Goal: Task Accomplishment & Management: Use online tool/utility

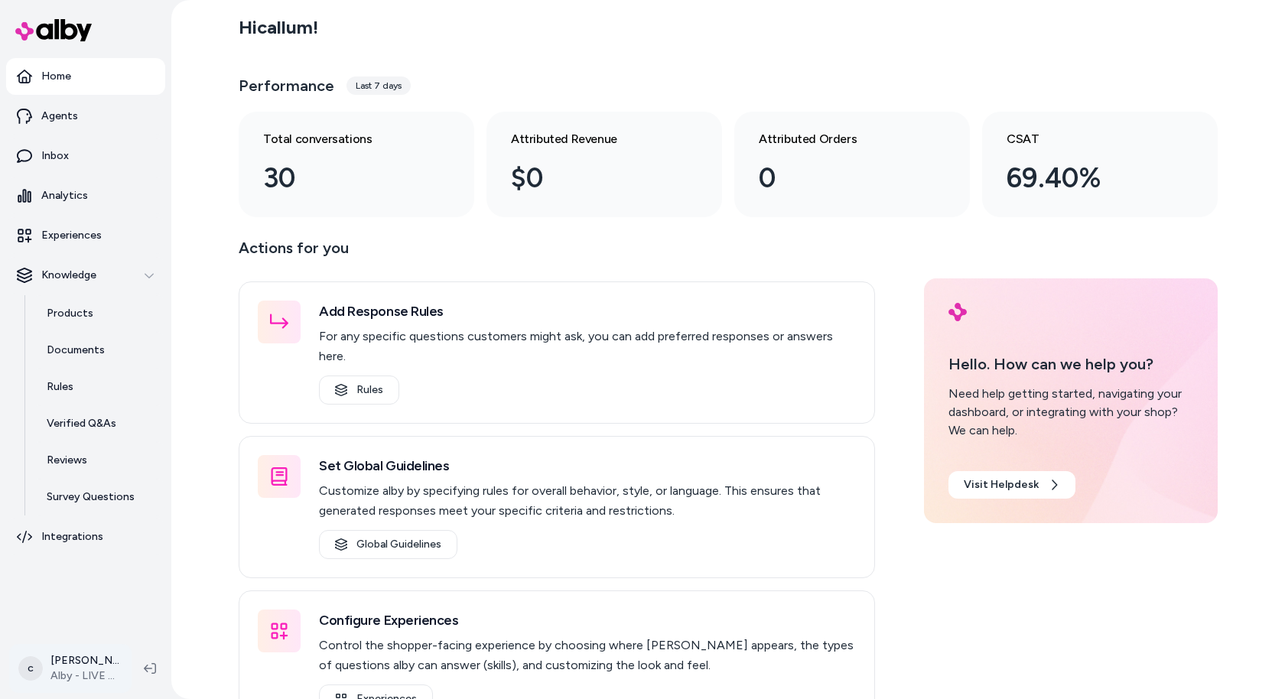
click at [77, 670] on html "Home Agents Inbox Analytics Experiences Knowledge Products Documents Rules Veri…" at bounding box center [642, 349] width 1285 height 699
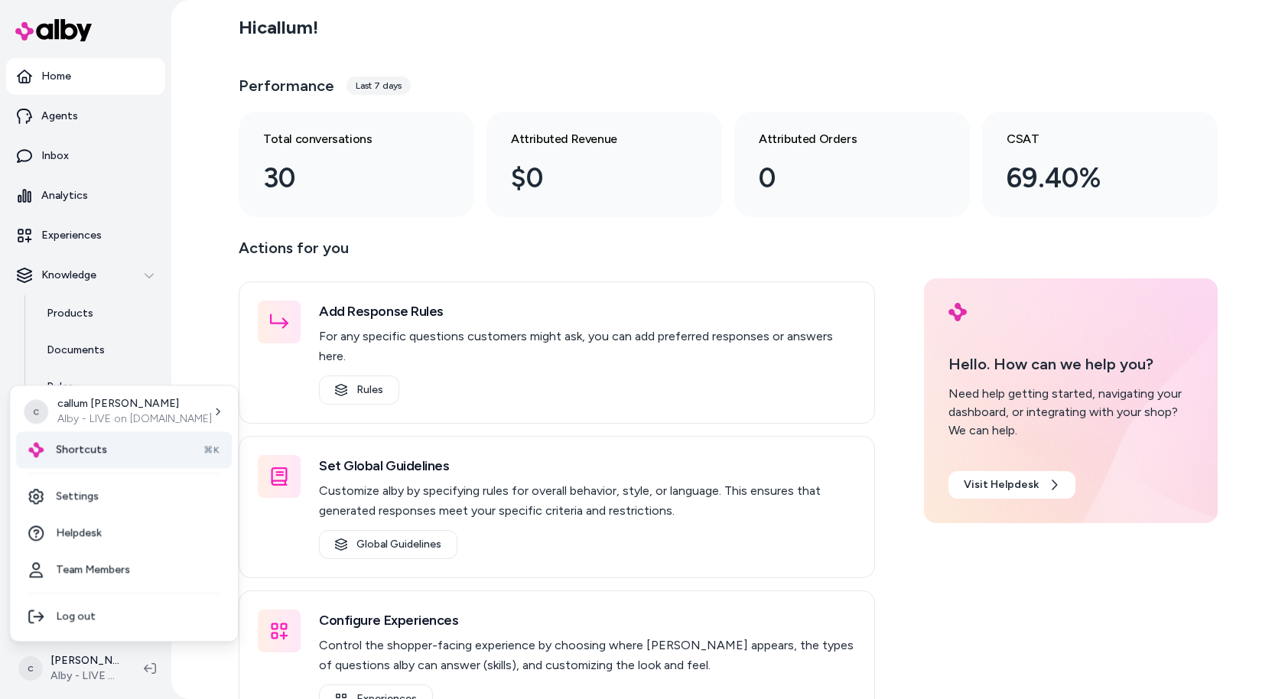
click at [124, 441] on div "Shortcuts ⌘K" at bounding box center [124, 449] width 216 height 37
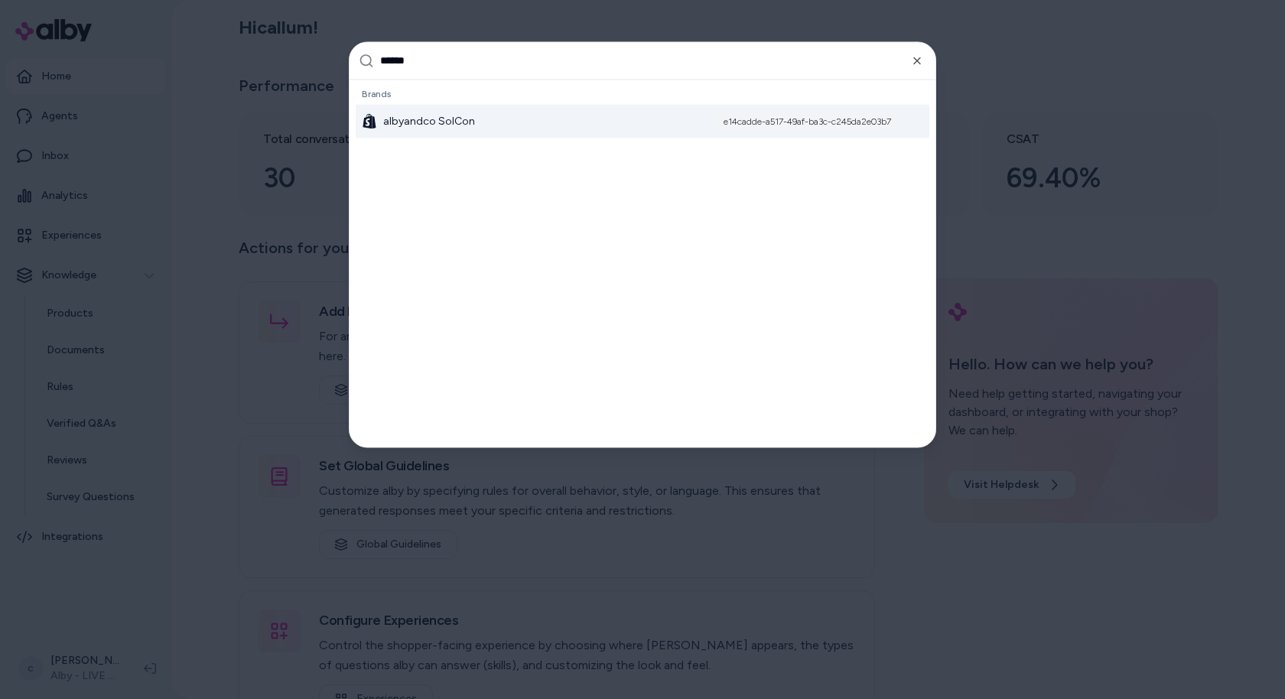
type input "******"
click at [511, 120] on div "albyandco SolCon e14cadde-a517-49af-ba3c-c245da2e03b7" at bounding box center [643, 121] width 574 height 34
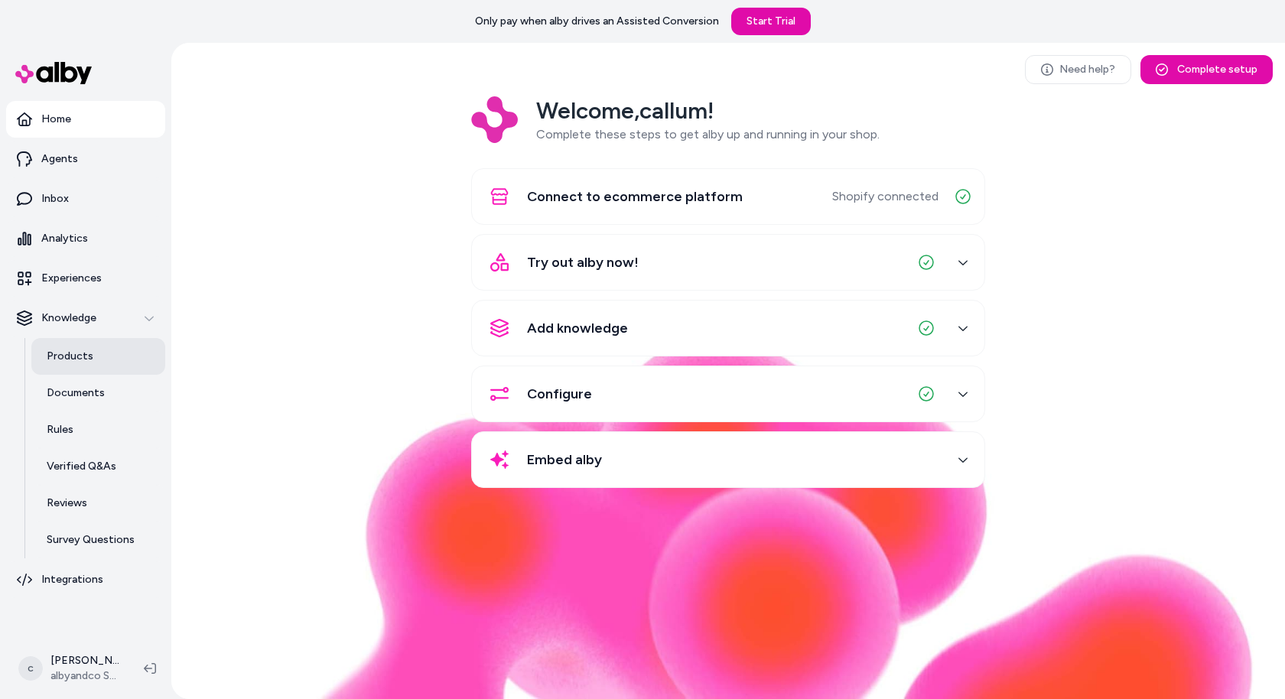
click at [72, 363] on p "Products" at bounding box center [70, 356] width 47 height 15
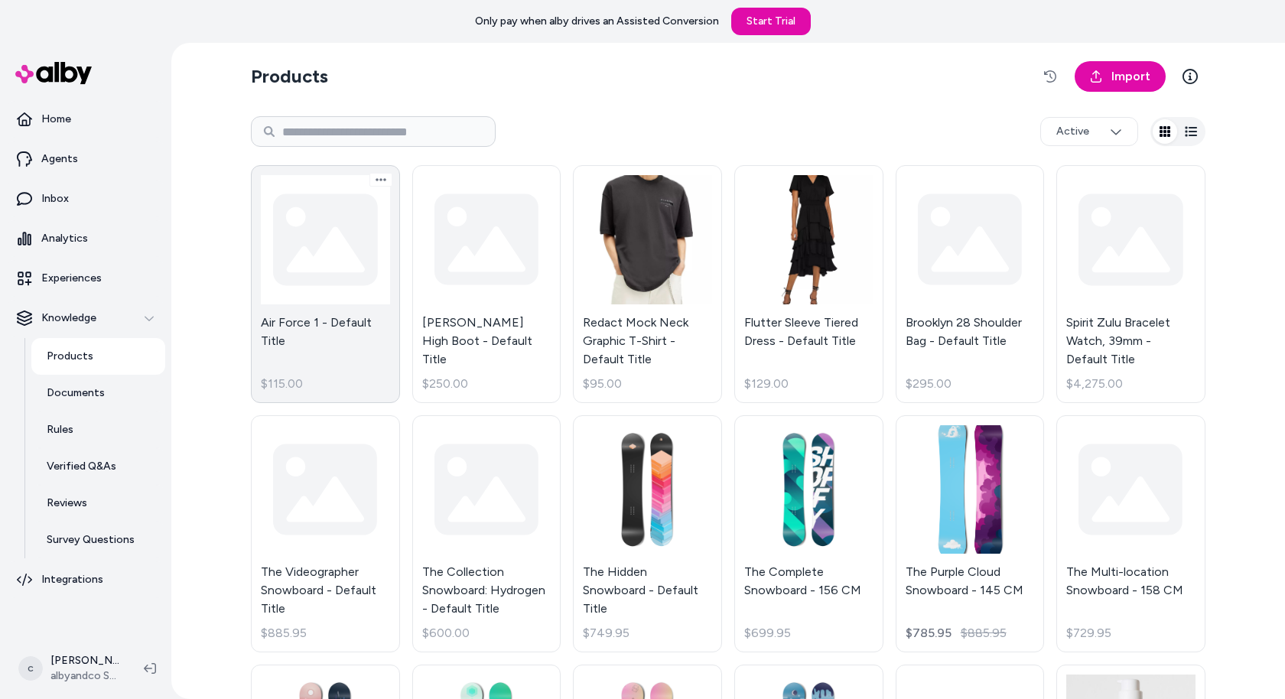
click at [317, 275] on link "Air Force 1 - Default Title $115.00" at bounding box center [325, 284] width 149 height 238
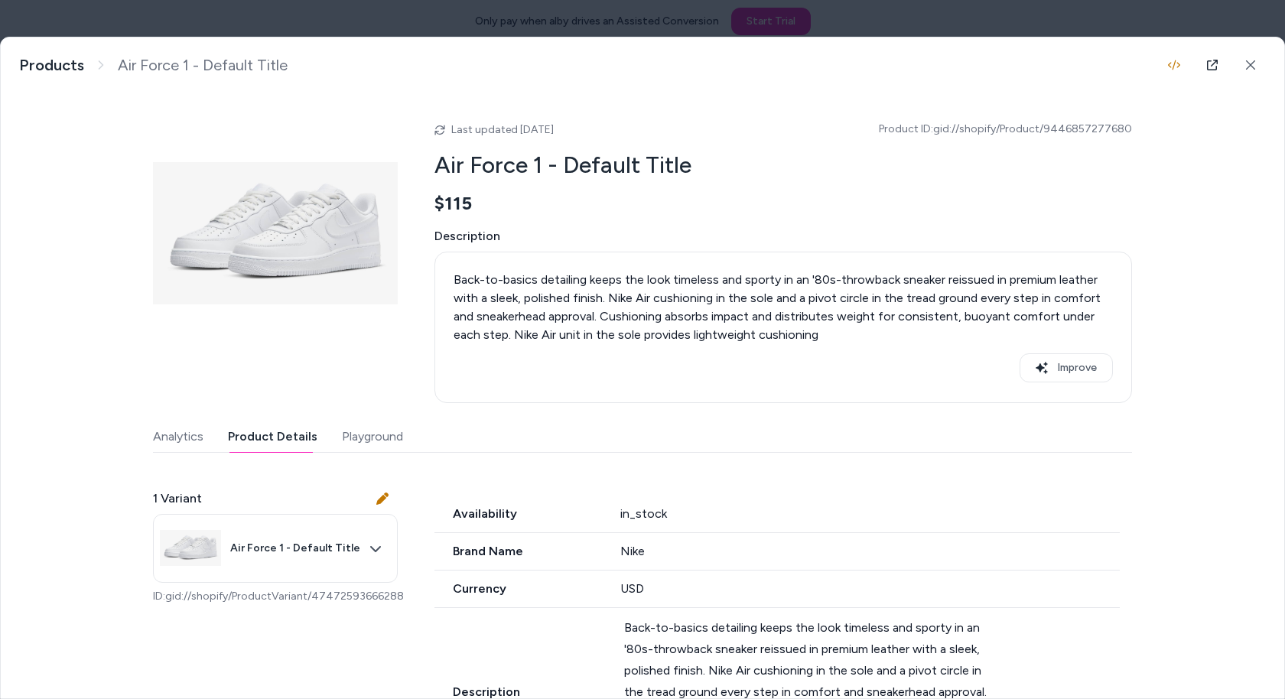
click at [259, 435] on button "Product Details" at bounding box center [273, 437] width 90 height 31
click at [350, 435] on button "Playground" at bounding box center [372, 437] width 61 height 31
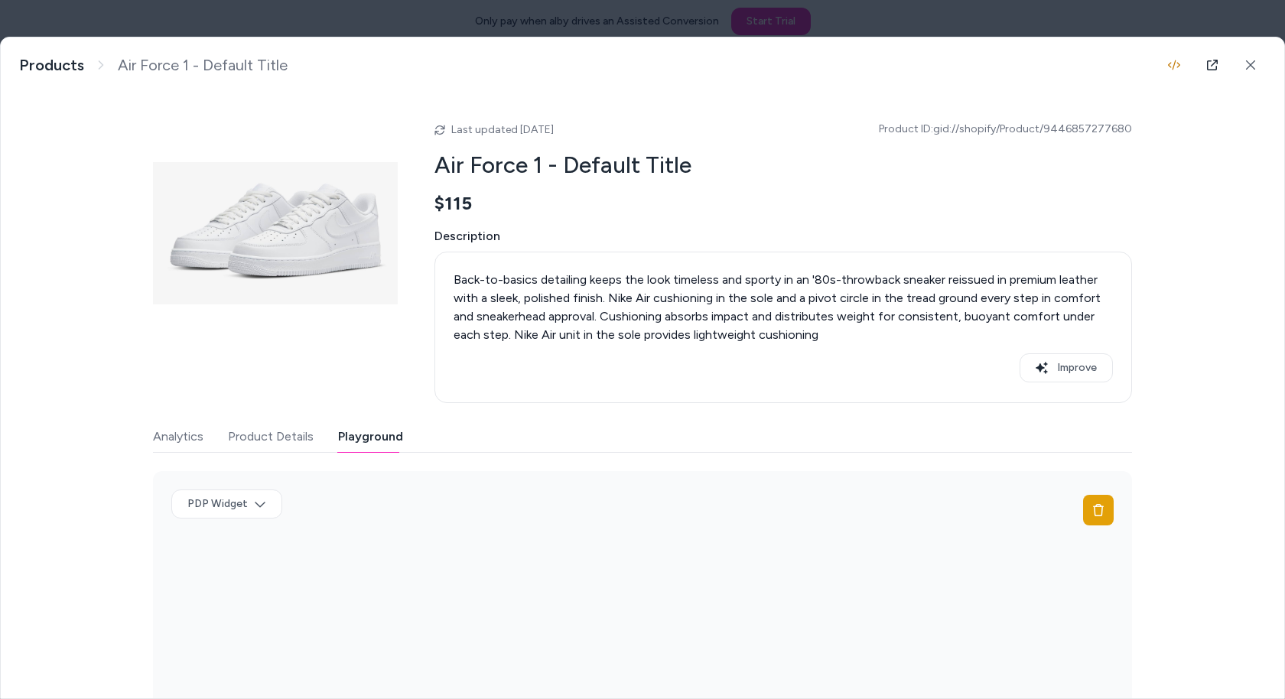
scroll to position [100, 0]
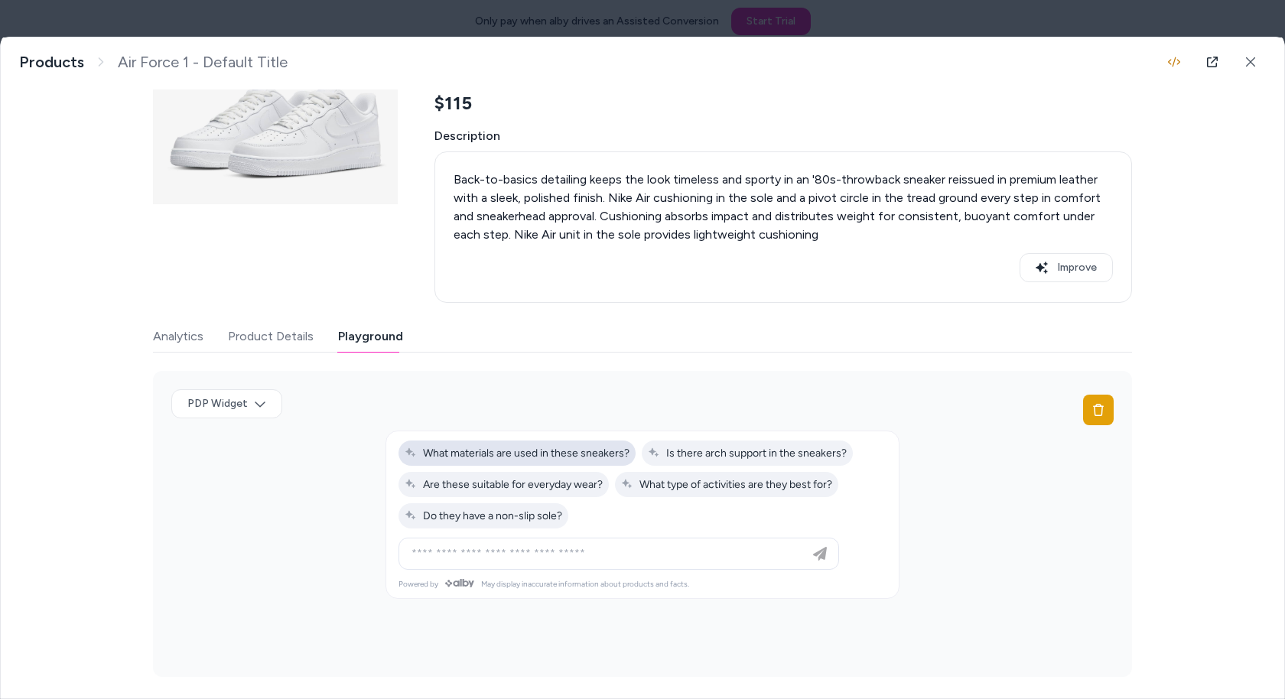
click at [487, 449] on span "What materials are used in these sneakers?" at bounding box center [517, 453] width 225 height 13
type input "**********"
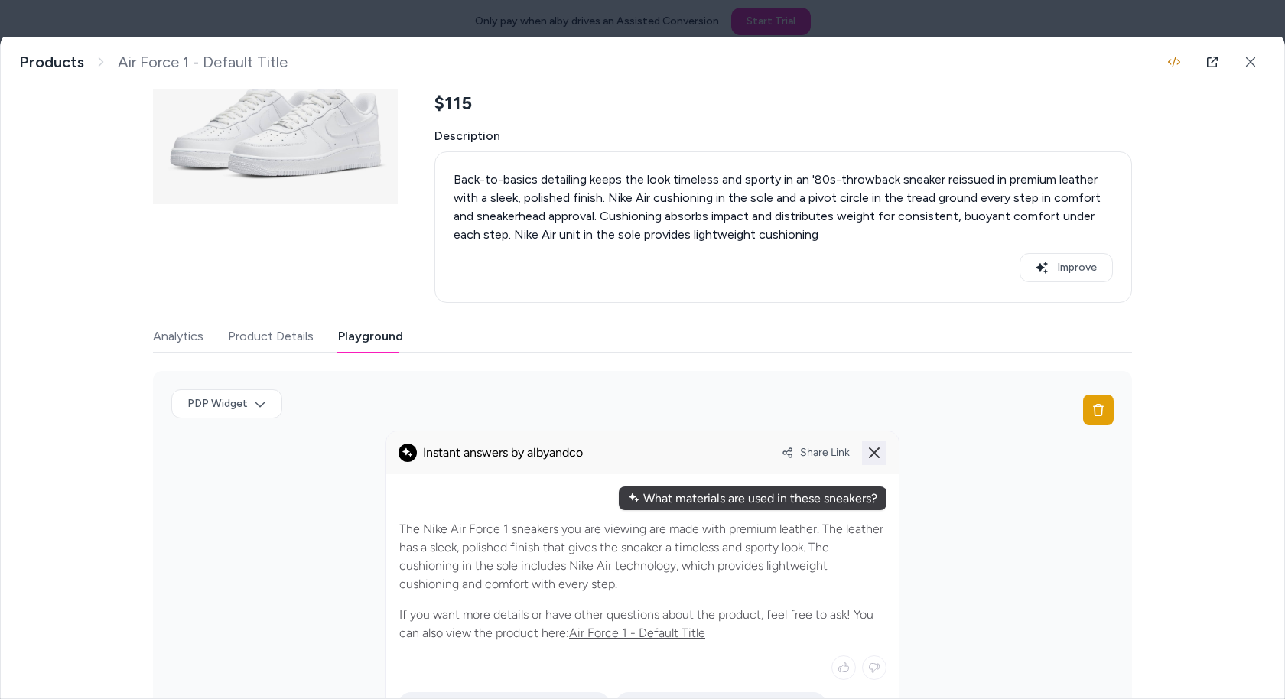
click at [876, 449] on icon at bounding box center [874, 453] width 18 height 18
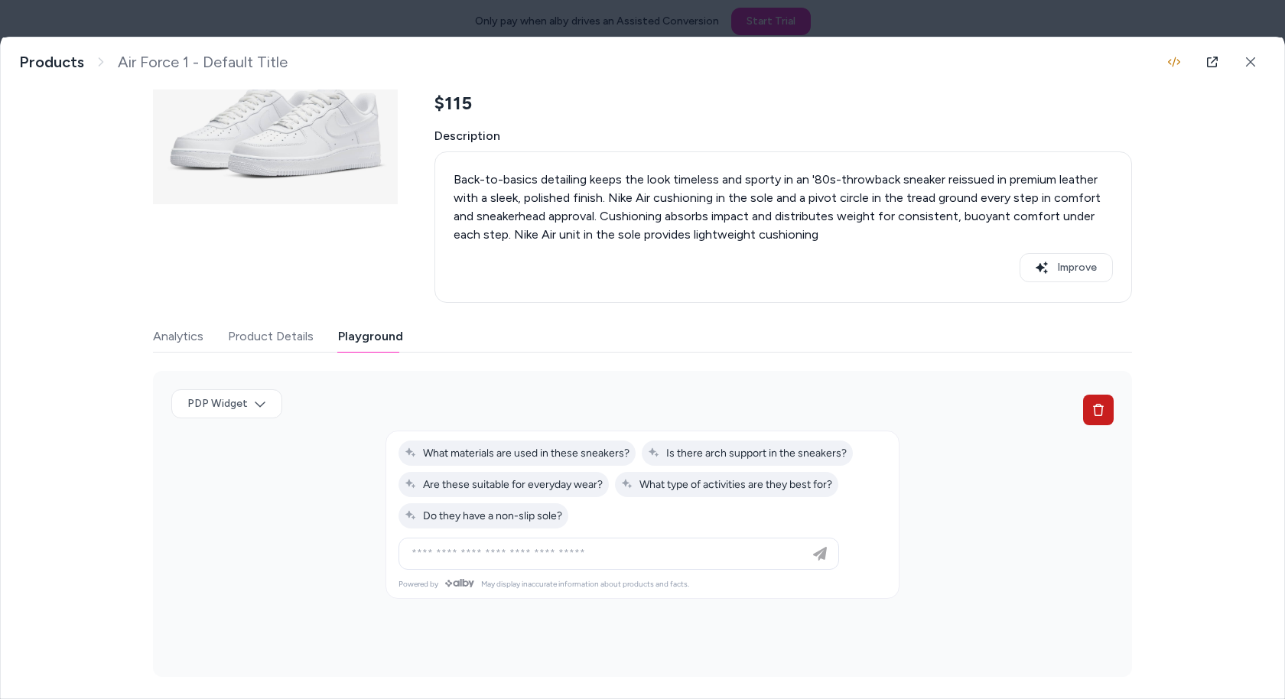
click at [1093, 404] on icon at bounding box center [1098, 410] width 12 height 12
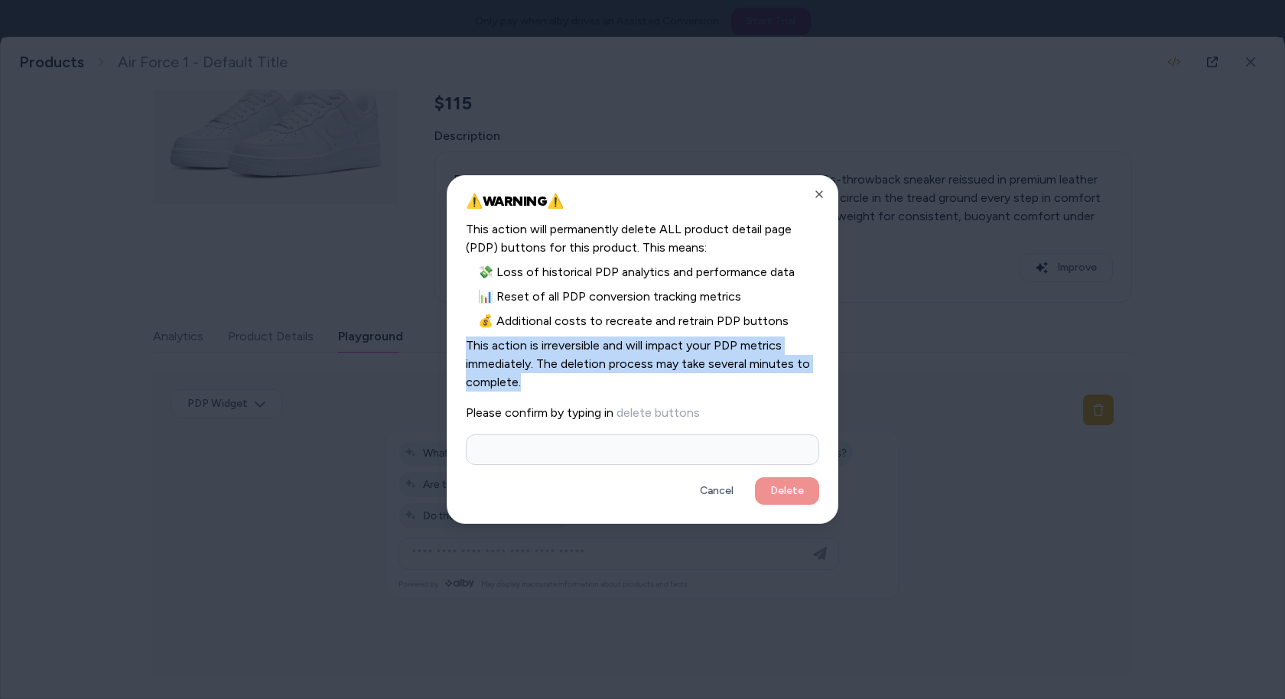
drag, startPoint x: 566, startPoint y: 386, endPoint x: 457, endPoint y: 350, distance: 114.4
click at [457, 350] on div "⚠️ WARNING ⚠️ This action will permanently delete ALL product detail page (PDP)…" at bounding box center [643, 349] width 392 height 349
click at [815, 188] on icon "button" at bounding box center [819, 194] width 12 height 12
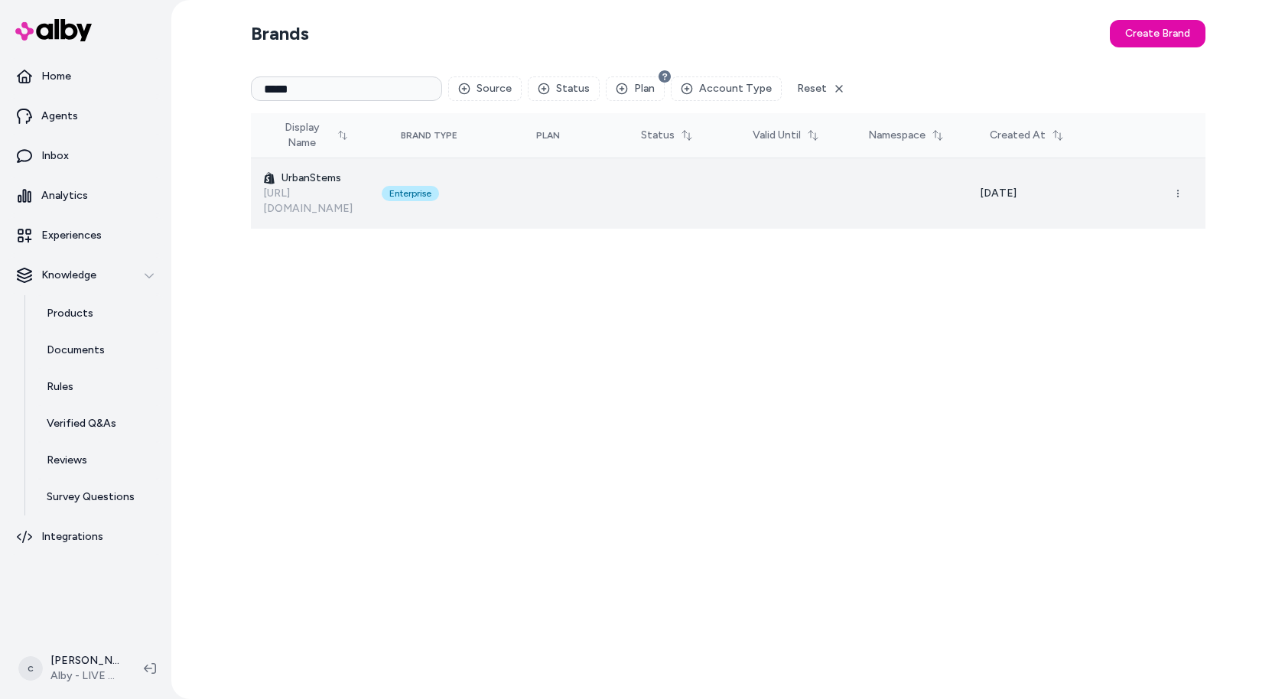
click at [349, 172] on h3 "UrbanStems" at bounding box center [310, 178] width 94 height 15
click at [1176, 189] on icon "button" at bounding box center [1178, 193] width 9 height 9
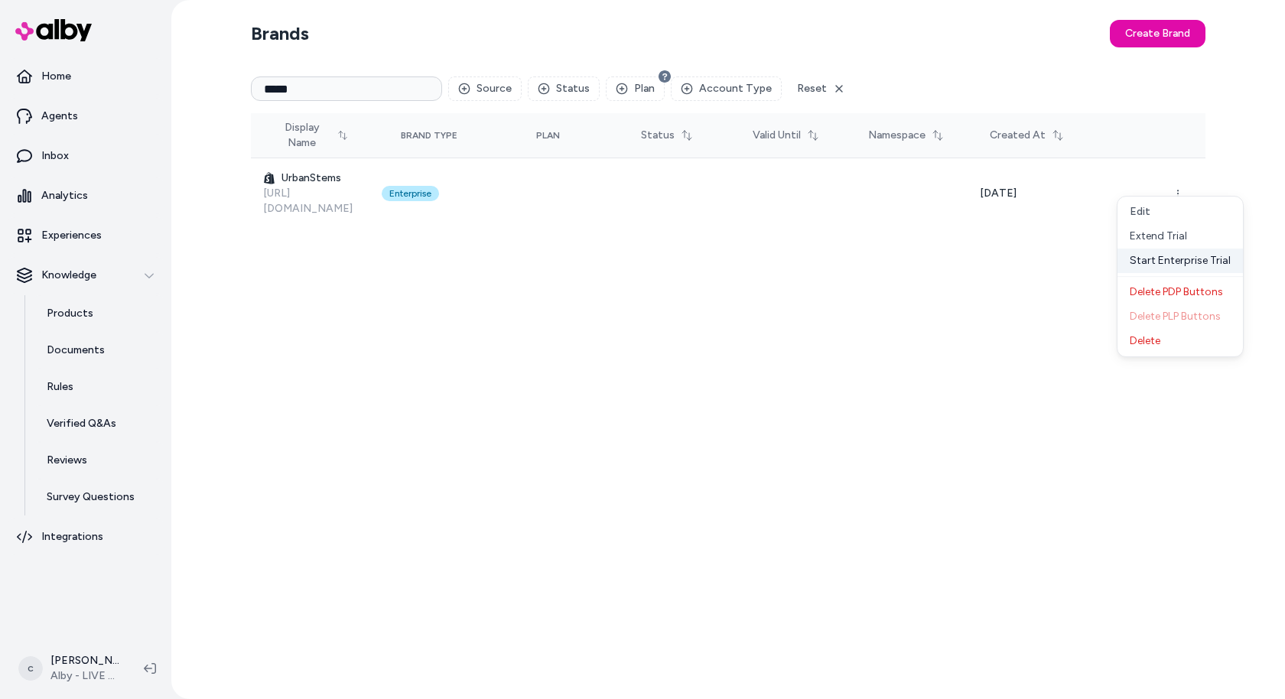
click at [1169, 266] on div "Start Enterprise Trial" at bounding box center [1180, 261] width 125 height 24
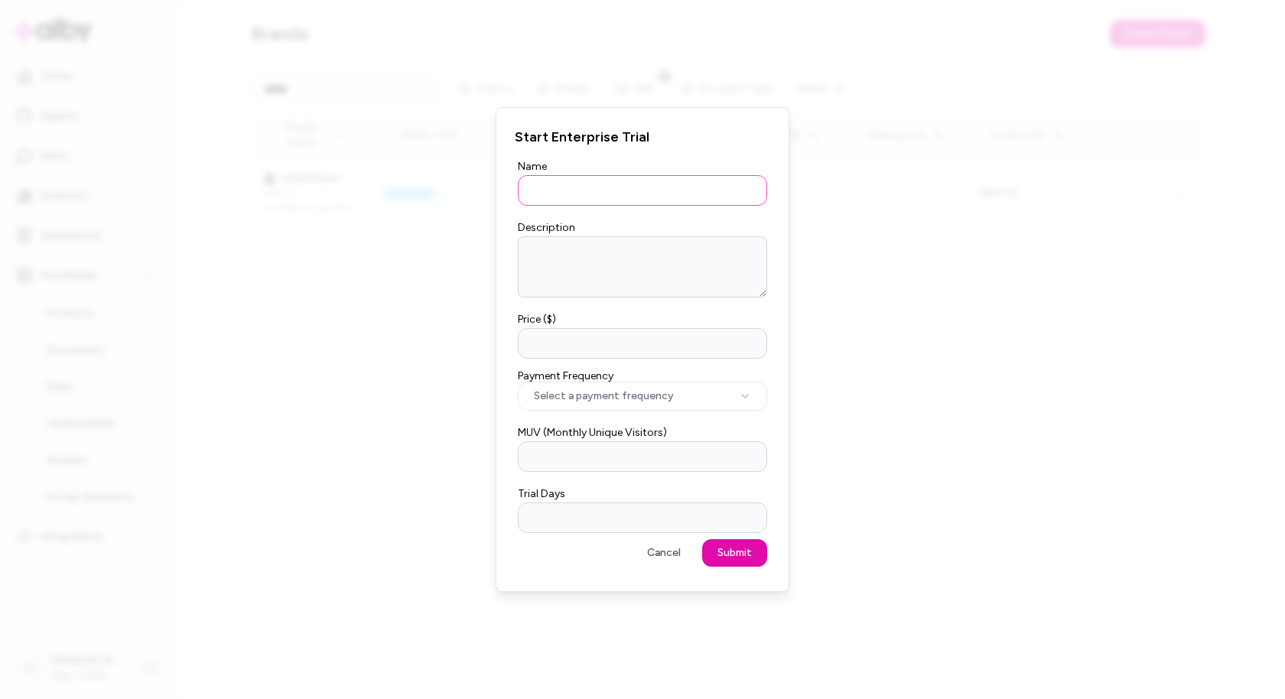
click at [556, 201] on input "Name" at bounding box center [642, 190] width 249 height 31
click at [593, 164] on div "Name" at bounding box center [642, 181] width 249 height 49
click at [675, 558] on button "Cancel" at bounding box center [664, 553] width 64 height 28
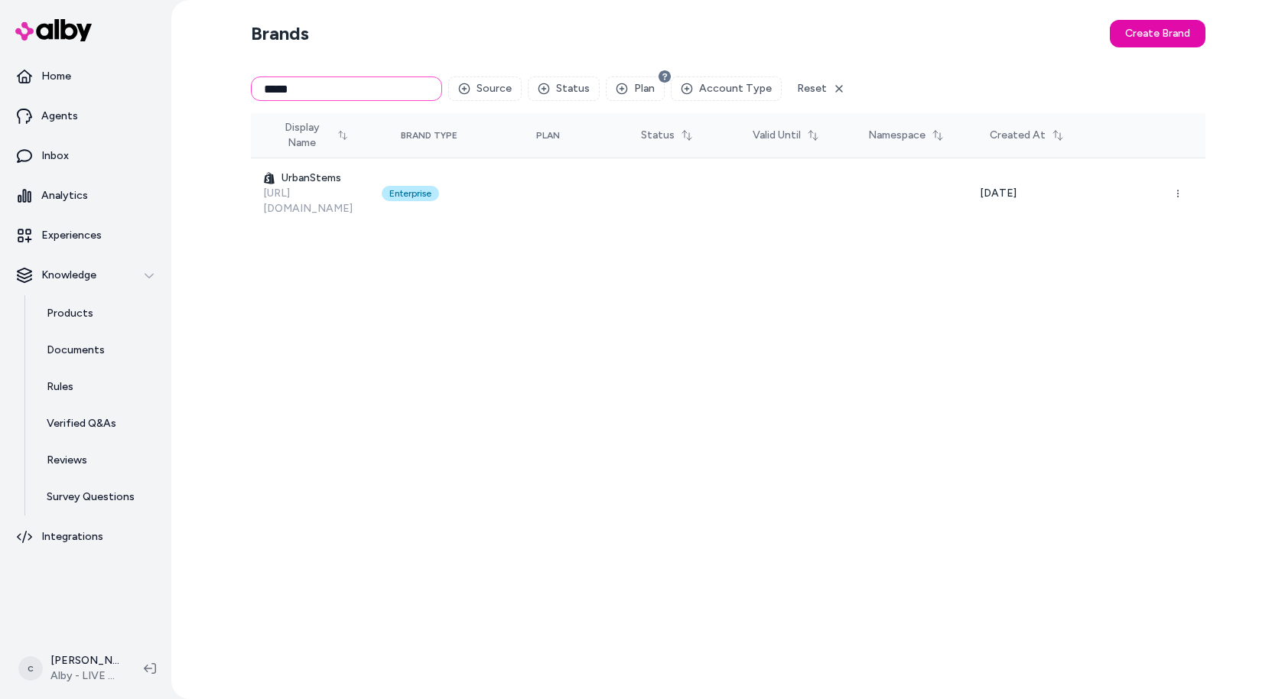
click at [288, 90] on input "*****" at bounding box center [346, 89] width 191 height 24
click at [489, 86] on button "Source" at bounding box center [484, 89] width 73 height 24
click at [530, 150] on span "Shopify" at bounding box center [526, 151] width 38 height 15
click at [692, 92] on button "Plan" at bounding box center [685, 89] width 59 height 24
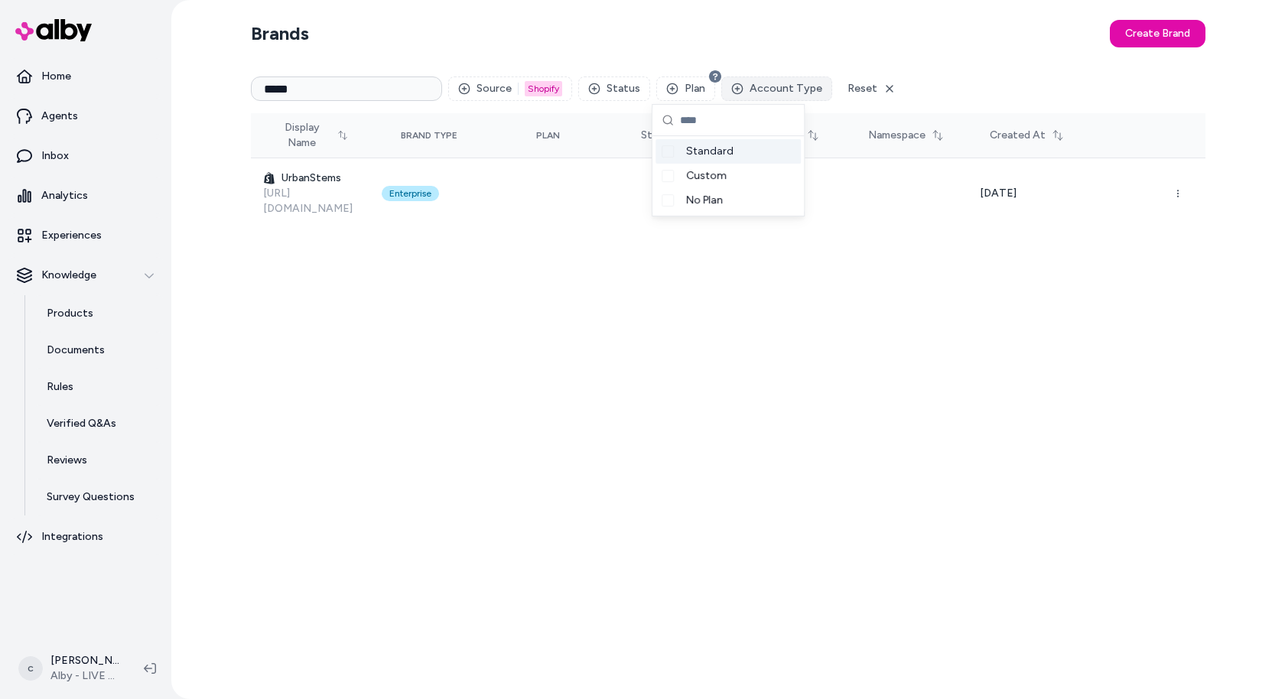
click at [755, 86] on button "Account Type" at bounding box center [776, 89] width 111 height 24
click at [687, 92] on button "Plan" at bounding box center [685, 89] width 59 height 24
click at [716, 182] on span "Custom" at bounding box center [706, 175] width 41 height 15
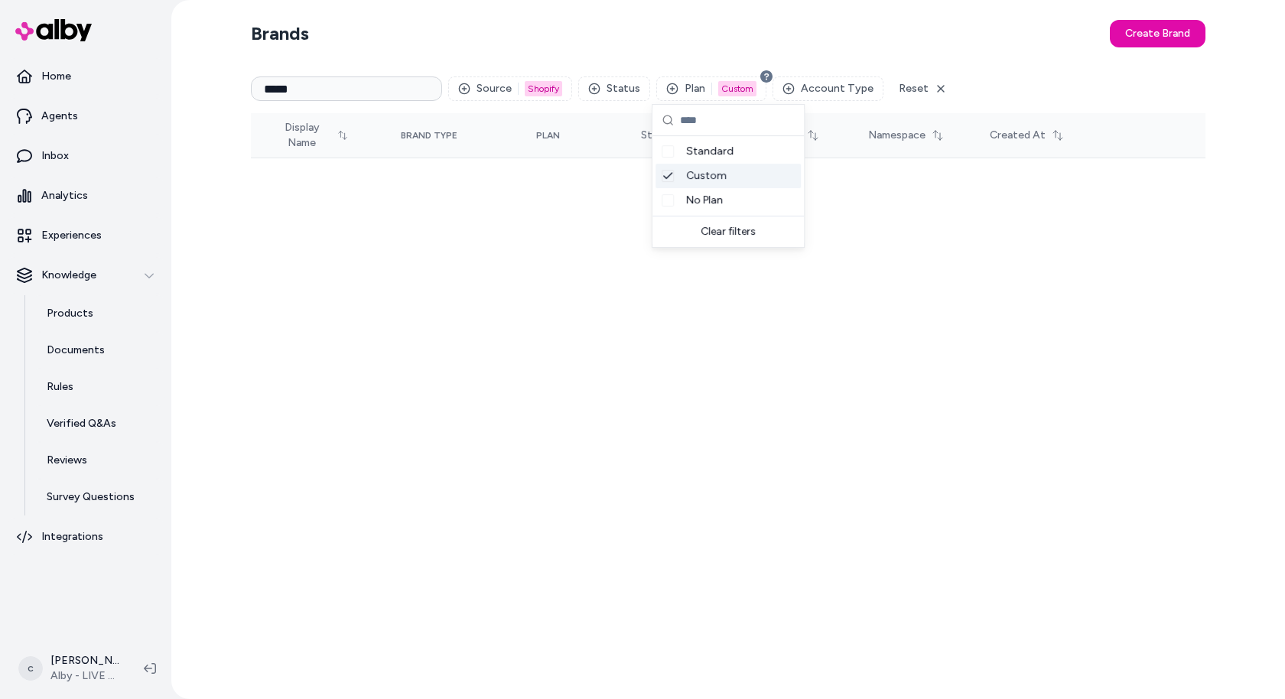
click at [871, 197] on td "No results." at bounding box center [728, 194] width 955 height 73
click at [280, 86] on input "*****" at bounding box center [346, 89] width 191 height 24
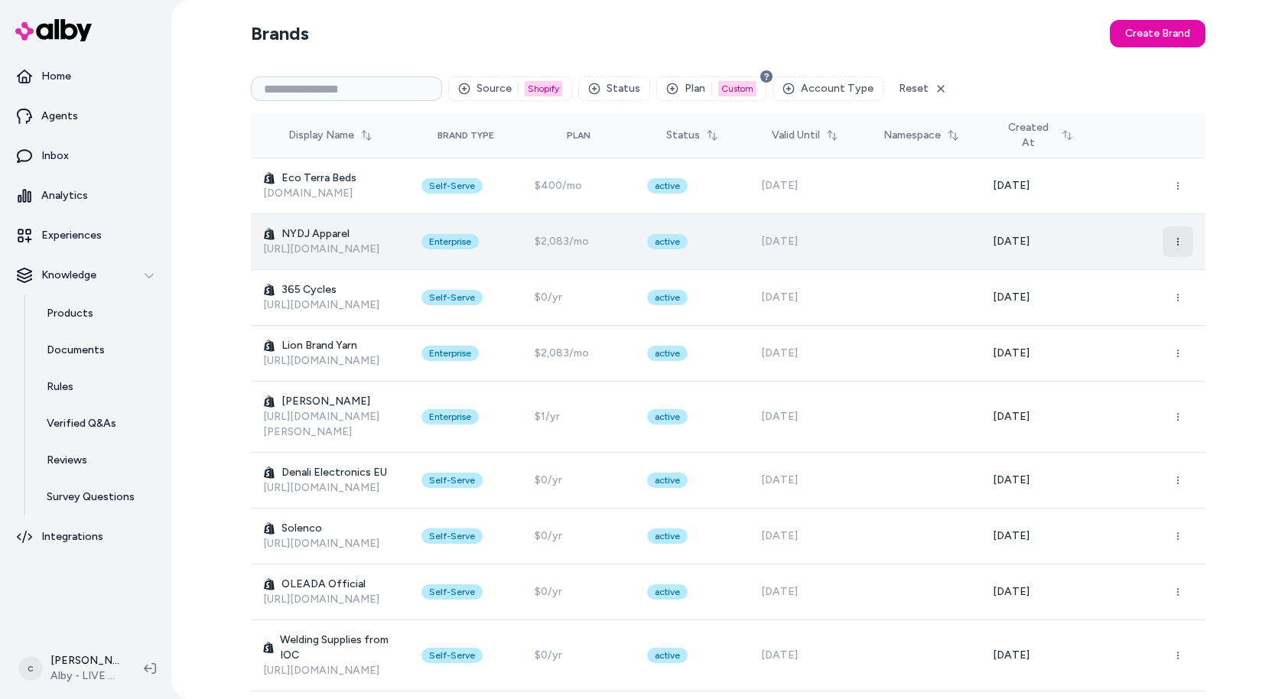
click at [1177, 241] on circle "button" at bounding box center [1178, 242] width 2 height 2
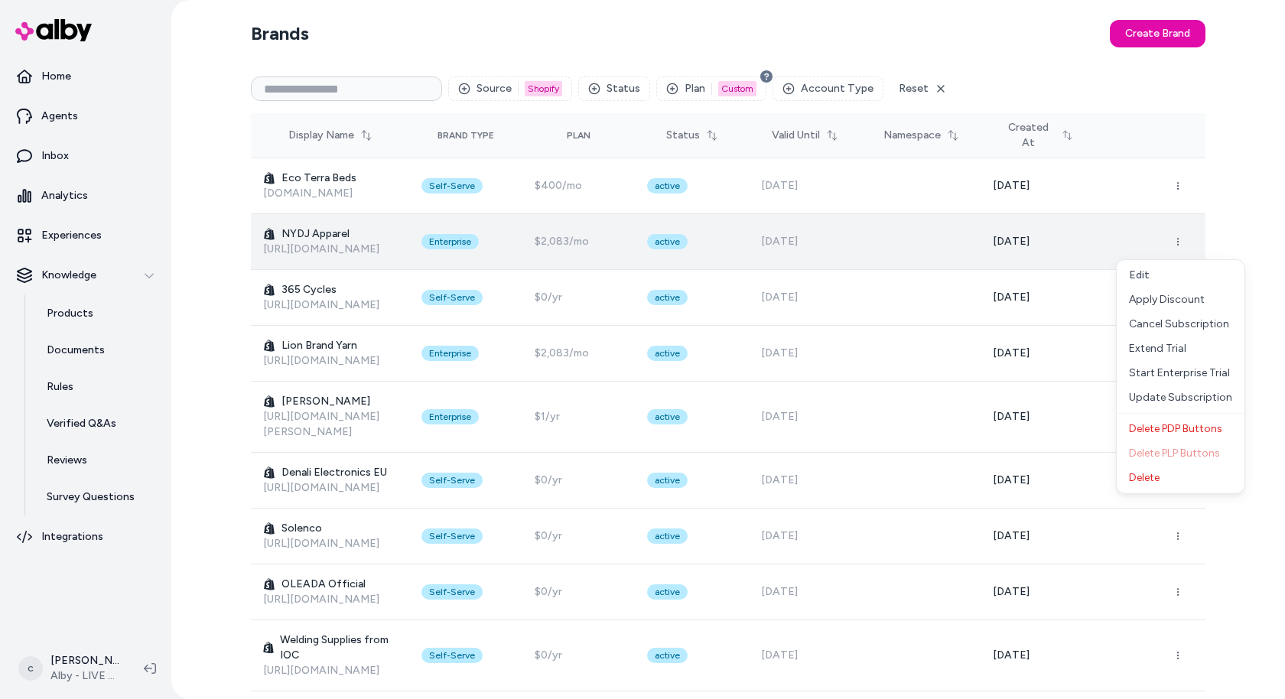
click at [294, 236] on h3 "NYDJ Apparel" at bounding box center [330, 233] width 134 height 15
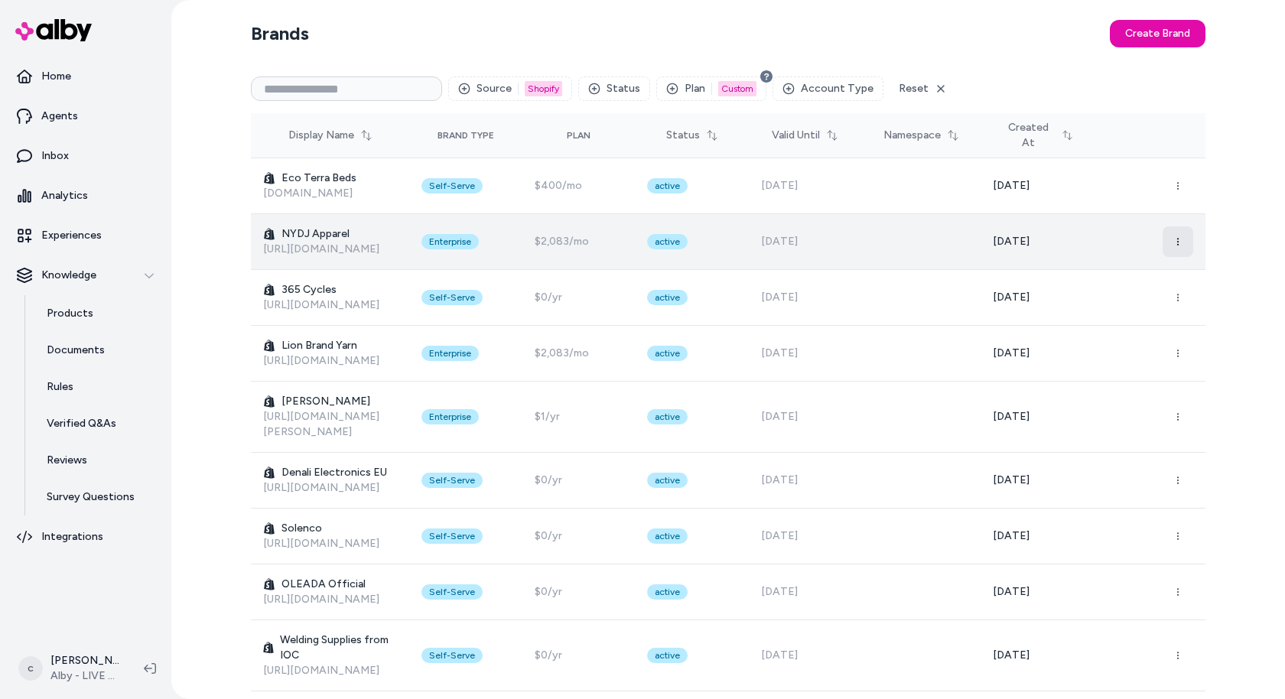
click at [1182, 243] on icon "button" at bounding box center [1178, 241] width 9 height 9
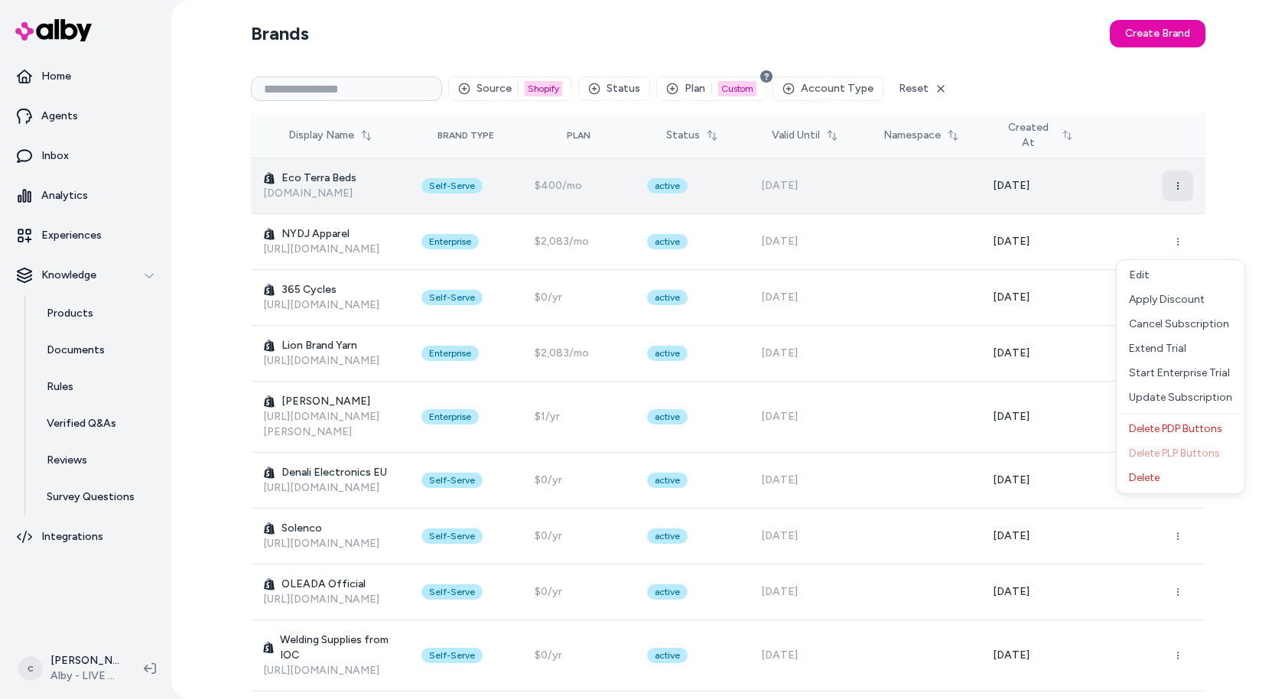
click at [1180, 185] on icon "button" at bounding box center [1178, 185] width 9 height 9
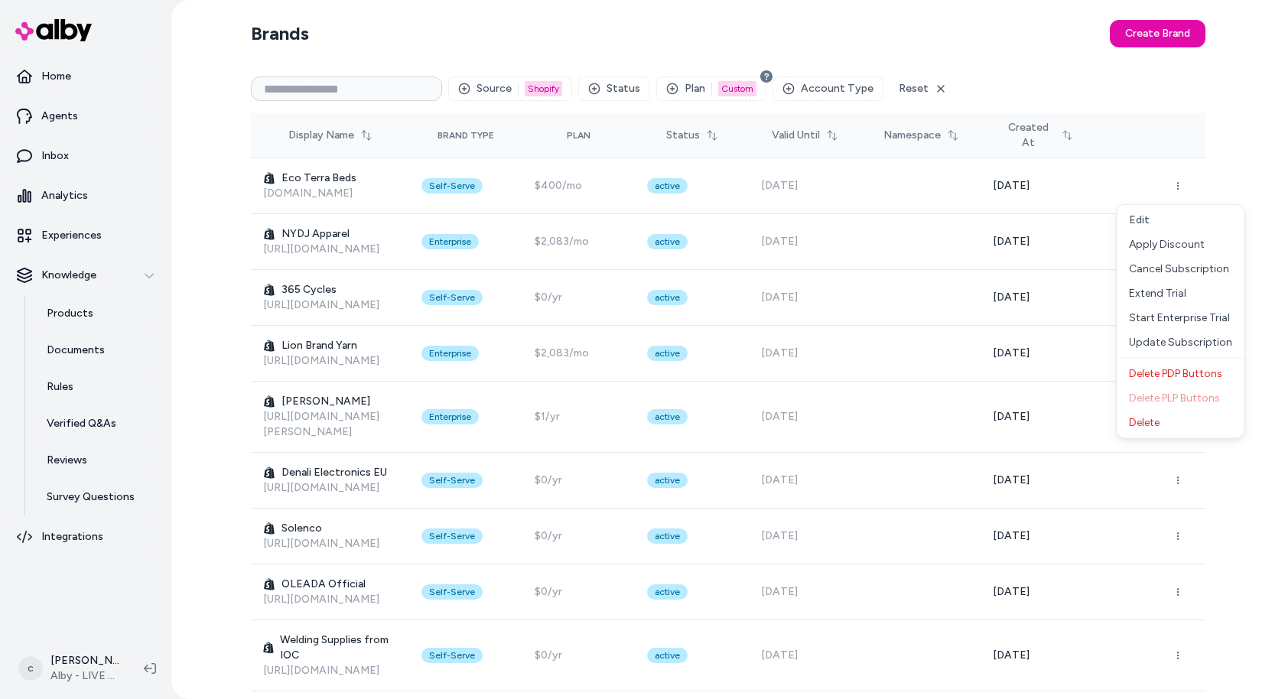
click at [1237, 181] on div "Brands Create Brand Source 1 Shopify Status Plan 1 Custom Account Type Reset Di…" at bounding box center [728, 349] width 1114 height 699
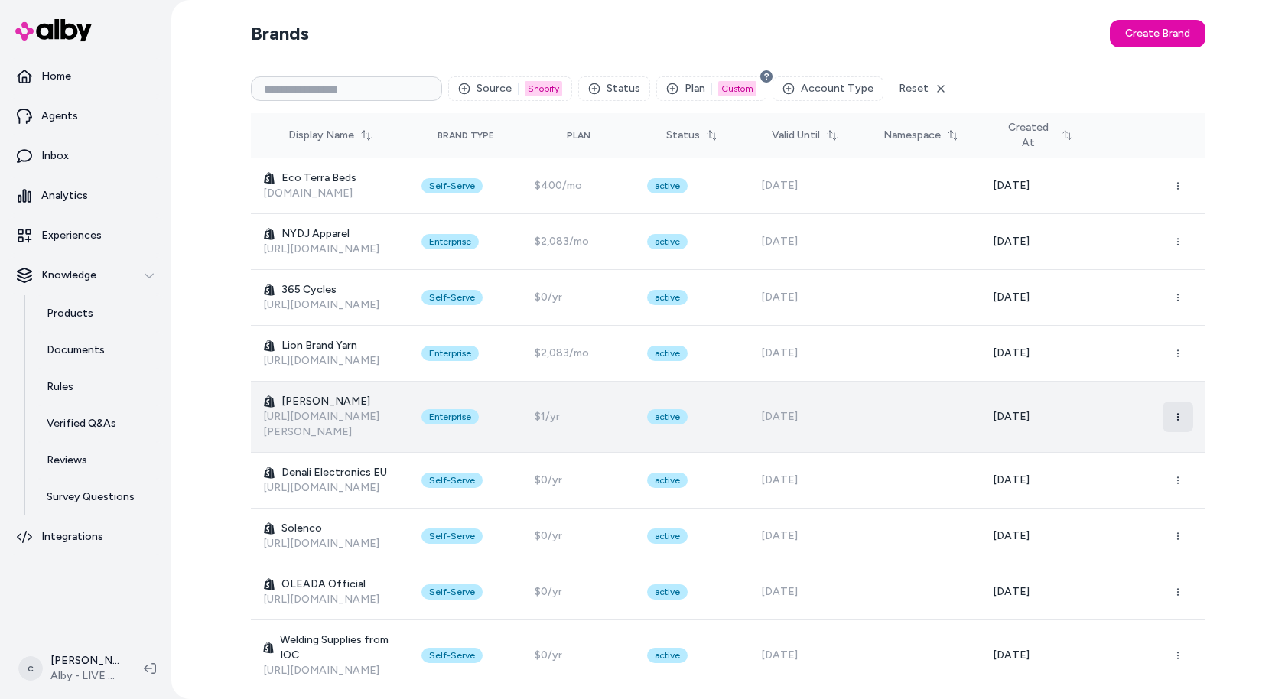
click at [1183, 404] on button "button" at bounding box center [1178, 417] width 31 height 31
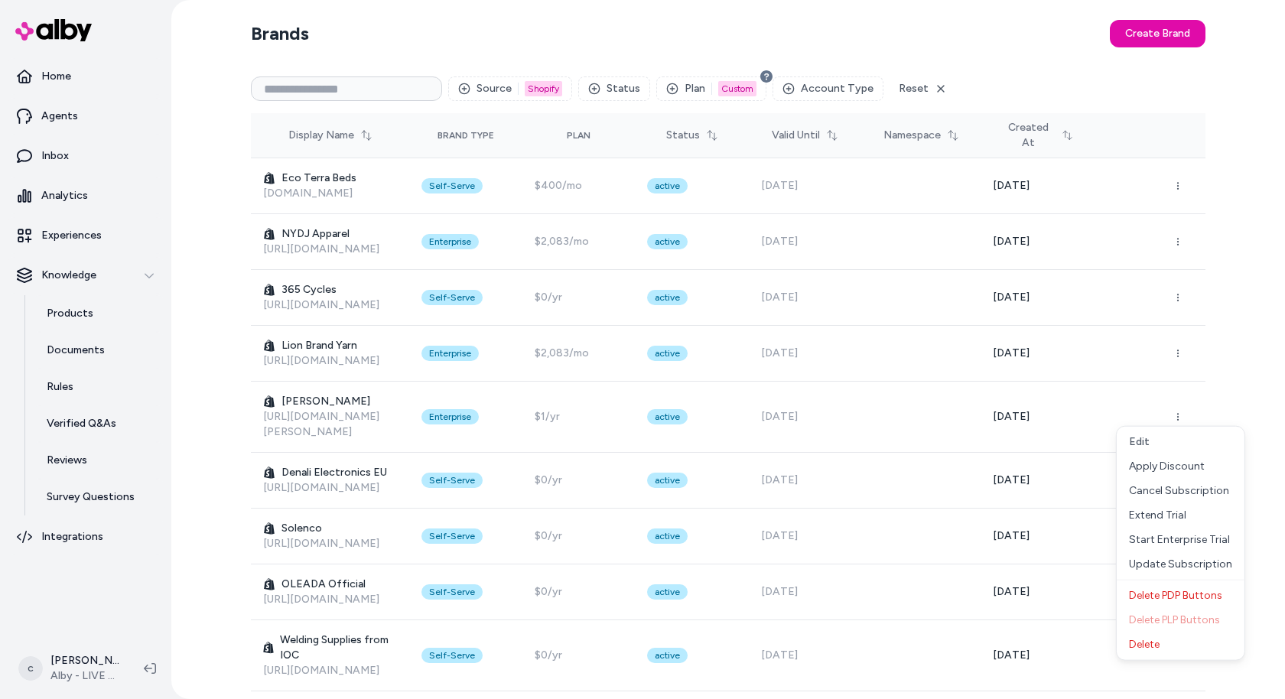
click at [1234, 341] on div "Brands Create Brand Source 1 Shopify Status Plan 1 Custom Account Type Reset Di…" at bounding box center [728, 349] width 1114 height 699
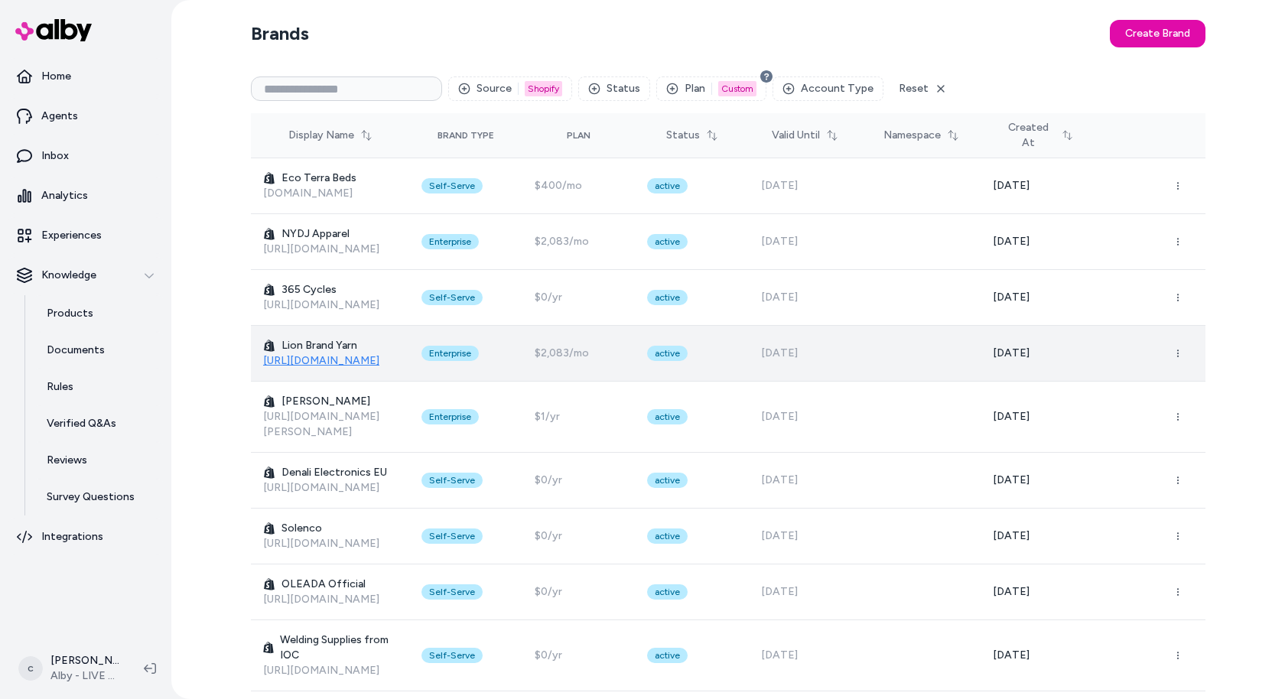
click at [325, 360] on link "https://www.lionbrand.com" at bounding box center [321, 360] width 116 height 13
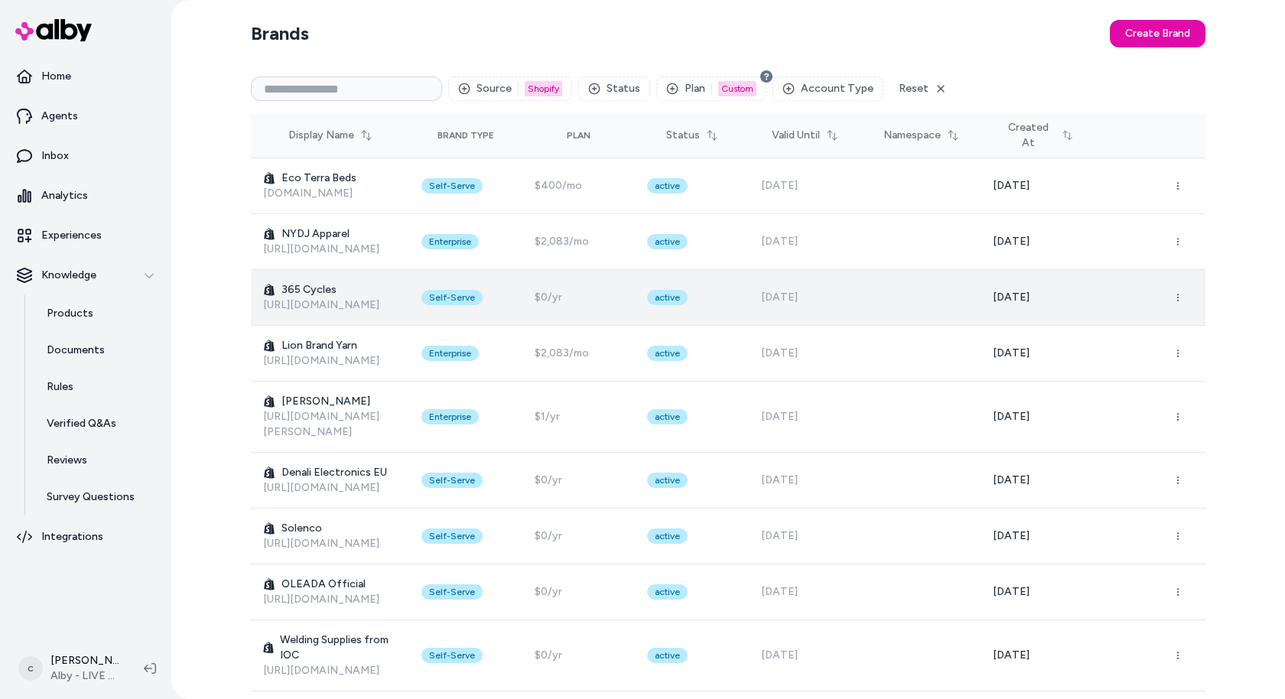
click at [266, 291] on icon at bounding box center [269, 290] width 12 height 12
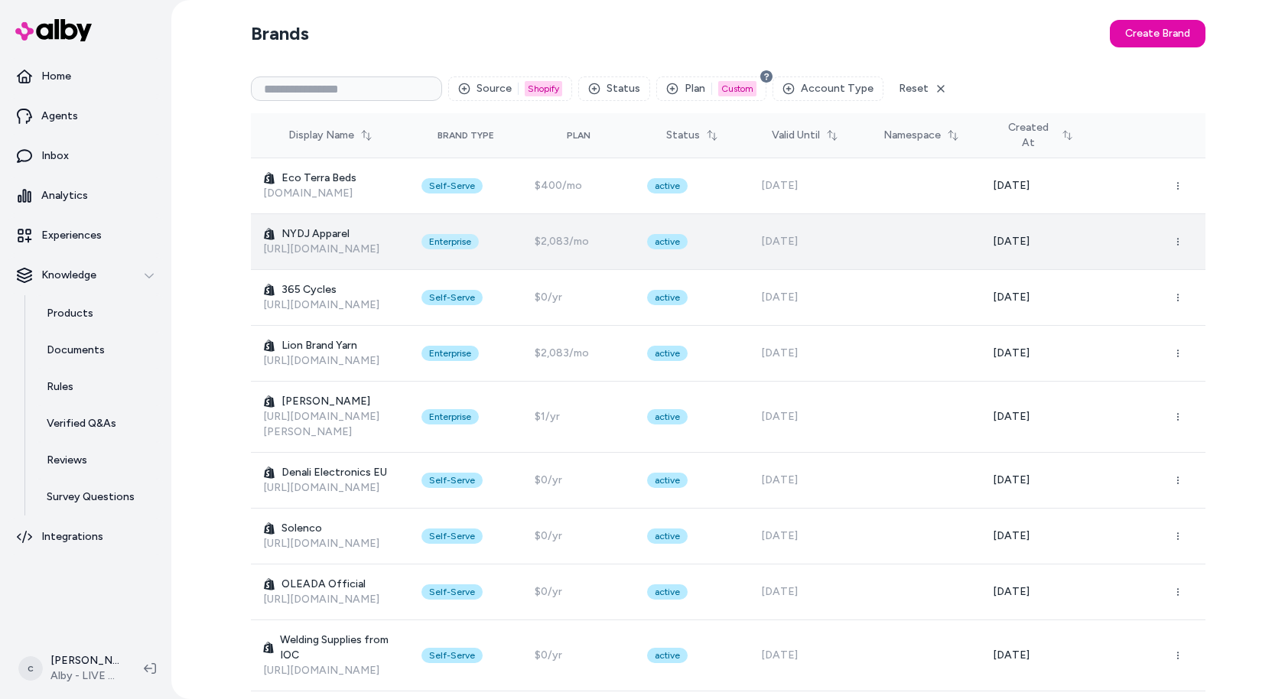
click at [479, 236] on div "Enterprise" at bounding box center [450, 241] width 57 height 15
click at [688, 239] on div "active" at bounding box center [667, 241] width 41 height 15
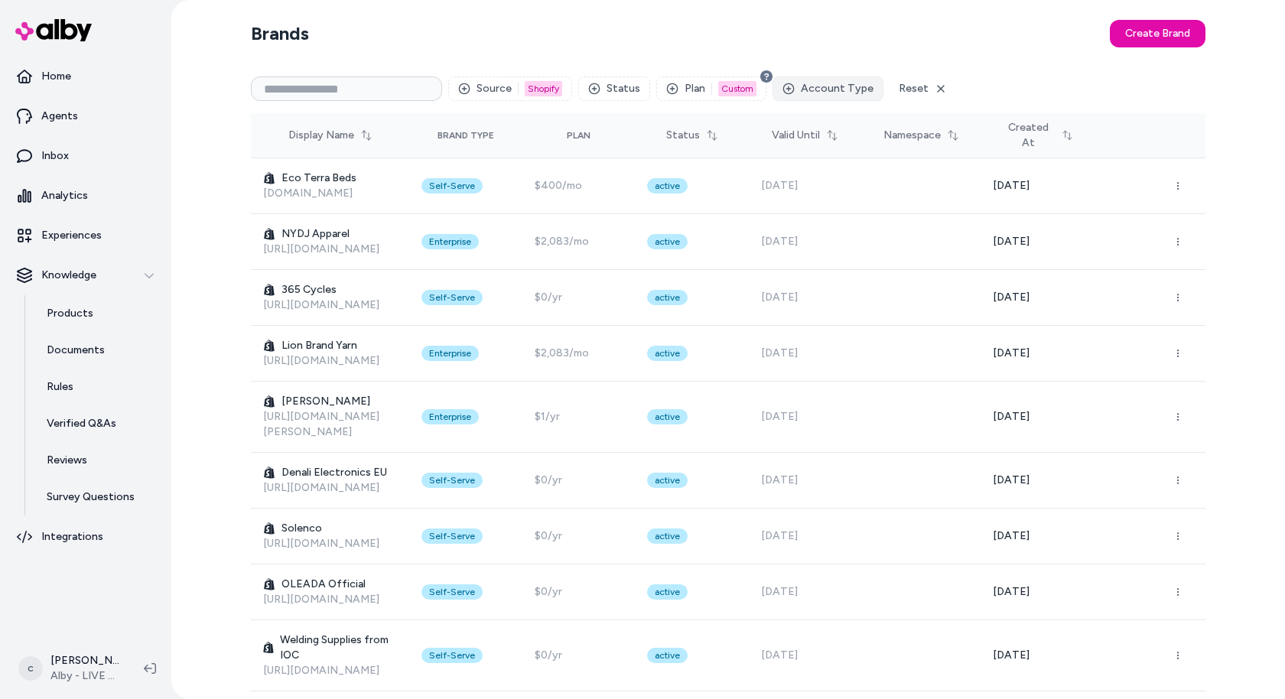
click at [822, 91] on button "Account Type" at bounding box center [828, 89] width 111 height 24
click at [596, 92] on circle "button" at bounding box center [594, 88] width 10 height 10
click at [592, 246] on div "Suggestions" at bounding box center [593, 249] width 12 height 12
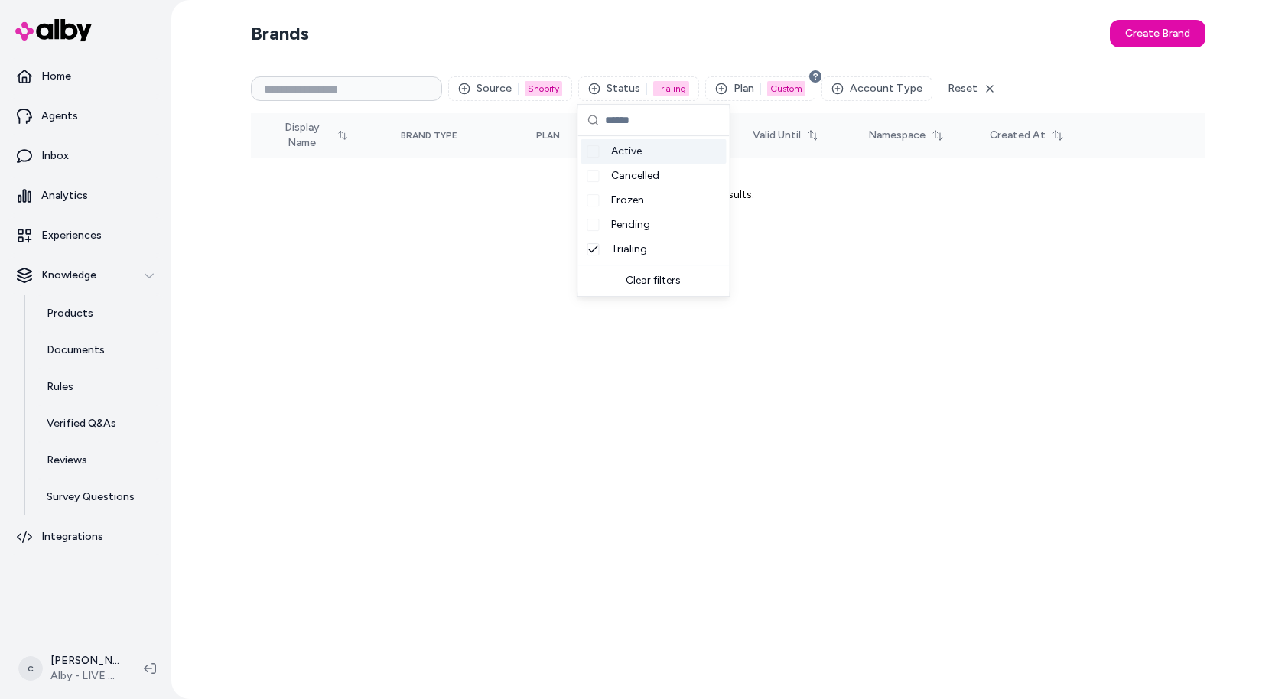
click at [668, 13] on section "Brands Create Brand" at bounding box center [728, 33] width 955 height 43
click at [613, 88] on button "Status 1 Trialing" at bounding box center [638, 89] width 121 height 24
click at [593, 248] on div "Suggestions" at bounding box center [593, 249] width 12 height 12
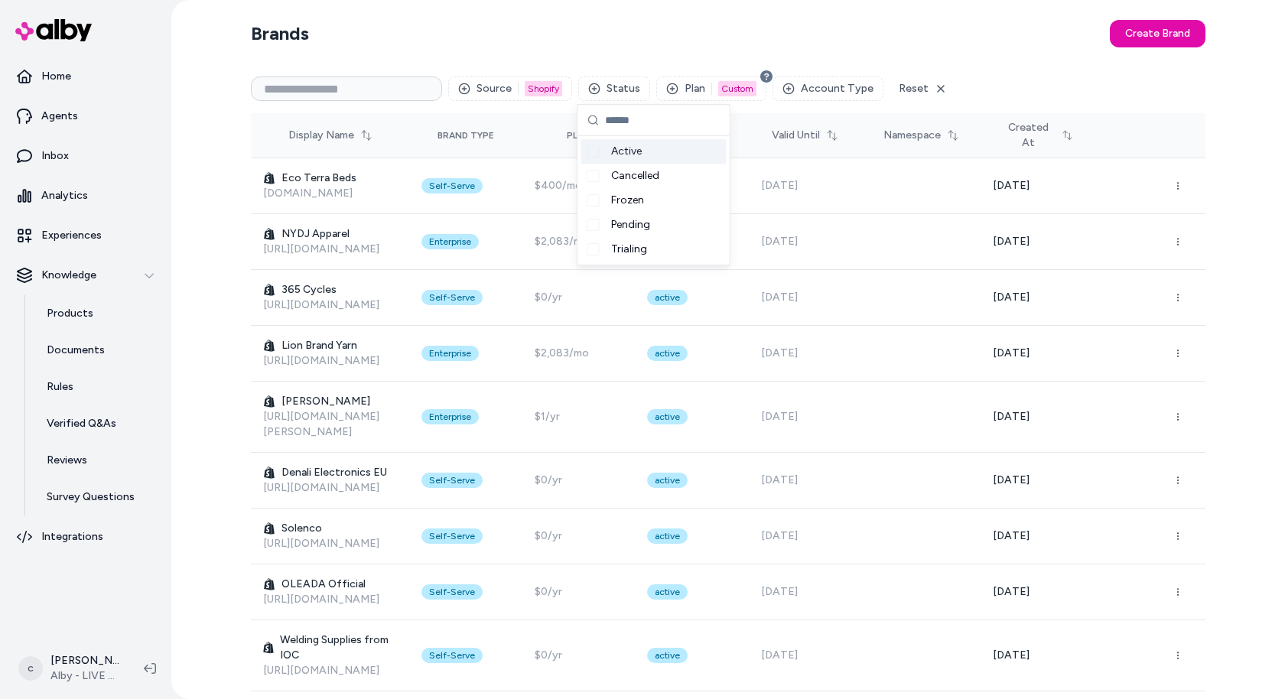
click at [599, 151] on div "Active" at bounding box center [653, 151] width 145 height 24
click at [640, 24] on section "Brands Create Brand" at bounding box center [728, 33] width 955 height 43
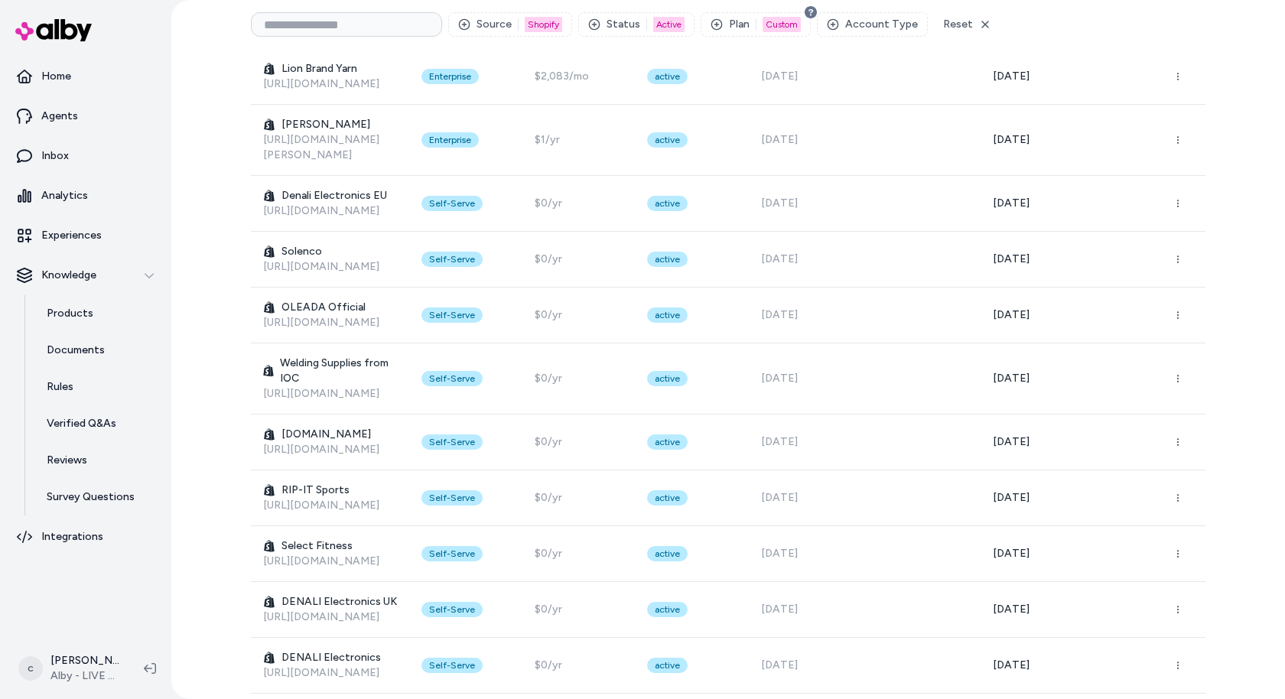
scroll to position [503, 0]
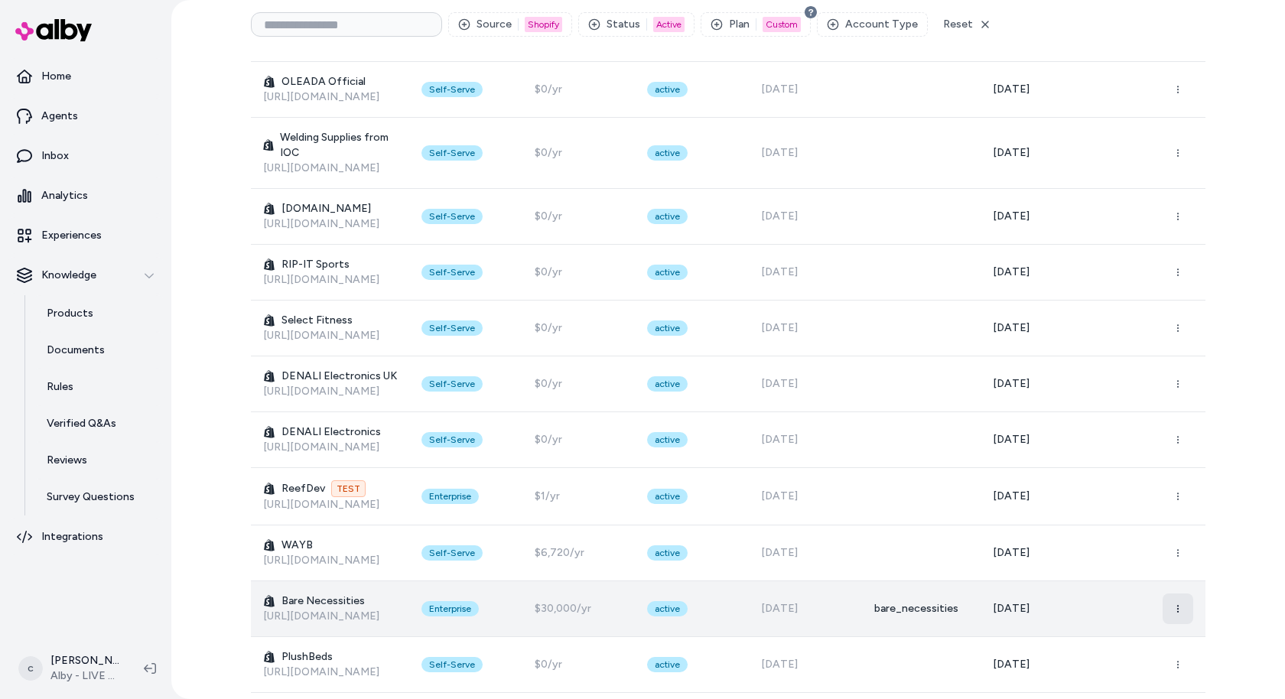
click at [1182, 604] on icon "button" at bounding box center [1178, 608] width 9 height 9
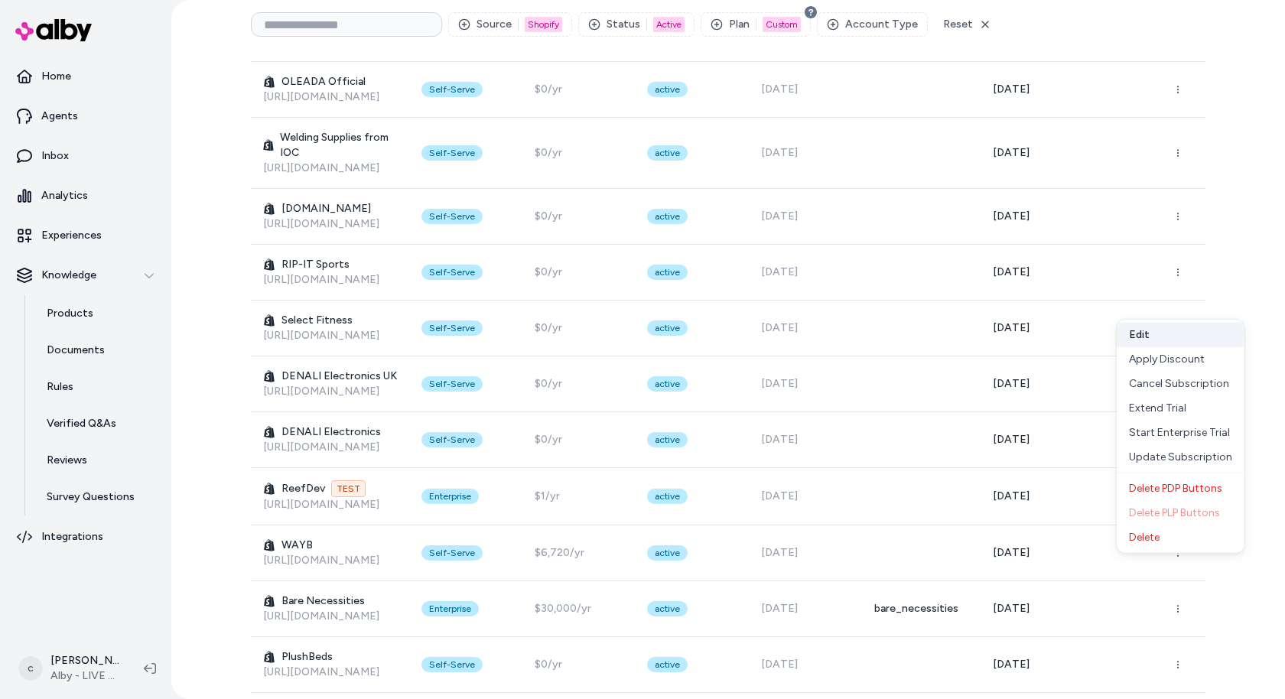
click at [1193, 332] on button "Edit" at bounding box center [1181, 335] width 128 height 24
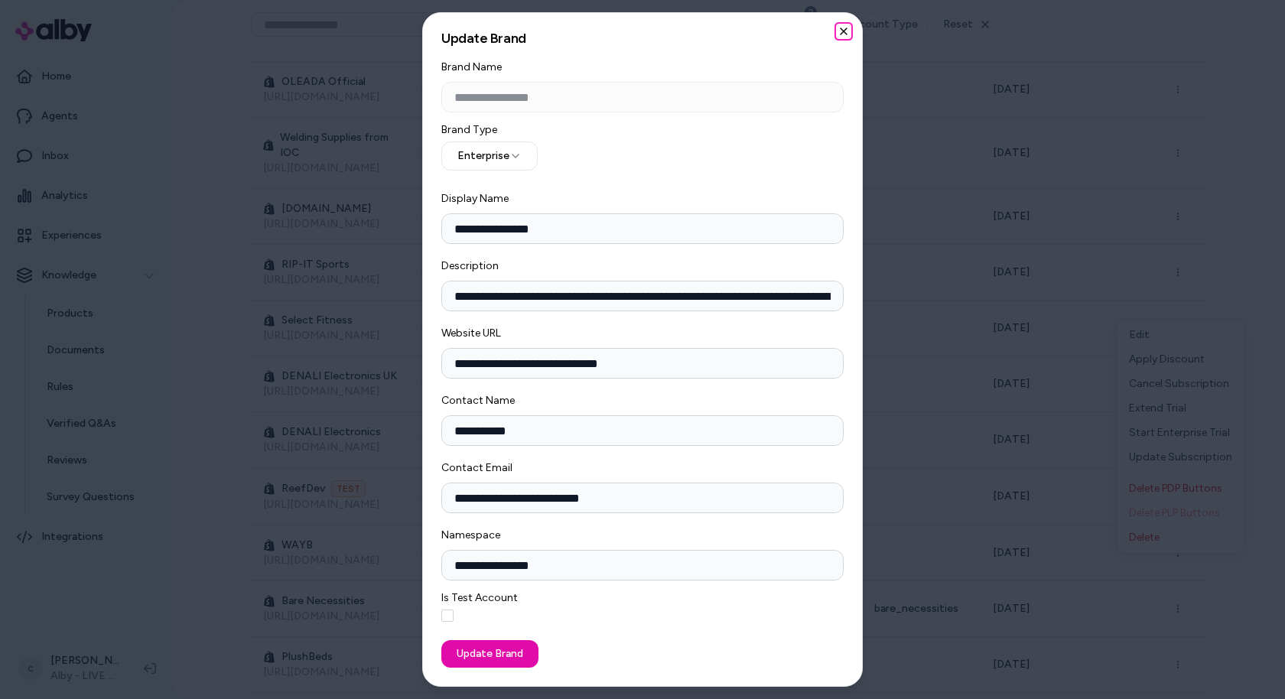
click at [842, 28] on icon "button" at bounding box center [844, 31] width 12 height 12
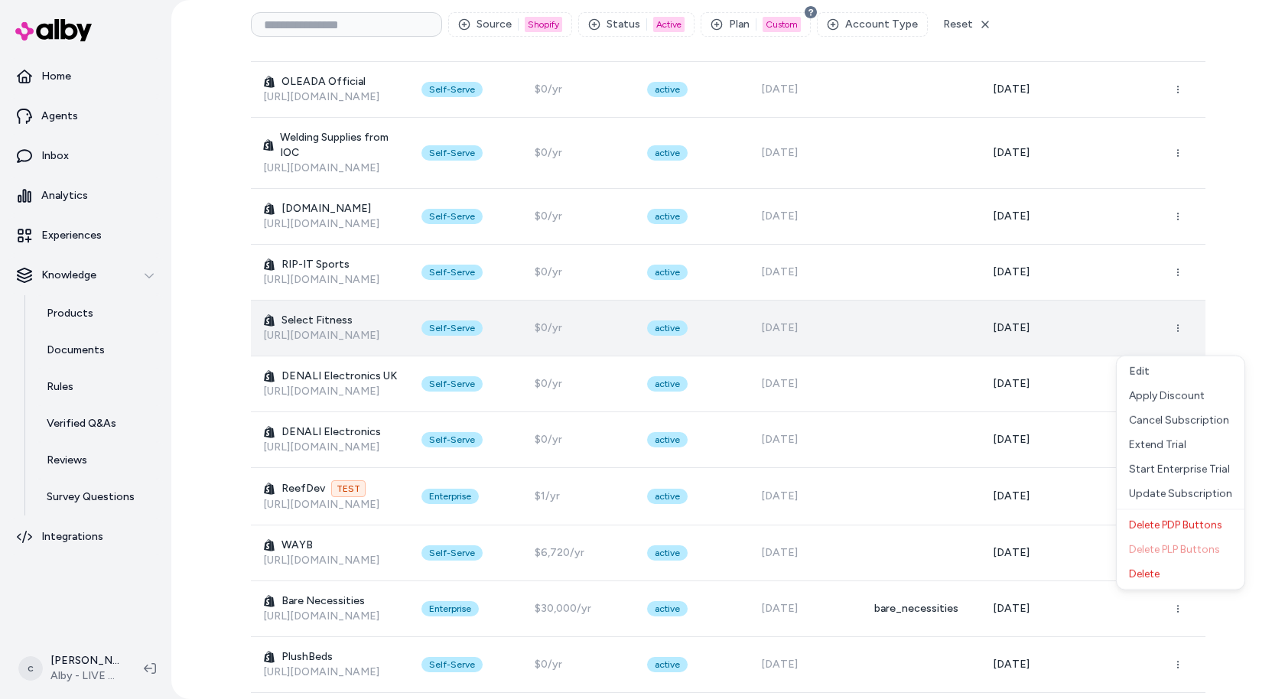
scroll to position [0, 0]
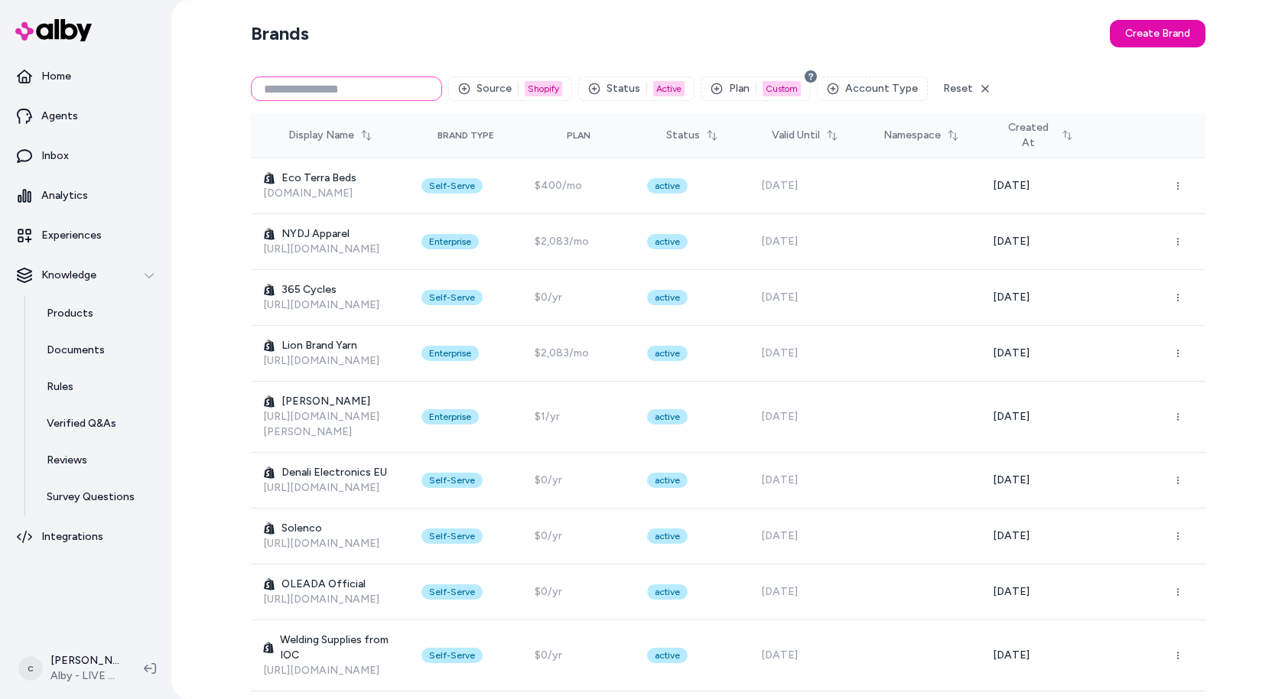
click at [291, 92] on input at bounding box center [346, 89] width 191 height 24
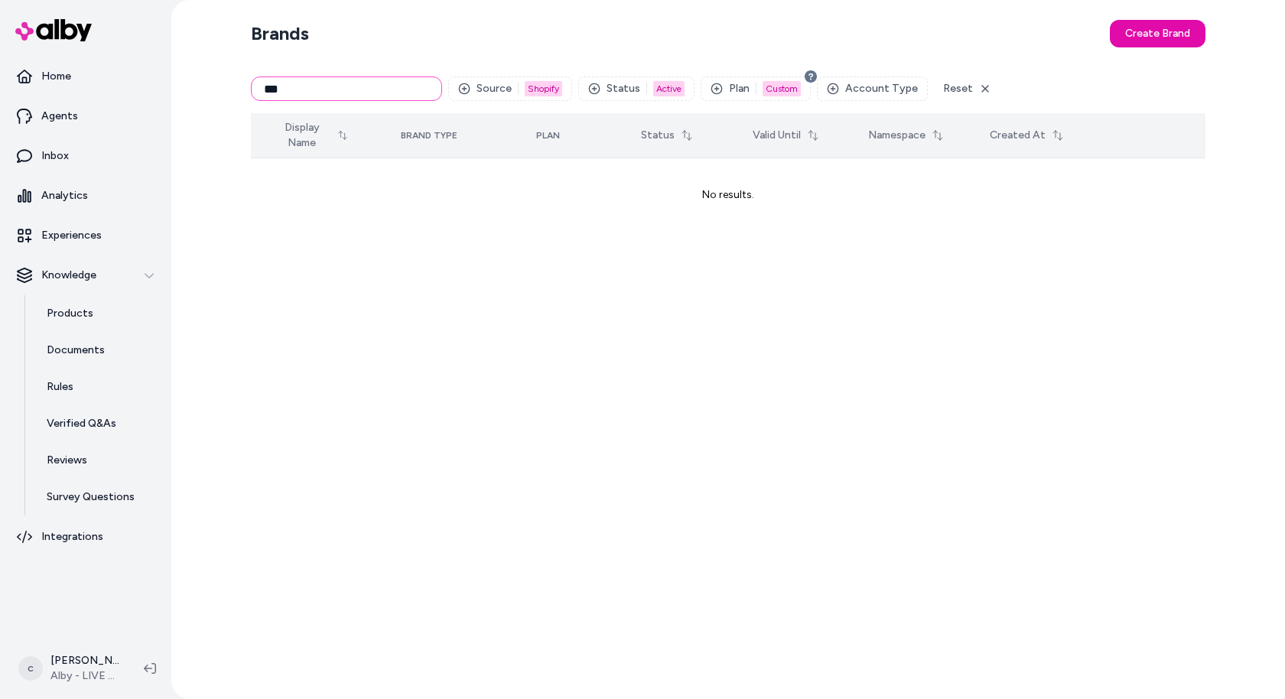
type input "***"
click at [944, 86] on button "Reset" at bounding box center [967, 89] width 67 height 24
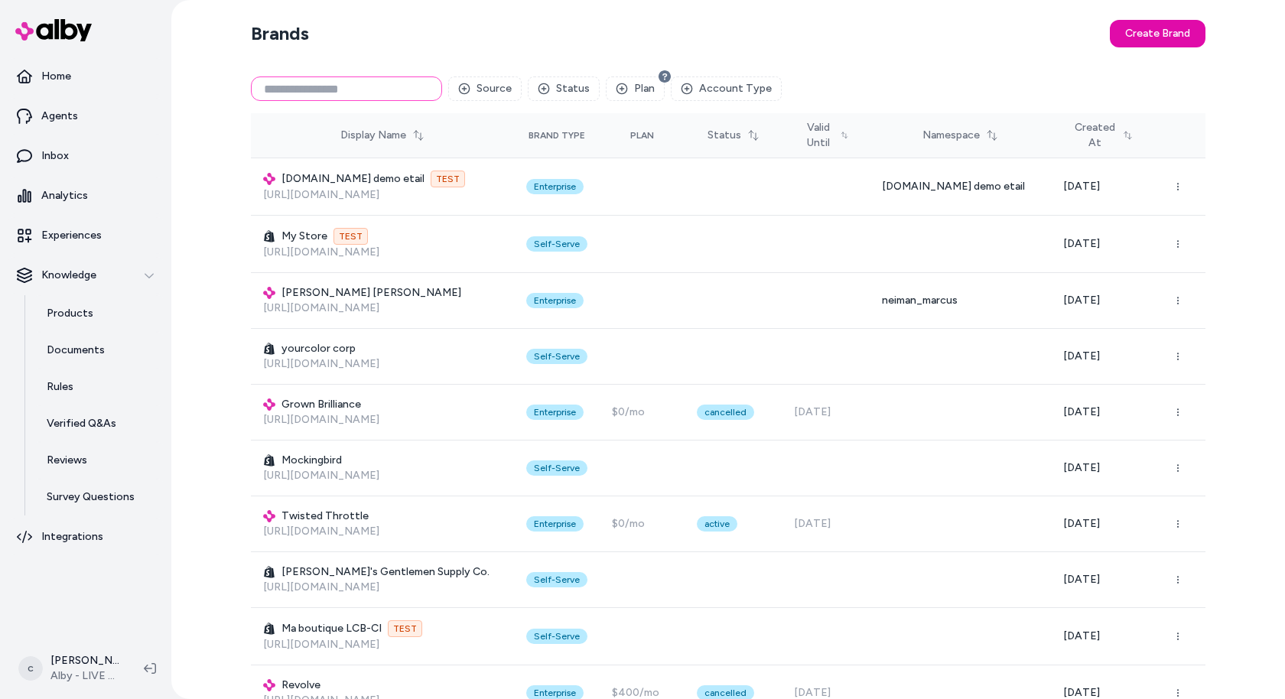
click at [311, 93] on input at bounding box center [346, 89] width 191 height 24
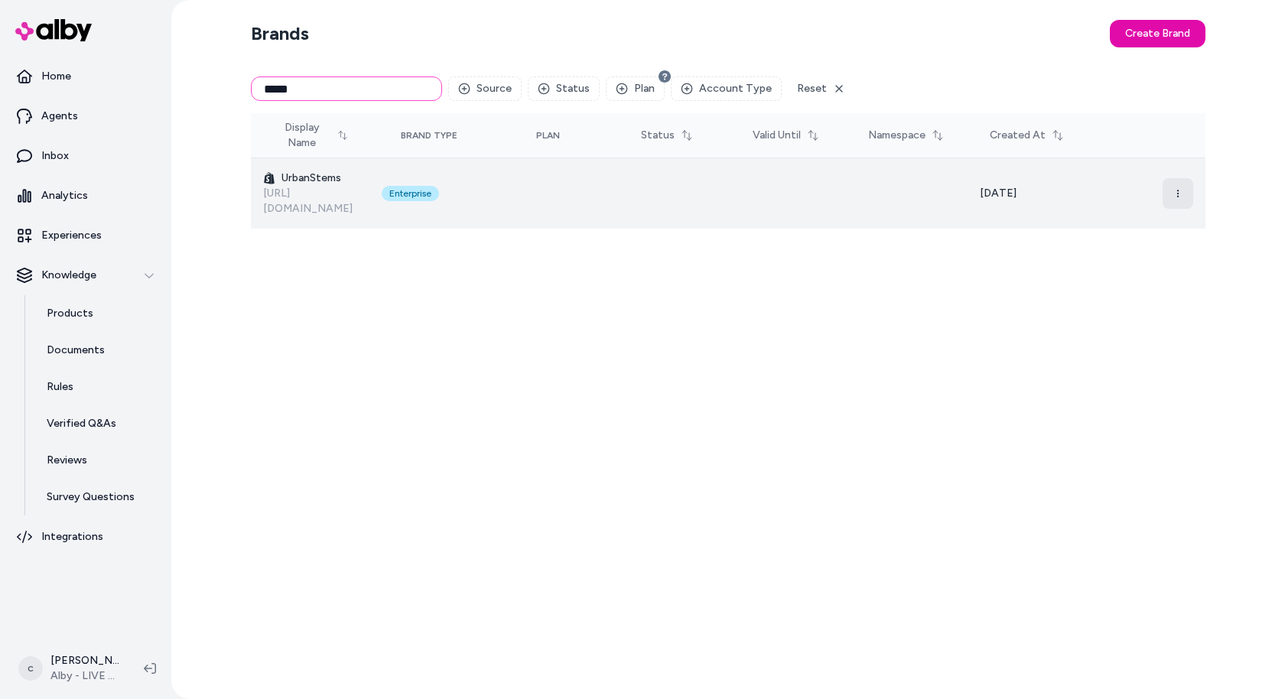
type input "*****"
click at [1183, 180] on button "button" at bounding box center [1178, 193] width 31 height 31
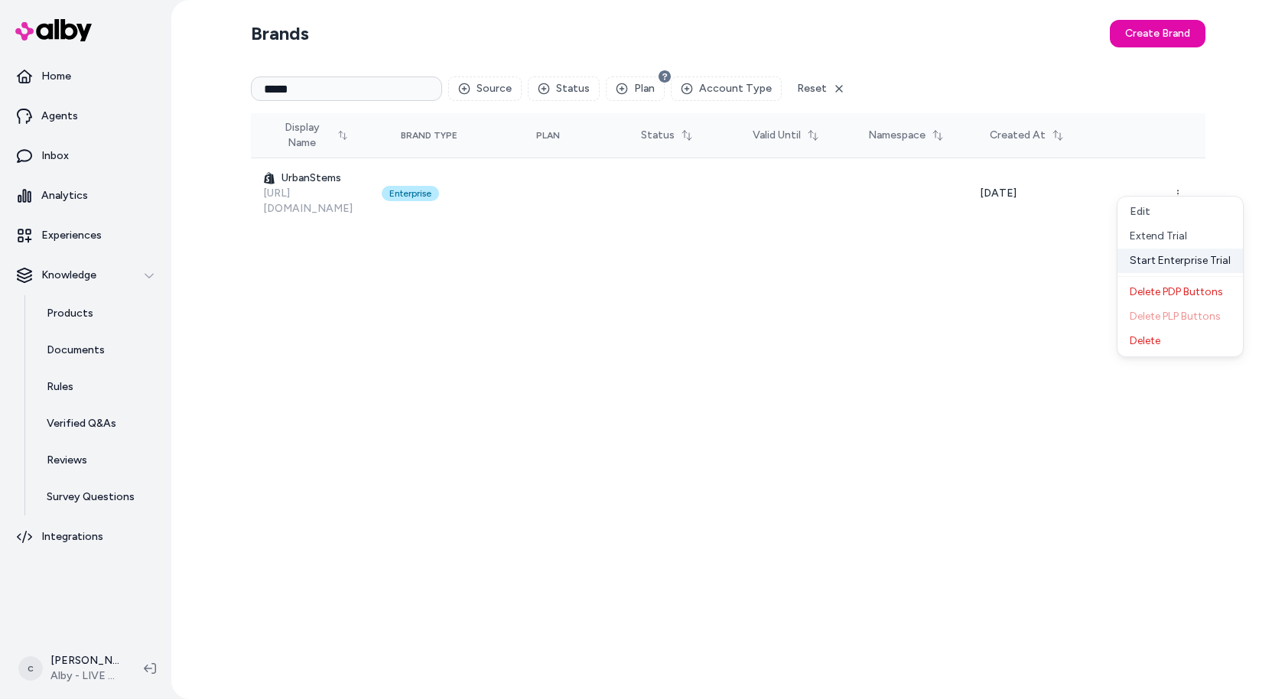
click at [1166, 267] on div "Start Enterprise Trial" at bounding box center [1180, 261] width 125 height 24
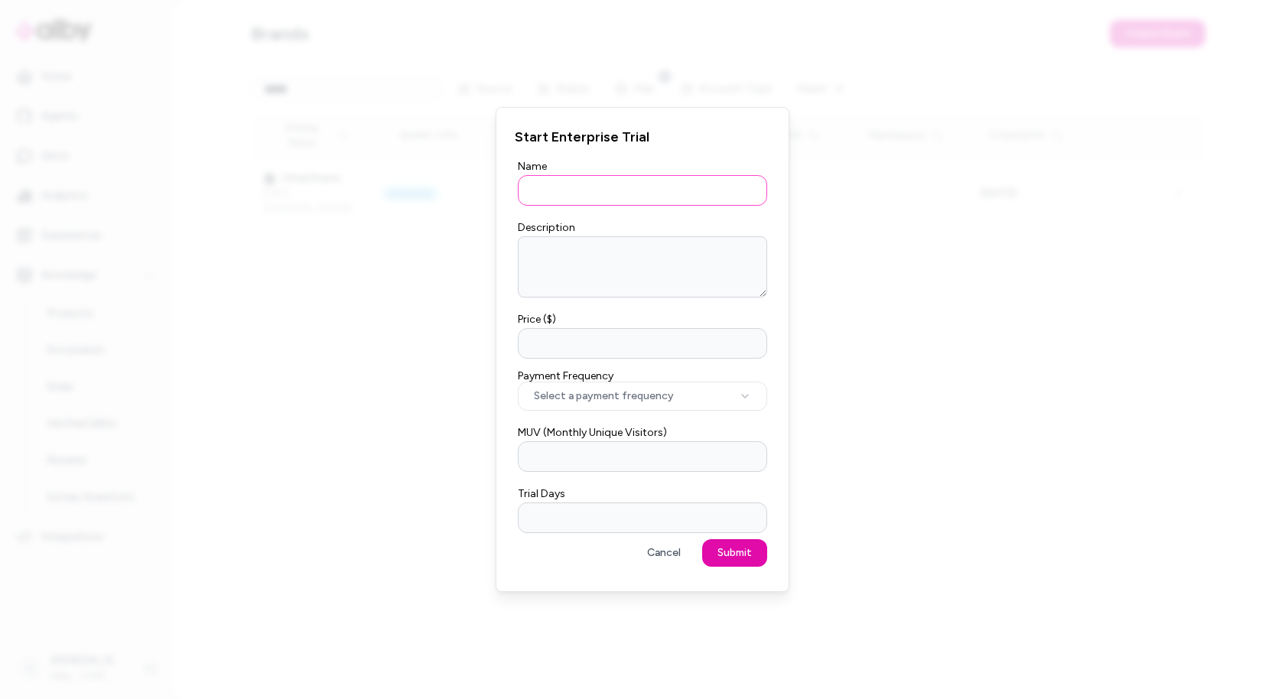
click at [542, 190] on input "Name" at bounding box center [642, 190] width 249 height 31
click at [555, 223] on label "Description" at bounding box center [546, 227] width 57 height 13
click at [555, 236] on textarea "Description" at bounding box center [642, 266] width 249 height 61
click at [605, 451] on input "MUV (Monthly Unique Visitors)" at bounding box center [642, 456] width 249 height 31
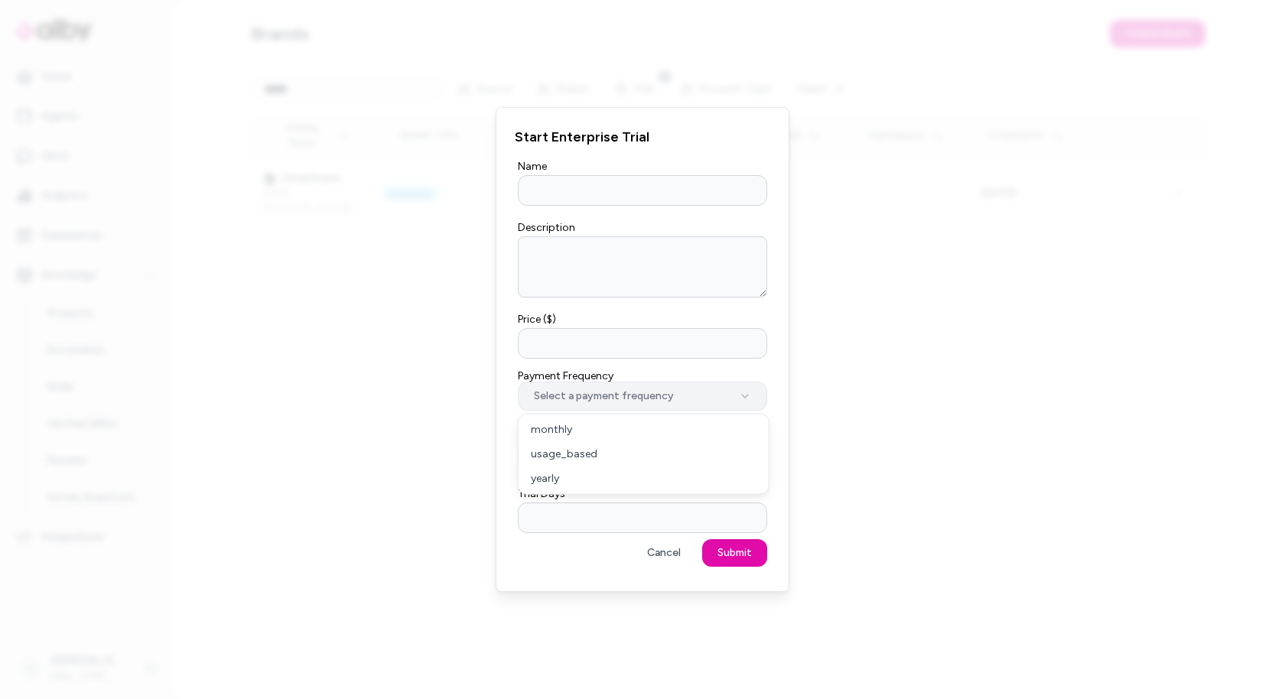
click at [626, 406] on button "Select a payment frequency" at bounding box center [642, 396] width 249 height 29
select select "******"
click at [547, 519] on input "Trial Days" at bounding box center [642, 518] width 249 height 31
click at [669, 553] on button "Cancel" at bounding box center [664, 553] width 64 height 28
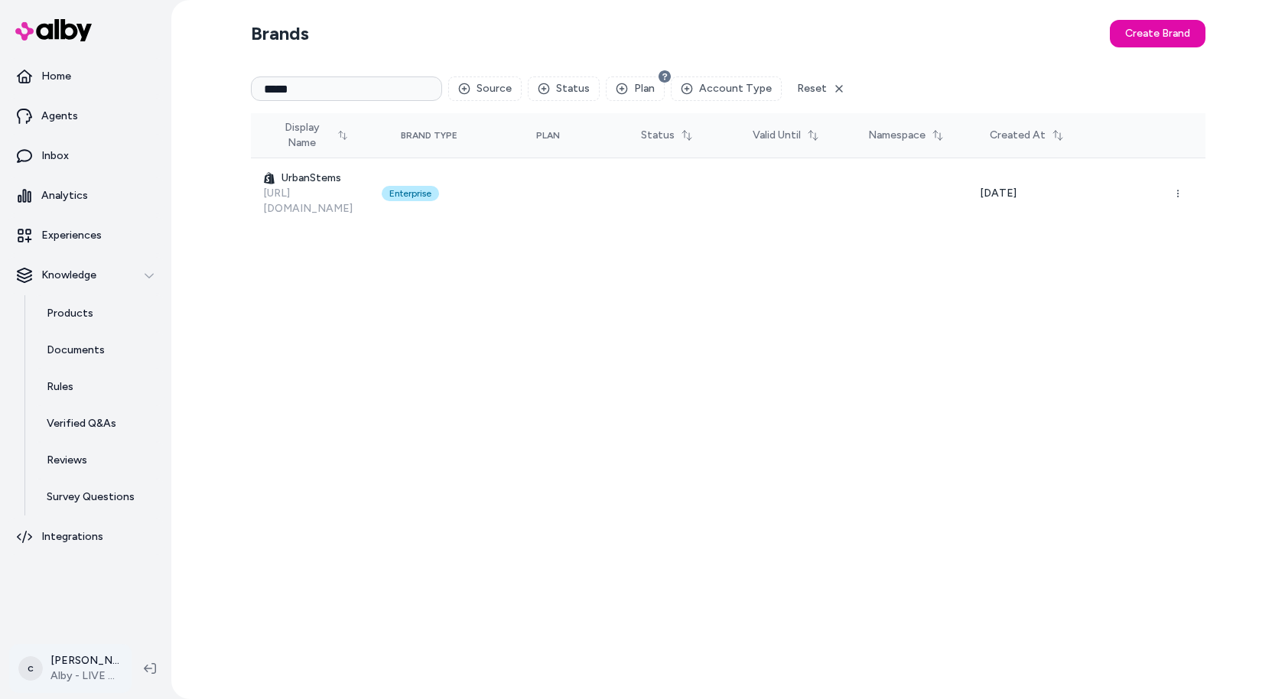
click at [90, 664] on html "Home Agents Inbox Analytics Experiences Knowledge Products Documents Rules Veri…" at bounding box center [642, 349] width 1285 height 699
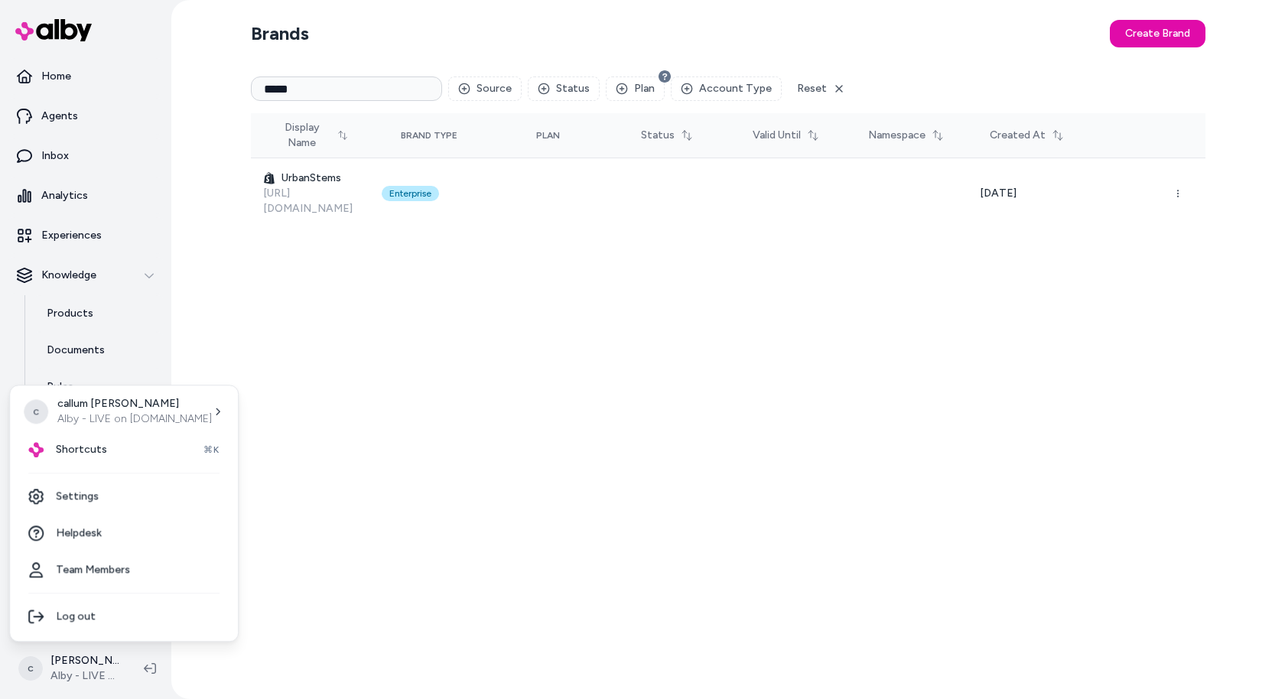
click at [318, 171] on html "Home Agents Inbox Analytics Experiences Knowledge Products Documents Rules Veri…" at bounding box center [642, 349] width 1285 height 699
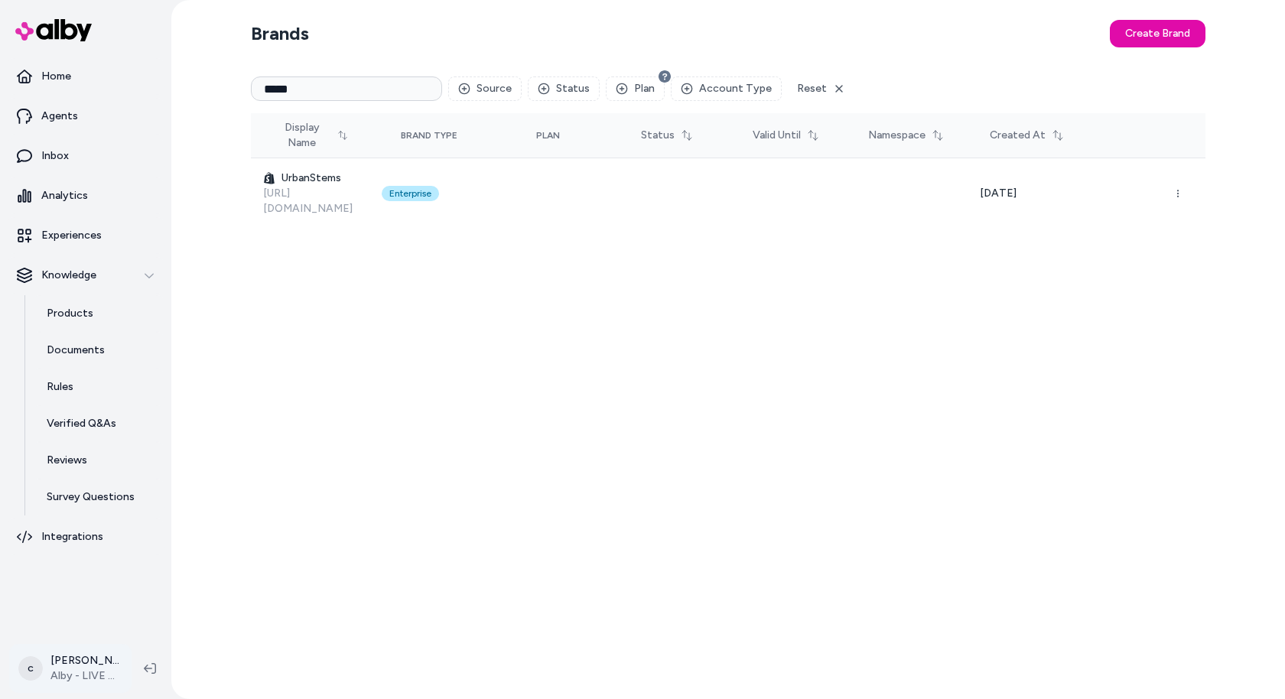
click at [68, 658] on html "Home Agents Inbox Analytics Experiences Knowledge Products Documents Rules Veri…" at bounding box center [642, 349] width 1285 height 699
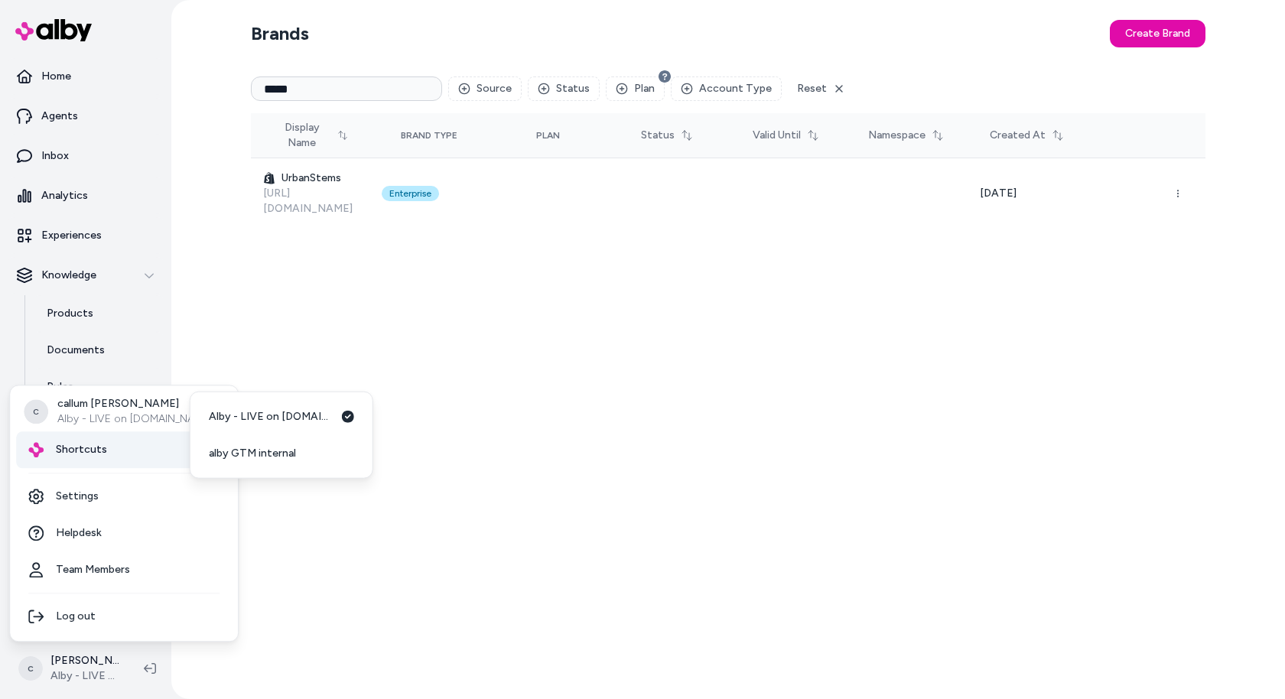
click at [130, 451] on div "Shortcuts ⌘K" at bounding box center [124, 449] width 216 height 37
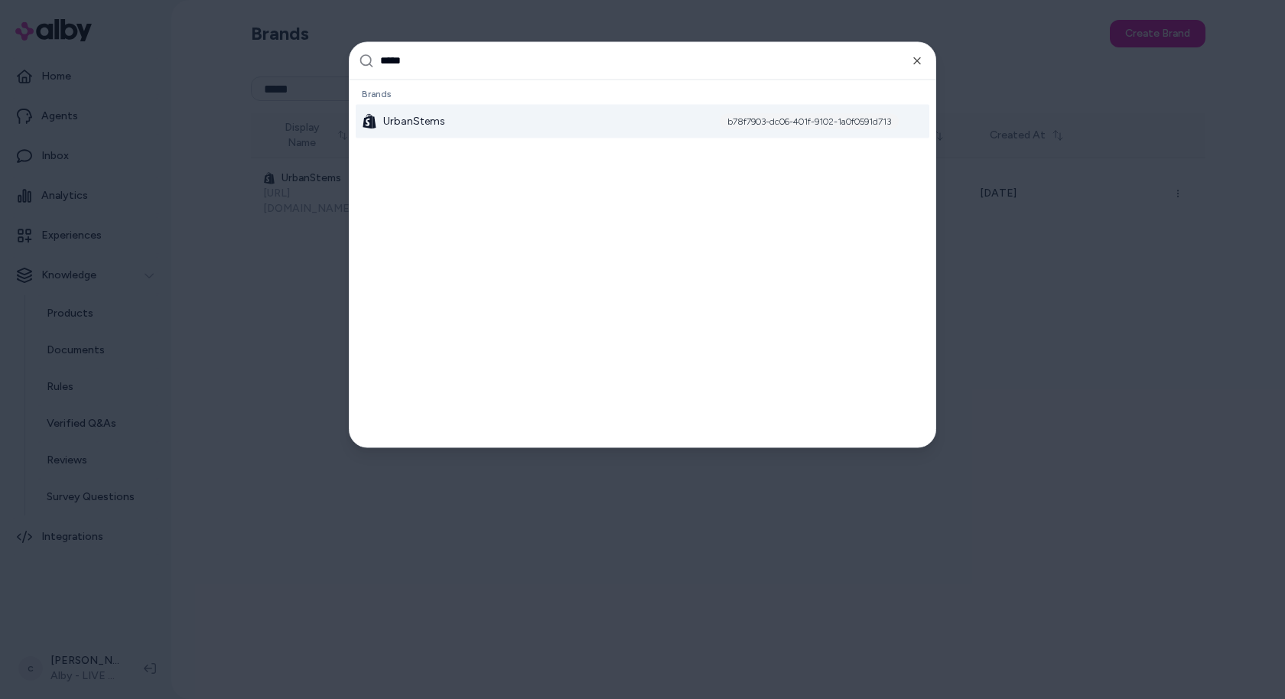
type input "*****"
click at [471, 132] on div "UrbanStems b78f7903-dc06-401f-9102-1a0f0591d713" at bounding box center [643, 121] width 574 height 34
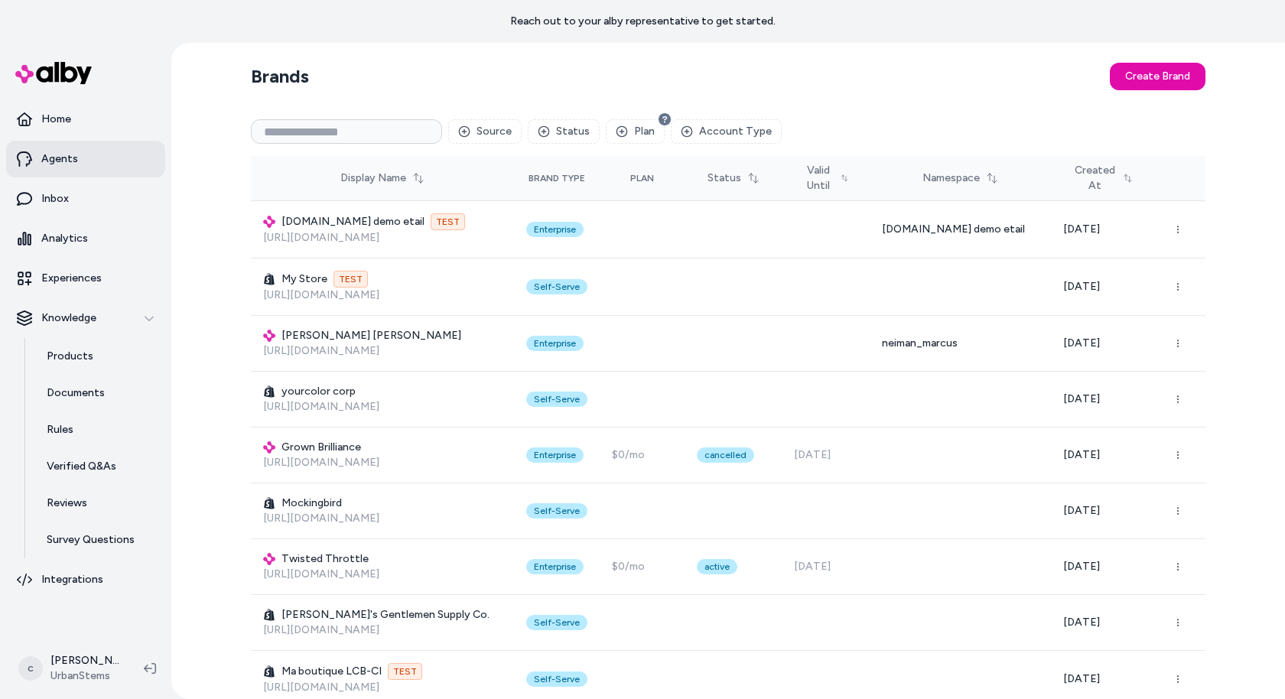
click at [85, 142] on link "Agents" at bounding box center [85, 159] width 159 height 37
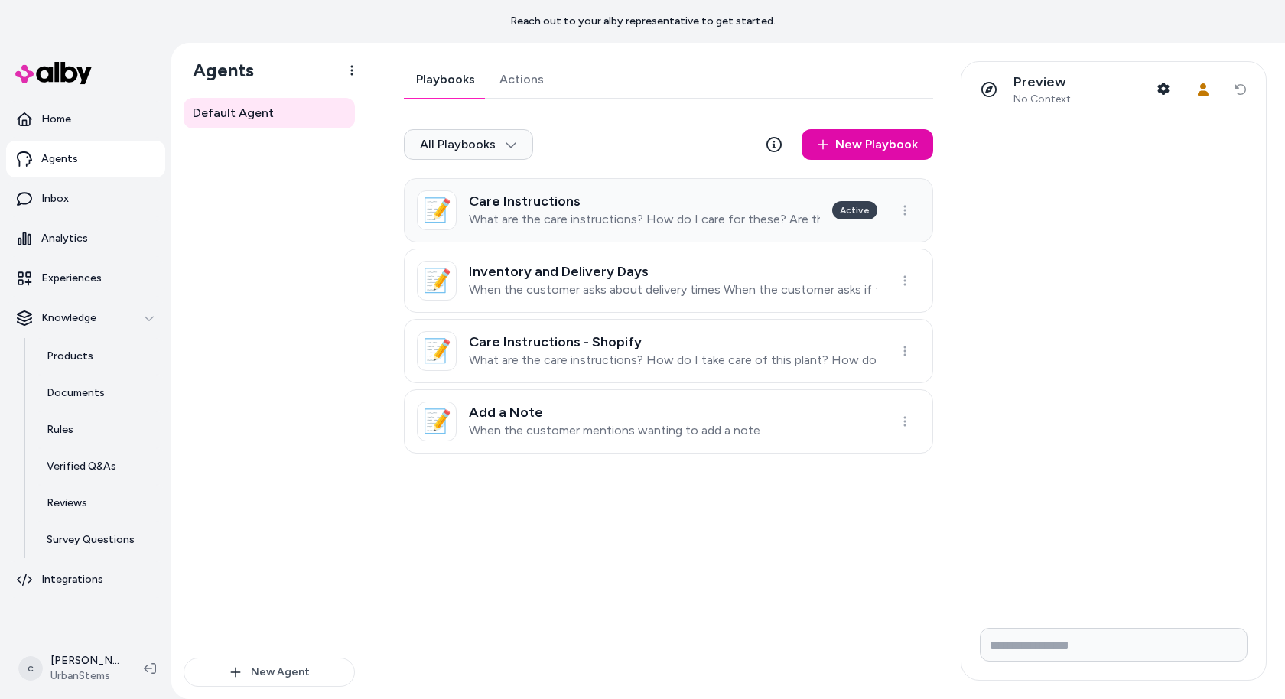
click at [613, 207] on h3 "Care Instructions" at bounding box center [644, 201] width 351 height 15
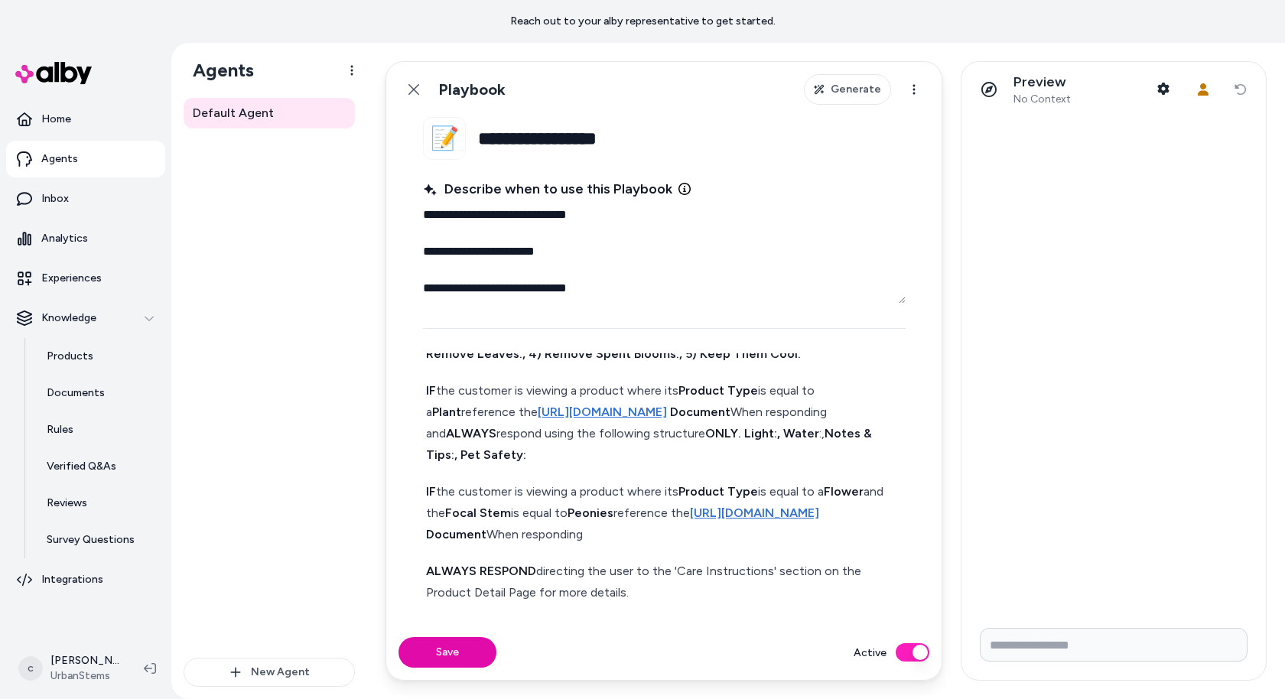
scroll to position [250, 0]
click at [1054, 634] on input "Write your prompt here" at bounding box center [1114, 645] width 268 height 34
click at [1033, 93] on span "No Context" at bounding box center [1042, 100] width 57 height 14
click at [1174, 88] on button "Shopper Context" at bounding box center [1163, 88] width 31 height 31
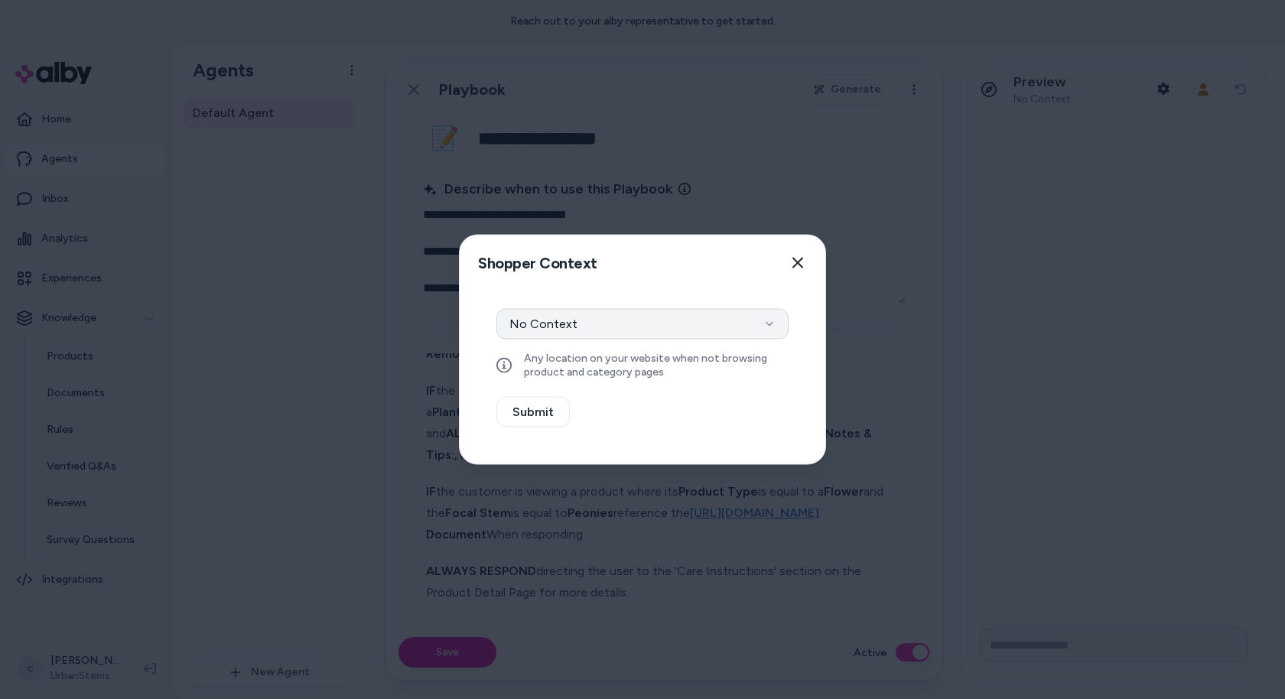
click at [640, 321] on button "No Context" at bounding box center [642, 324] width 292 height 31
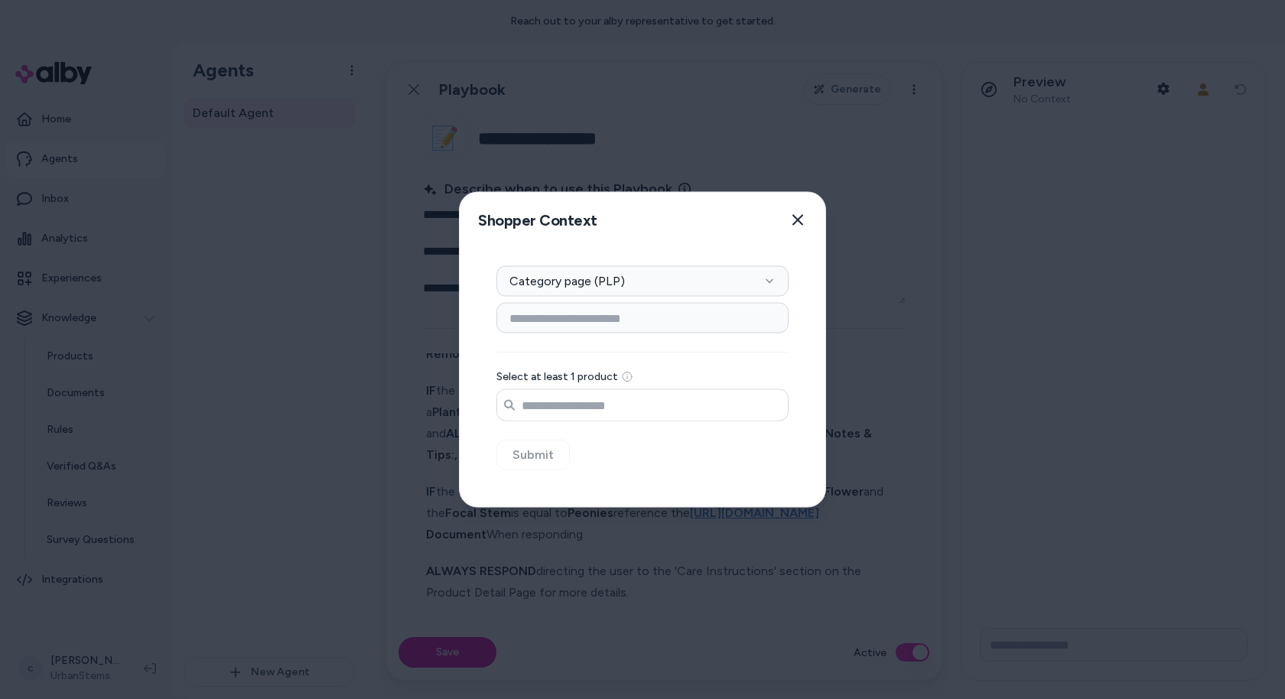
click at [583, 409] on input "Search products..." at bounding box center [642, 405] width 291 height 31
click at [579, 301] on div "Context Type Category page (PLP) Category Setup Select at least 1 product Searc…" at bounding box center [642, 343] width 292 height 155
click at [577, 315] on input at bounding box center [642, 318] width 292 height 31
click at [577, 316] on input at bounding box center [642, 318] width 292 height 31
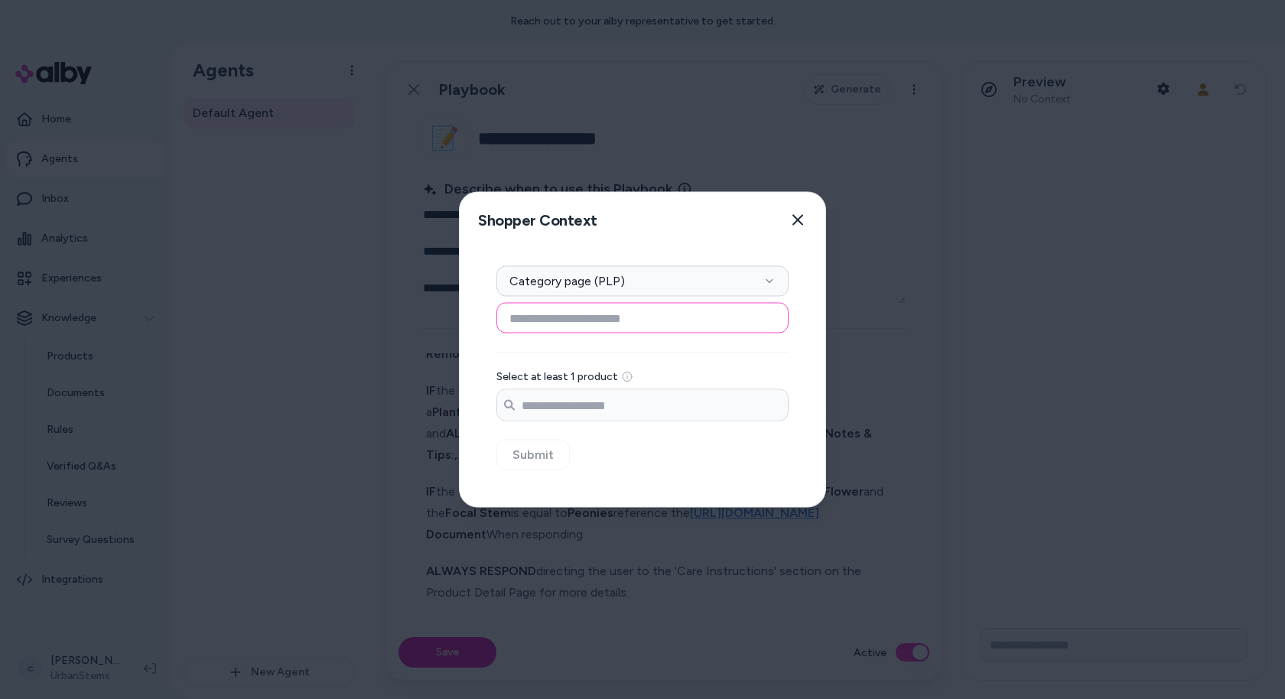
click at [577, 316] on input at bounding box center [642, 318] width 292 height 31
click at [581, 285] on button "Category page (PLP)" at bounding box center [642, 281] width 292 height 31
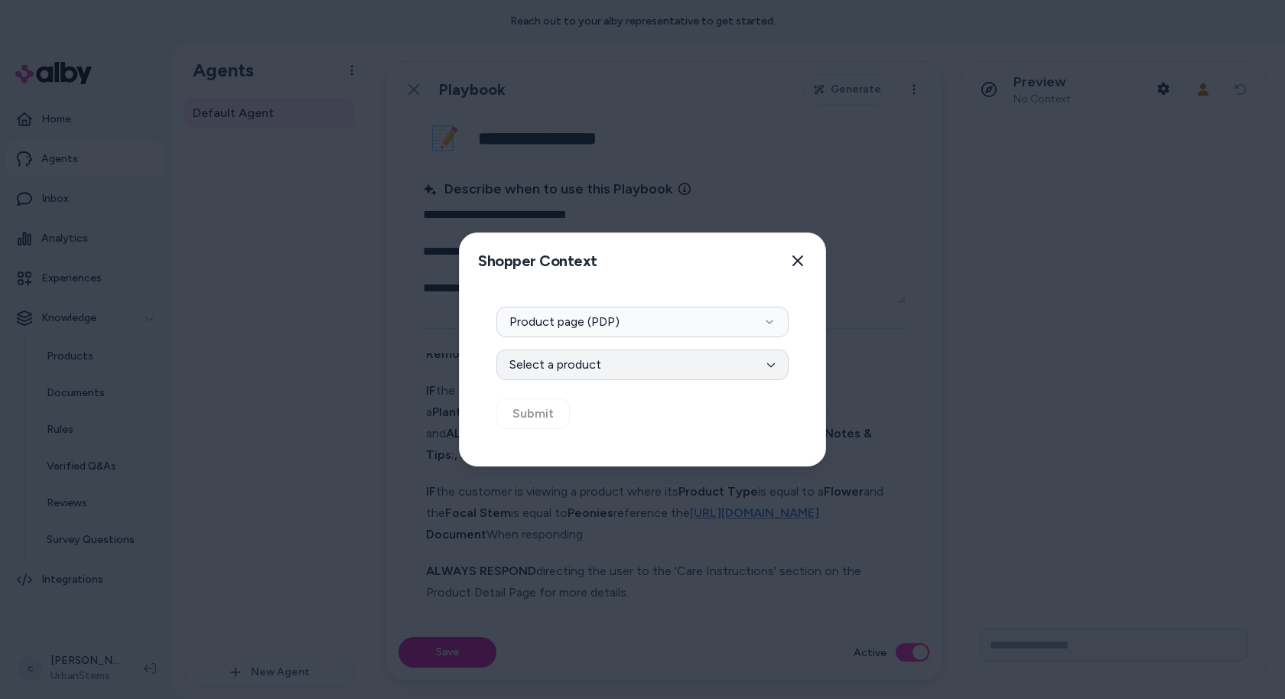
click at [545, 360] on button "Select a product" at bounding box center [642, 365] width 292 height 31
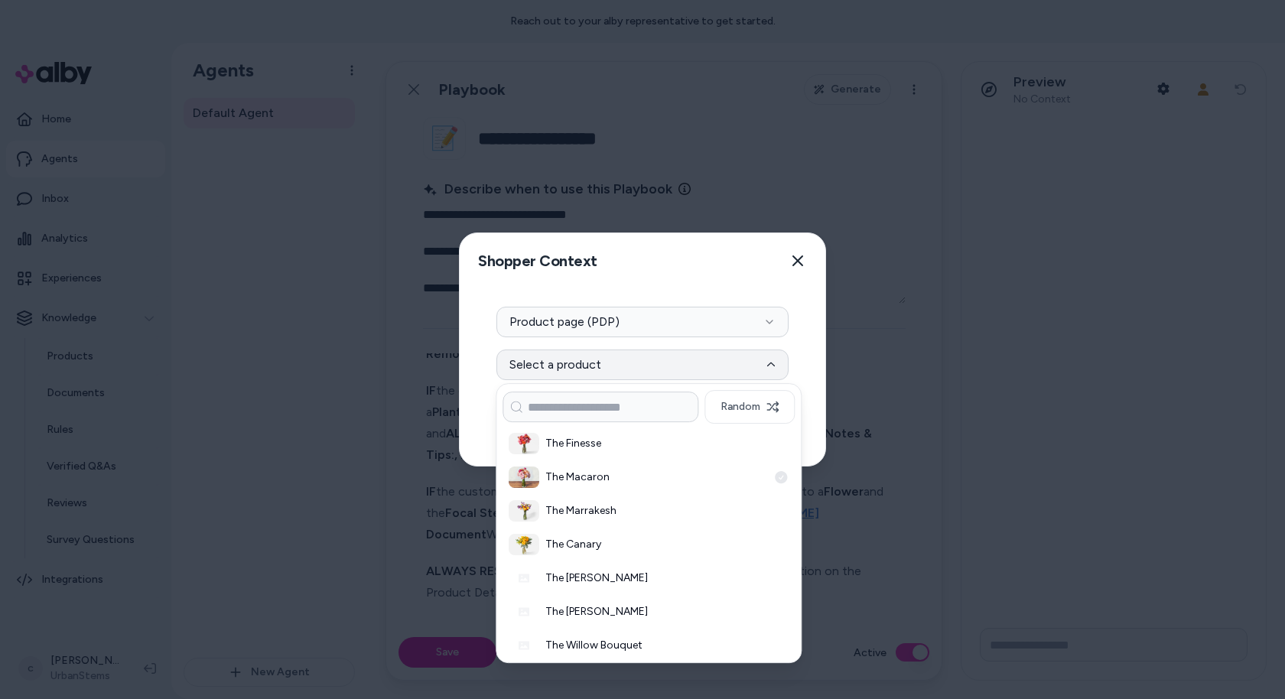
click at [616, 491] on div "The Macaron" at bounding box center [649, 478] width 292 height 34
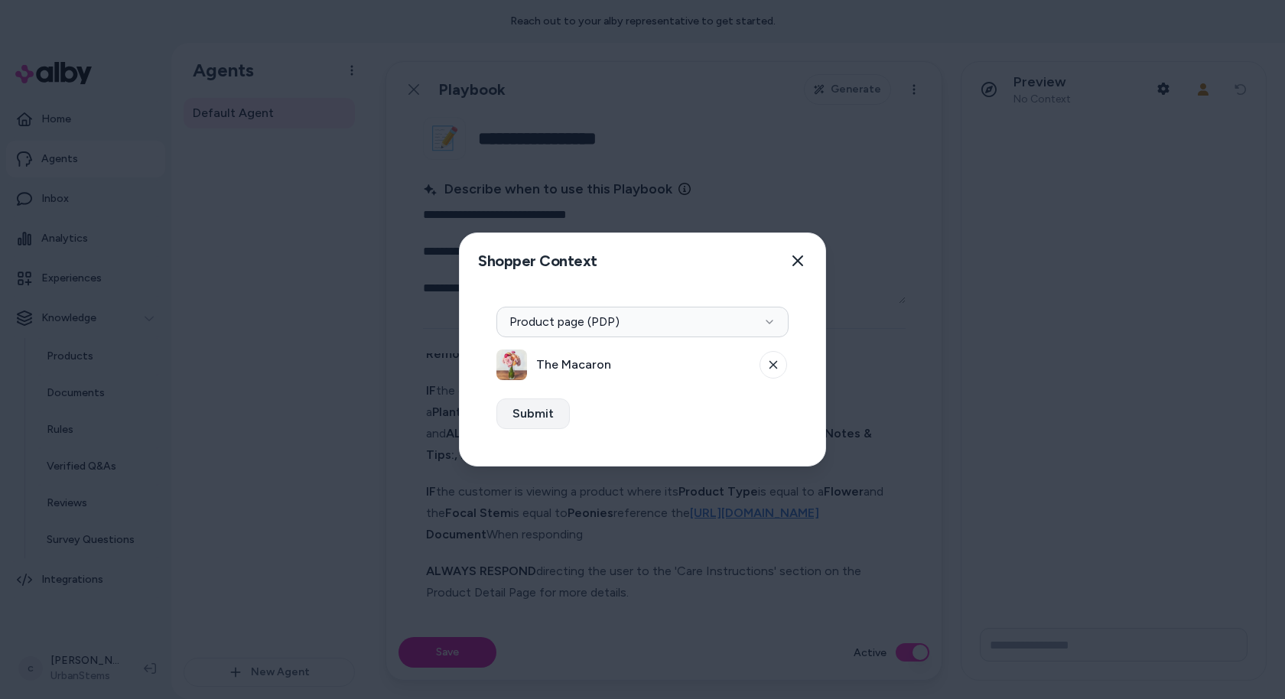
click at [528, 415] on button "Submit" at bounding box center [532, 414] width 73 height 31
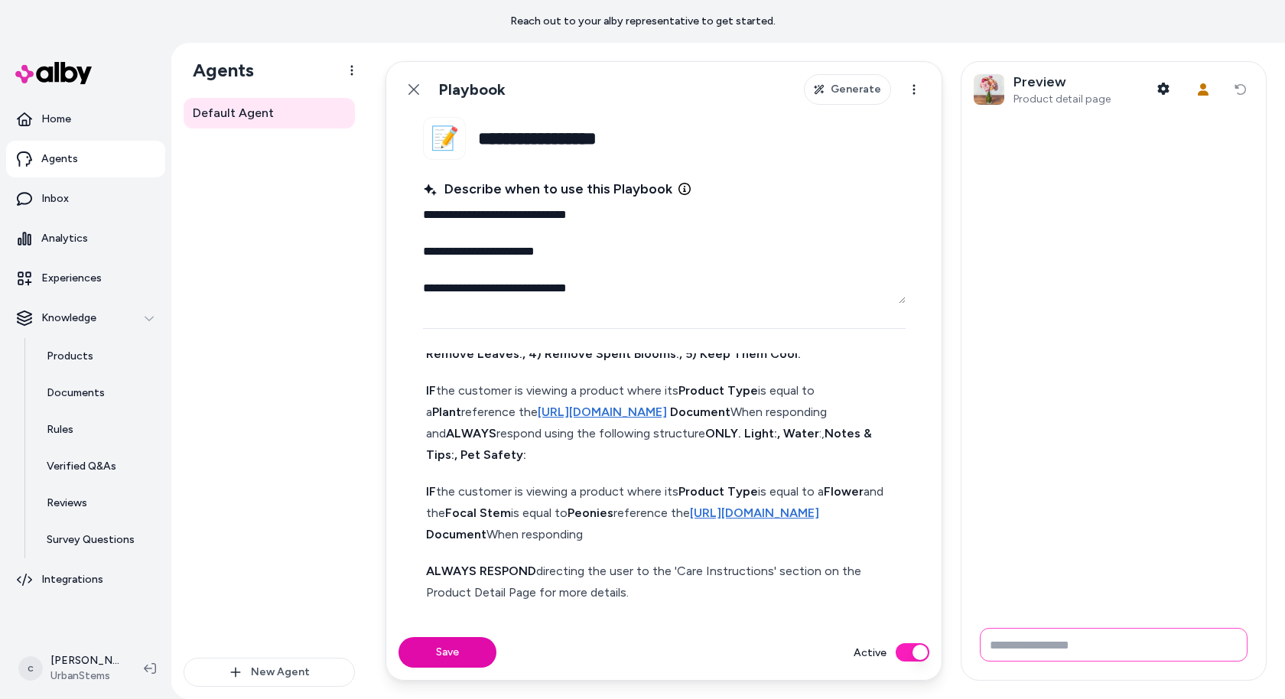
click at [1068, 648] on input "Write your prompt here" at bounding box center [1114, 645] width 268 height 34
type input "*"
type input "**********"
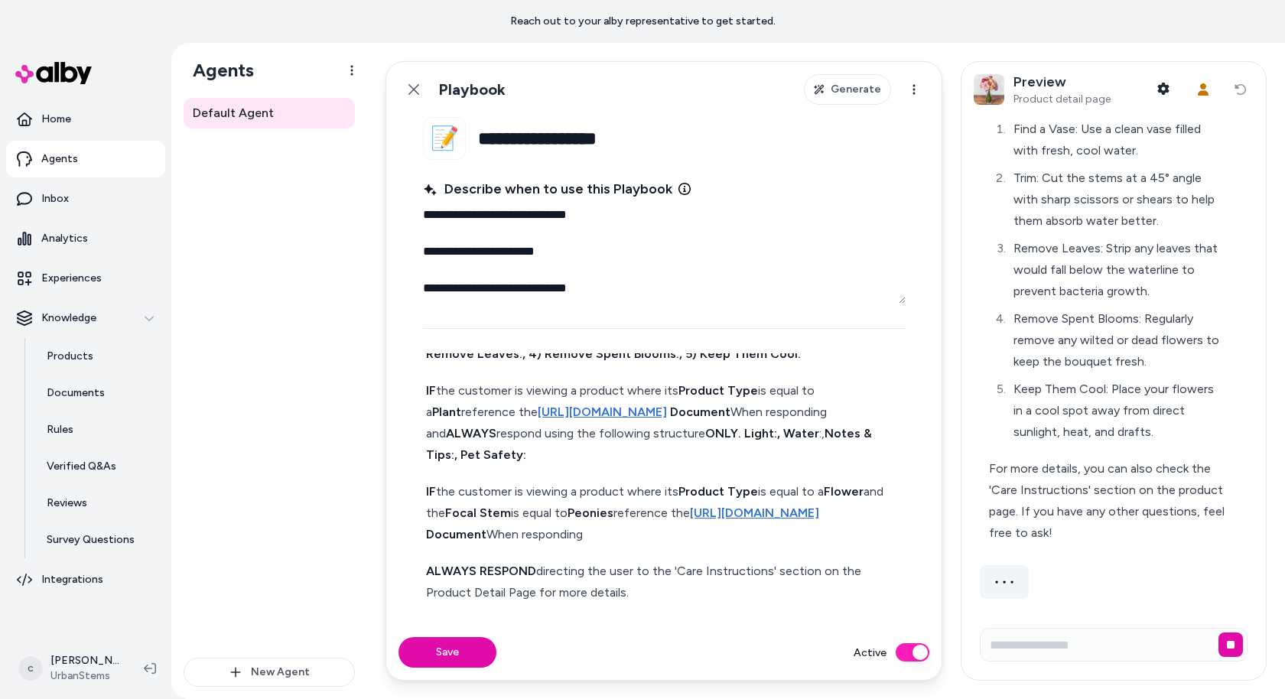
scroll to position [63, 0]
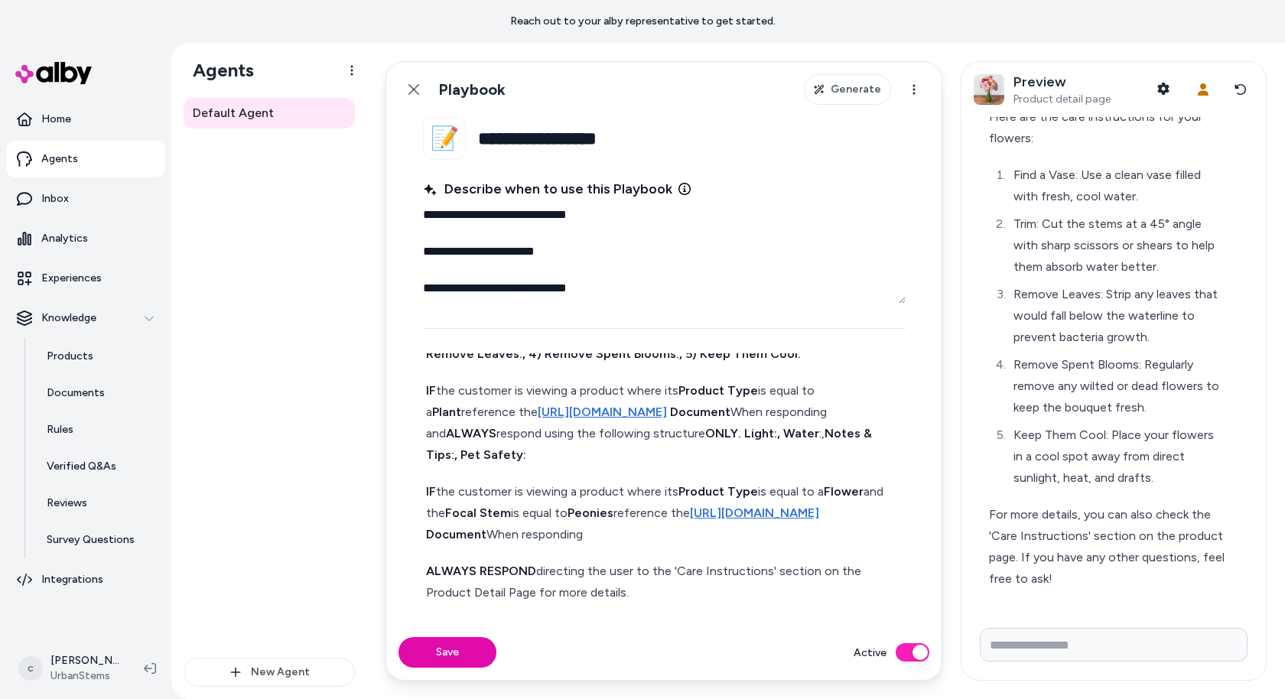
click at [1079, 541] on div "For more details, you can also check the 'Care Instructions' section on the pro…" at bounding box center [1107, 547] width 236 height 86
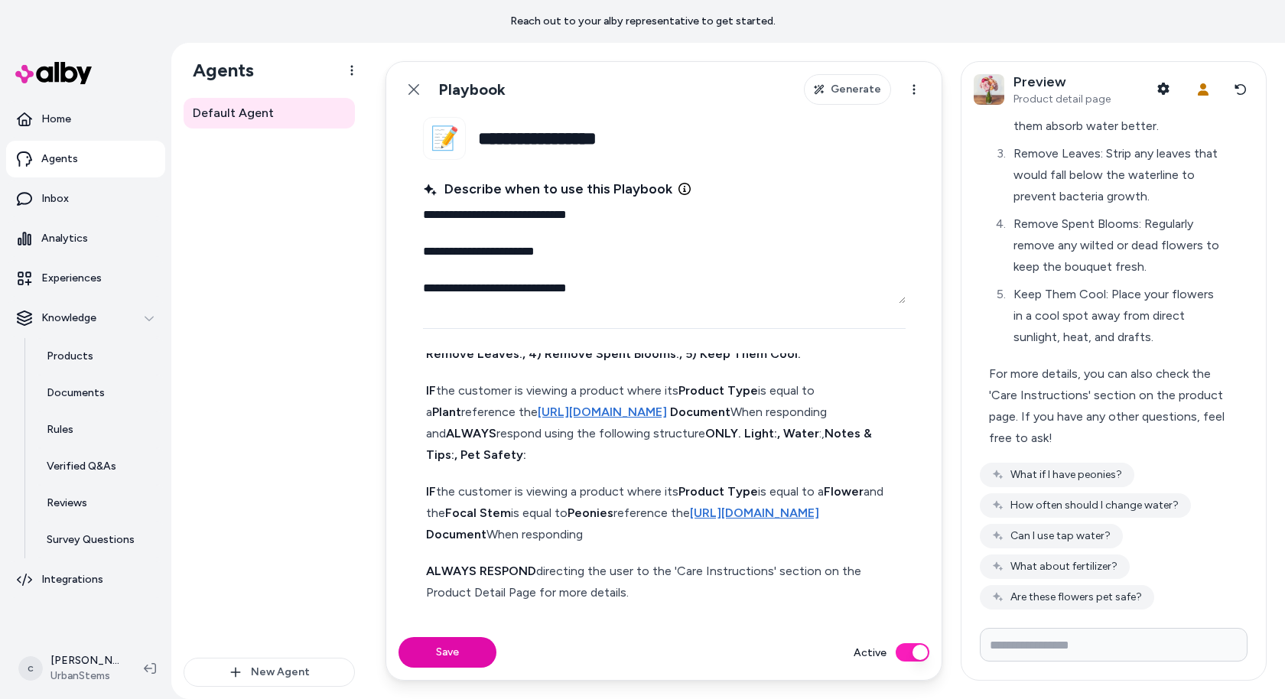
scroll to position [214, 0]
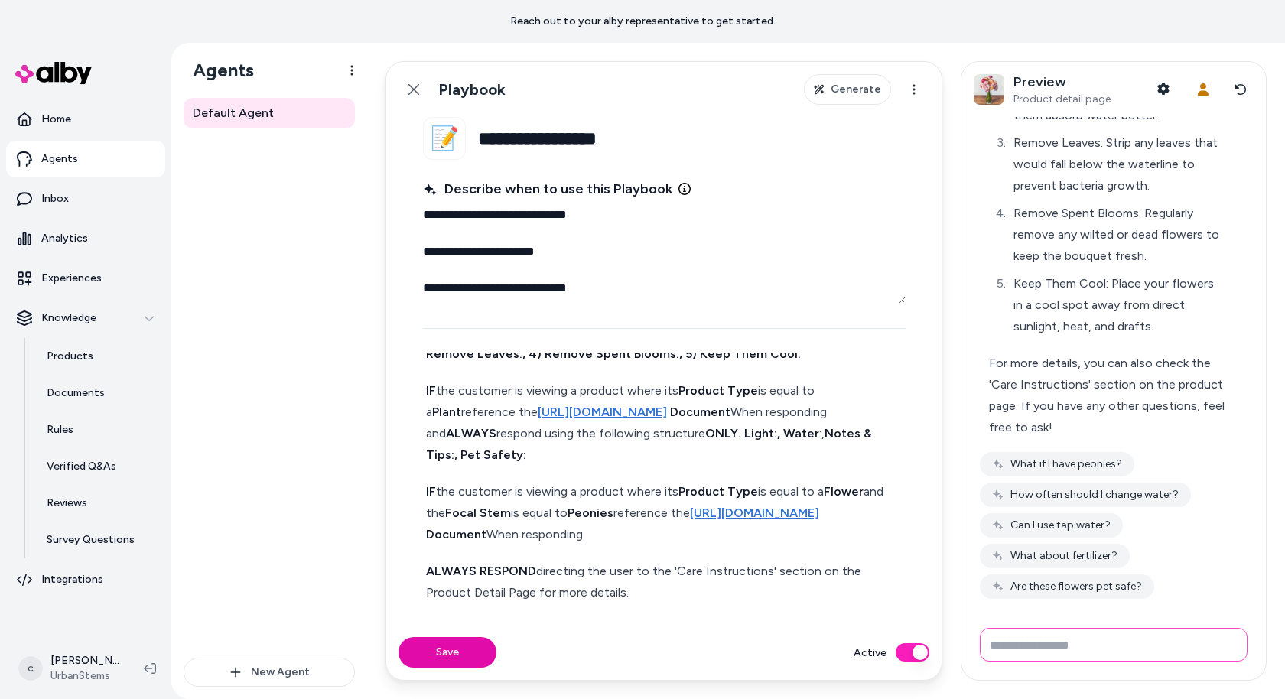
click at [1017, 645] on input "Write your prompt here" at bounding box center [1114, 645] width 268 height 34
type input "**********"
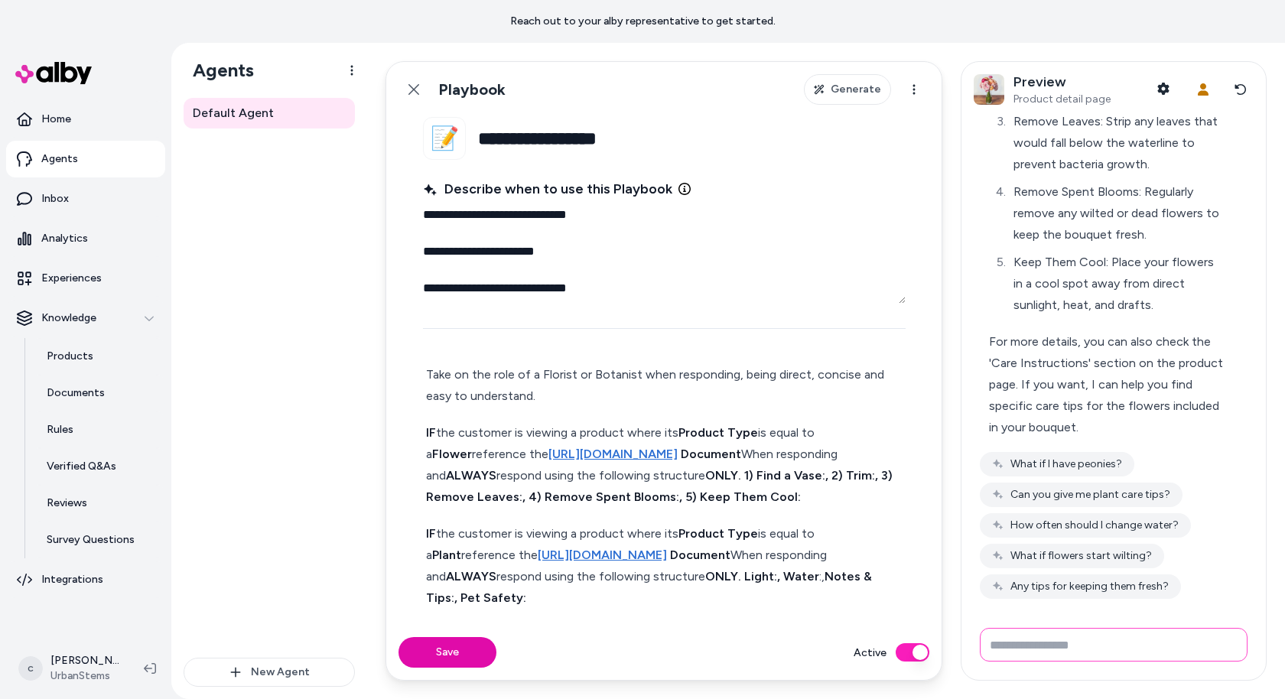
scroll to position [77, 0]
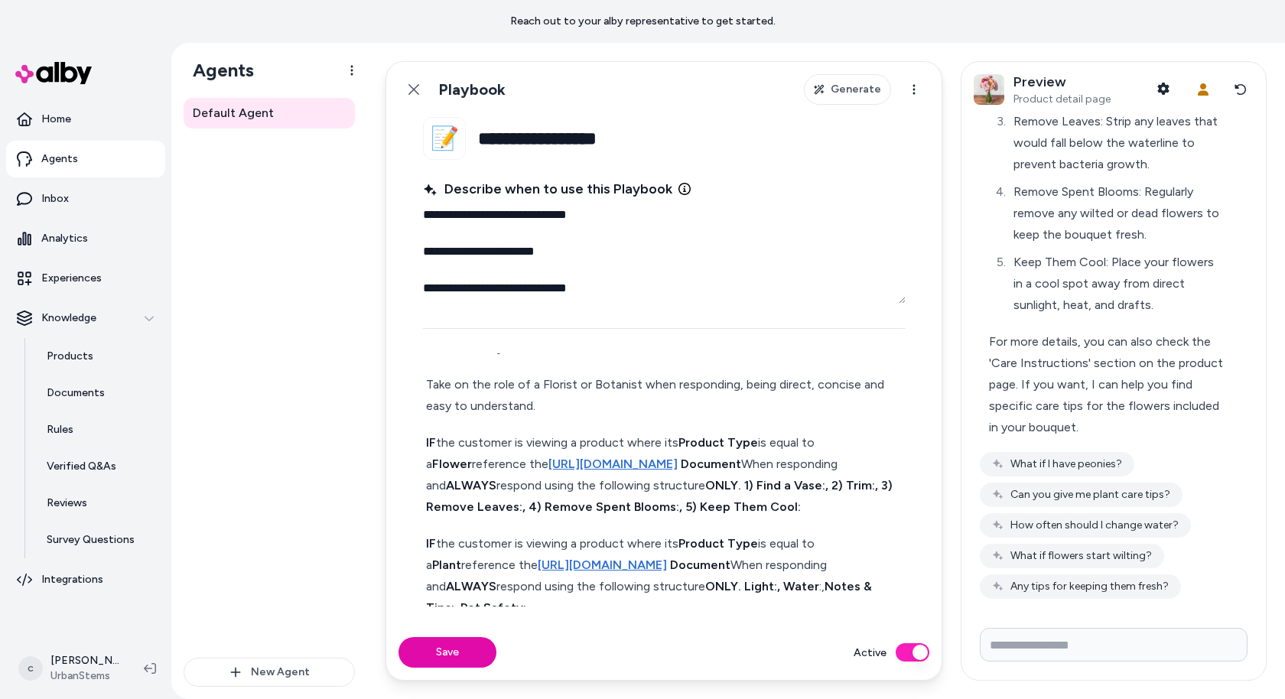
click at [617, 464] on strong "https://urbanstems.com/pages/care-instructions" at bounding box center [613, 464] width 129 height 15
click at [1062, 488] on button "Can you give me plant care tips?" at bounding box center [1081, 495] width 203 height 24
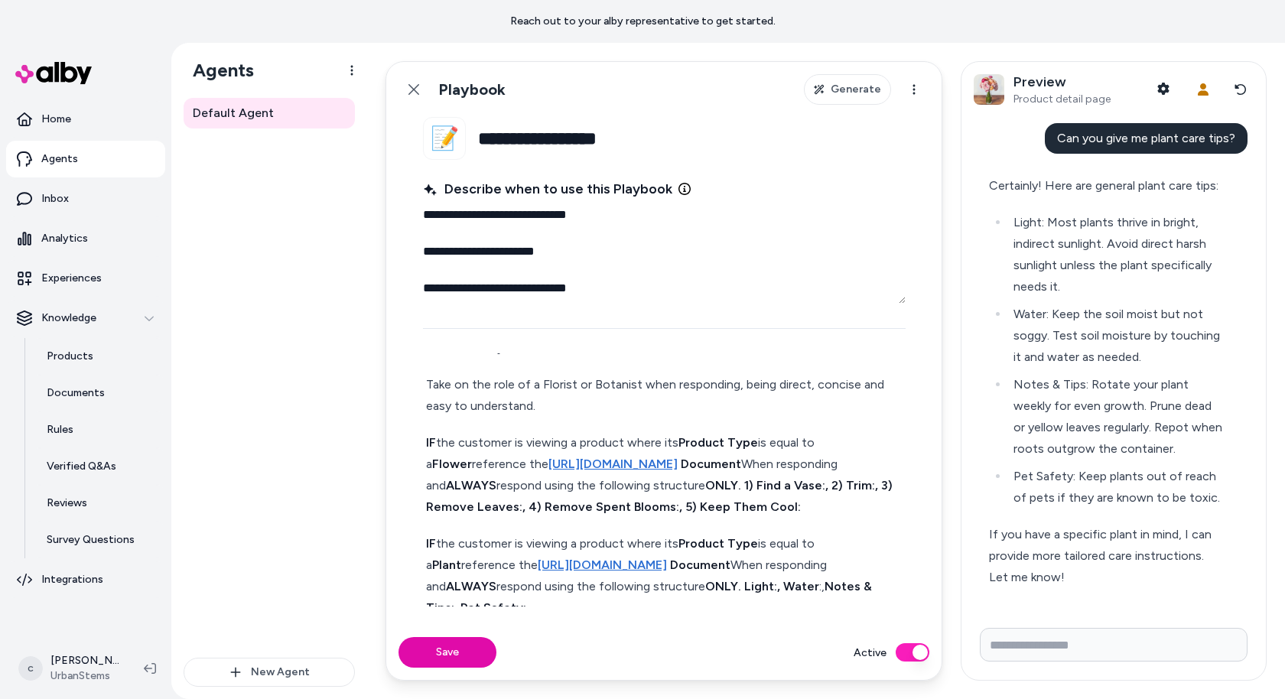
scroll to position [1128, 0]
click at [1024, 643] on input "Write your prompt here" at bounding box center [1114, 645] width 268 height 34
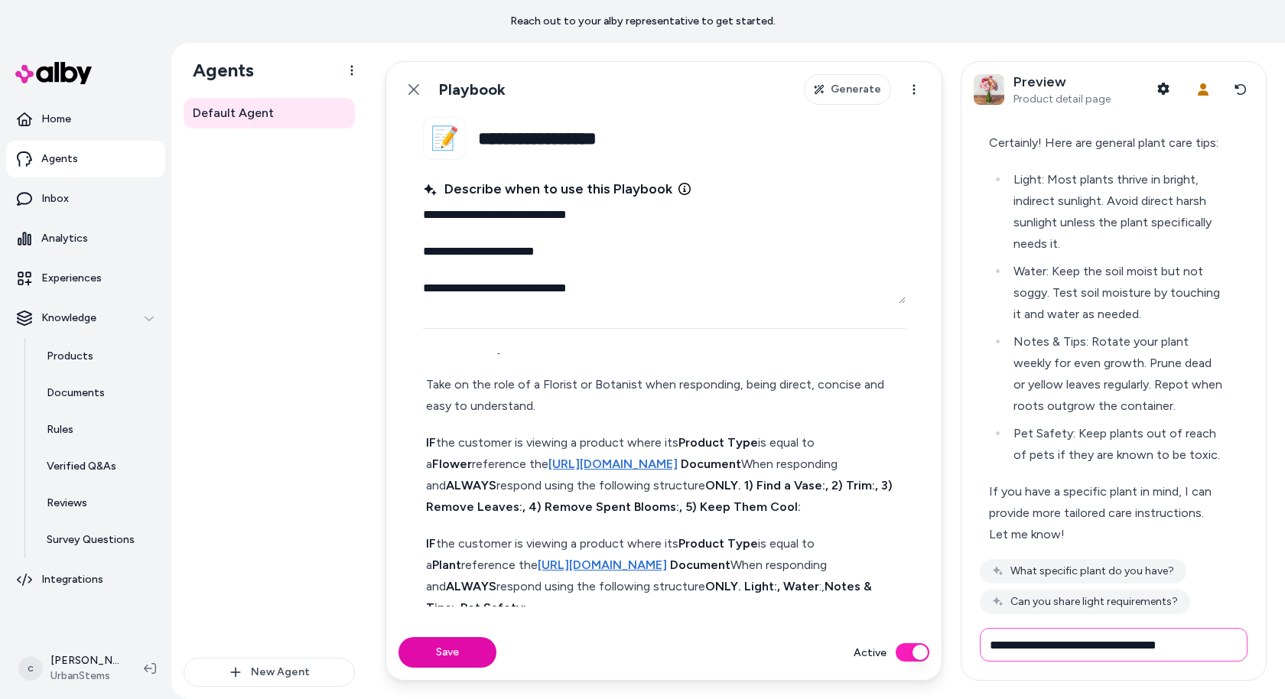
type input "**********"
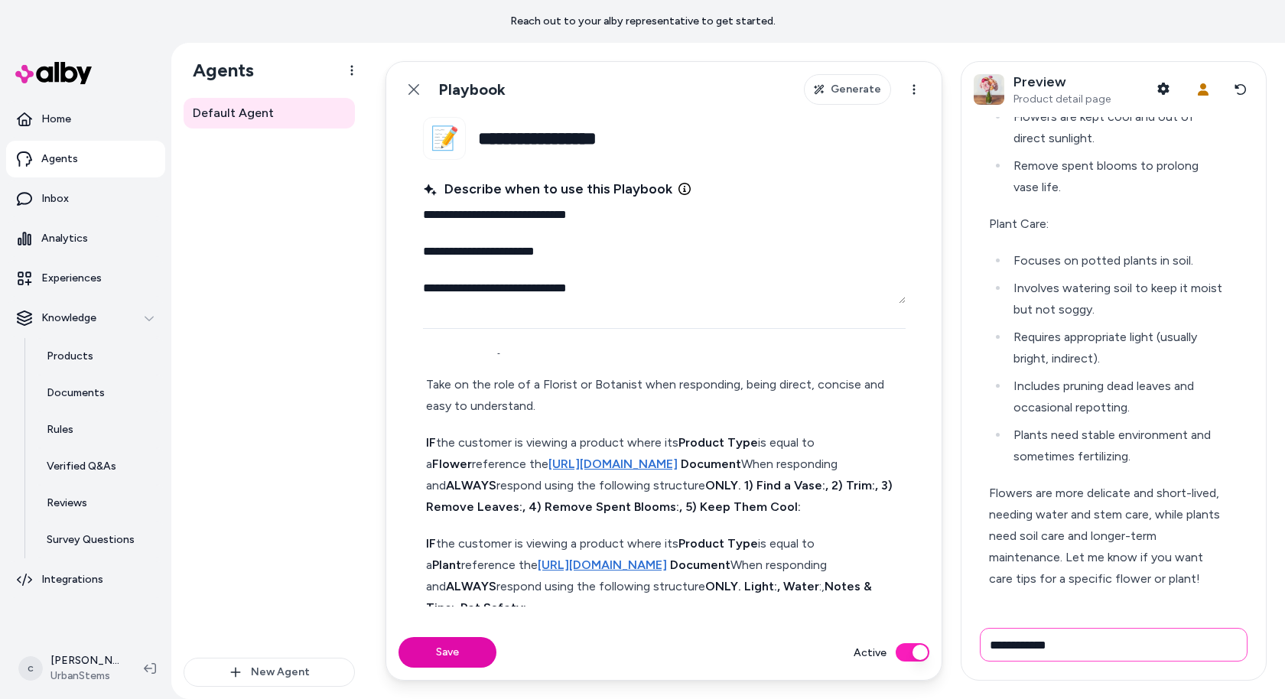
scroll to position [1936, 0]
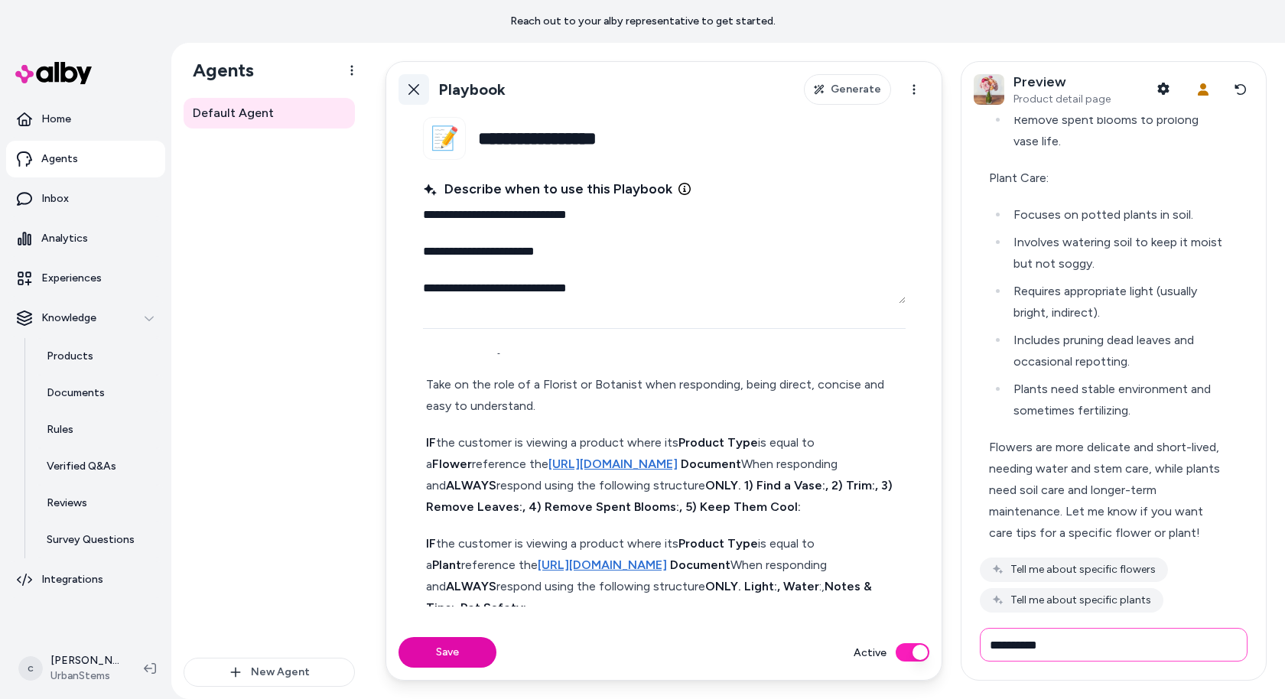
type input "**********"
click at [409, 93] on icon at bounding box center [414, 89] width 12 height 12
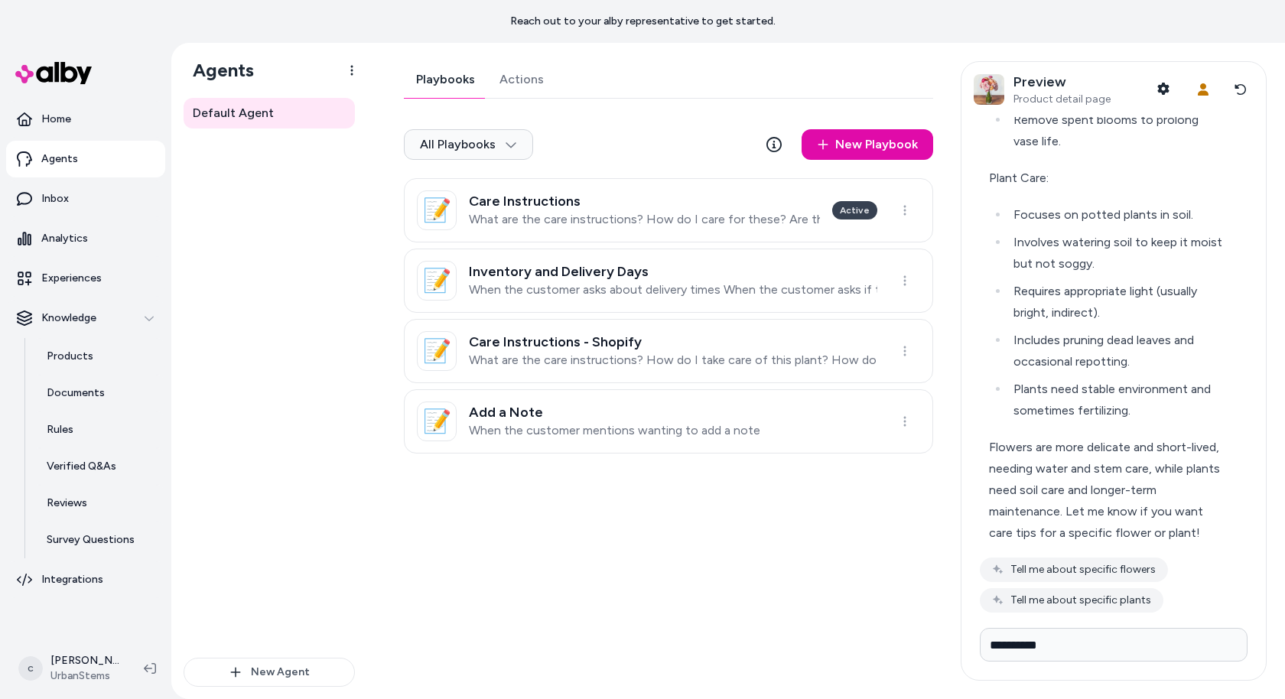
click at [1087, 36] on div "Reach out to your alby representative to get started." at bounding box center [642, 21] width 1285 height 43
click at [560, 276] on h3 "Inventory and Delivery Days" at bounding box center [673, 271] width 409 height 15
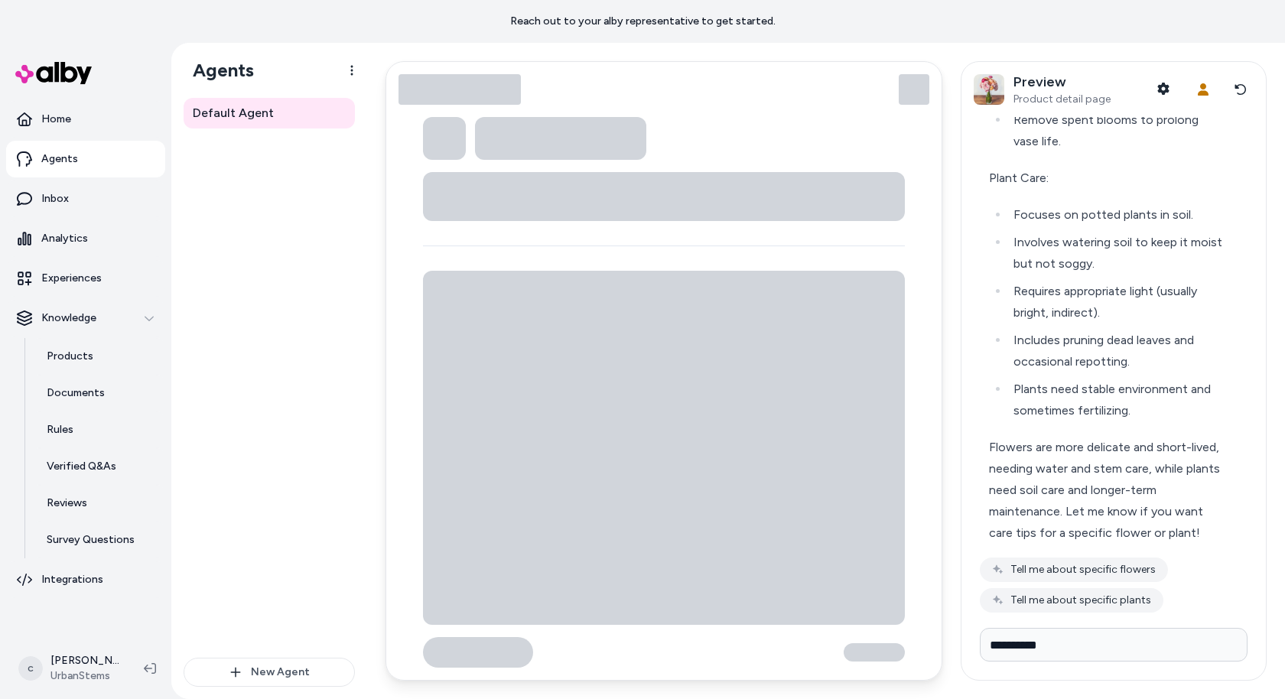
type textarea "*"
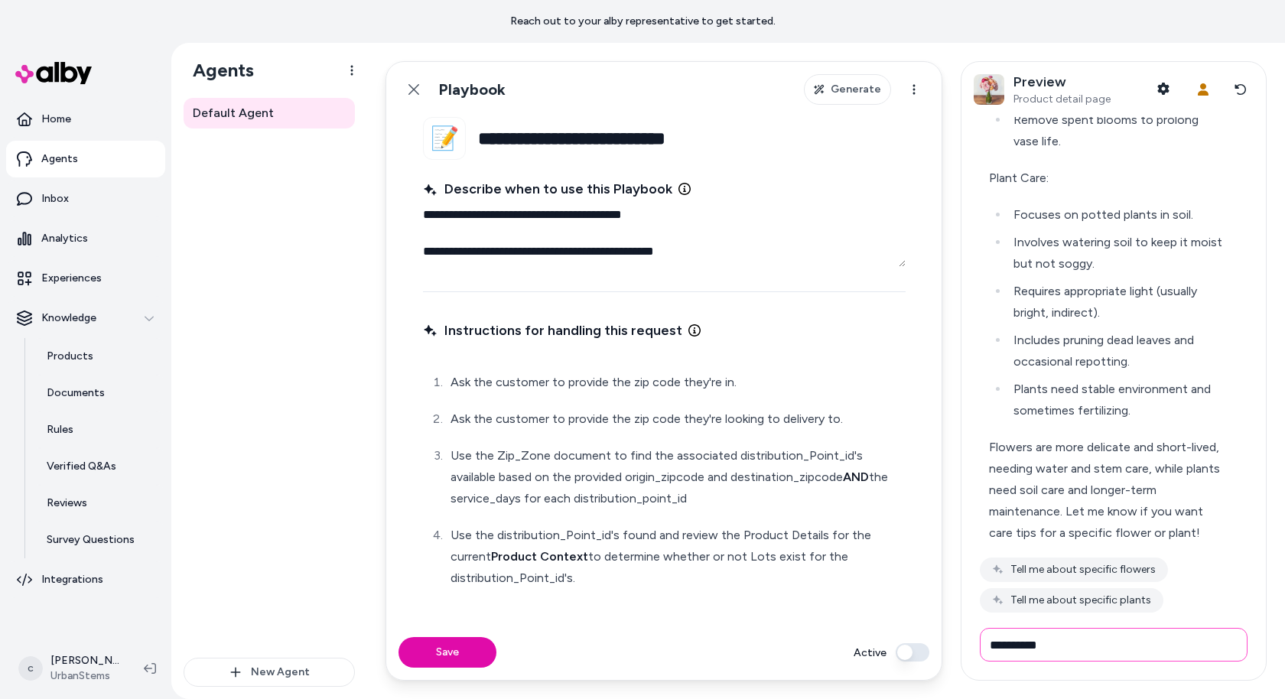
drag, startPoint x: 1063, startPoint y: 650, endPoint x: 916, endPoint y: 650, distance: 146.1
click at [916, 650] on div "**********" at bounding box center [826, 371] width 918 height 656
type input "**********"
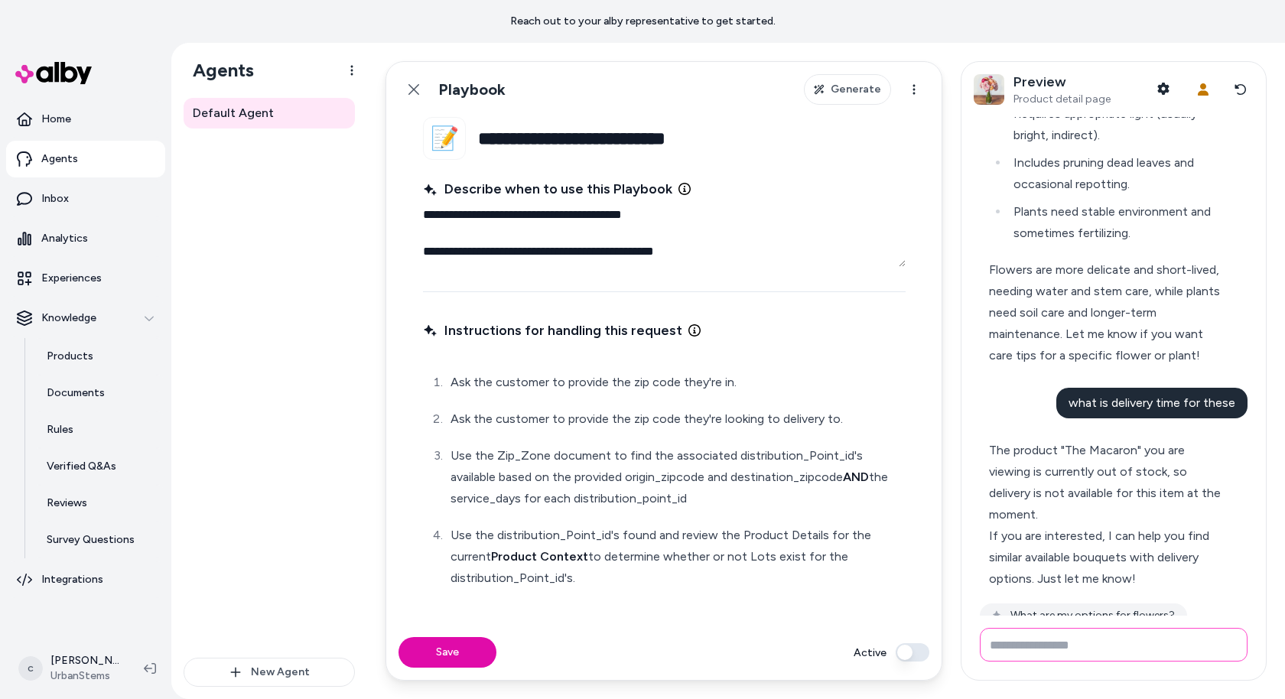
scroll to position [2158, 0]
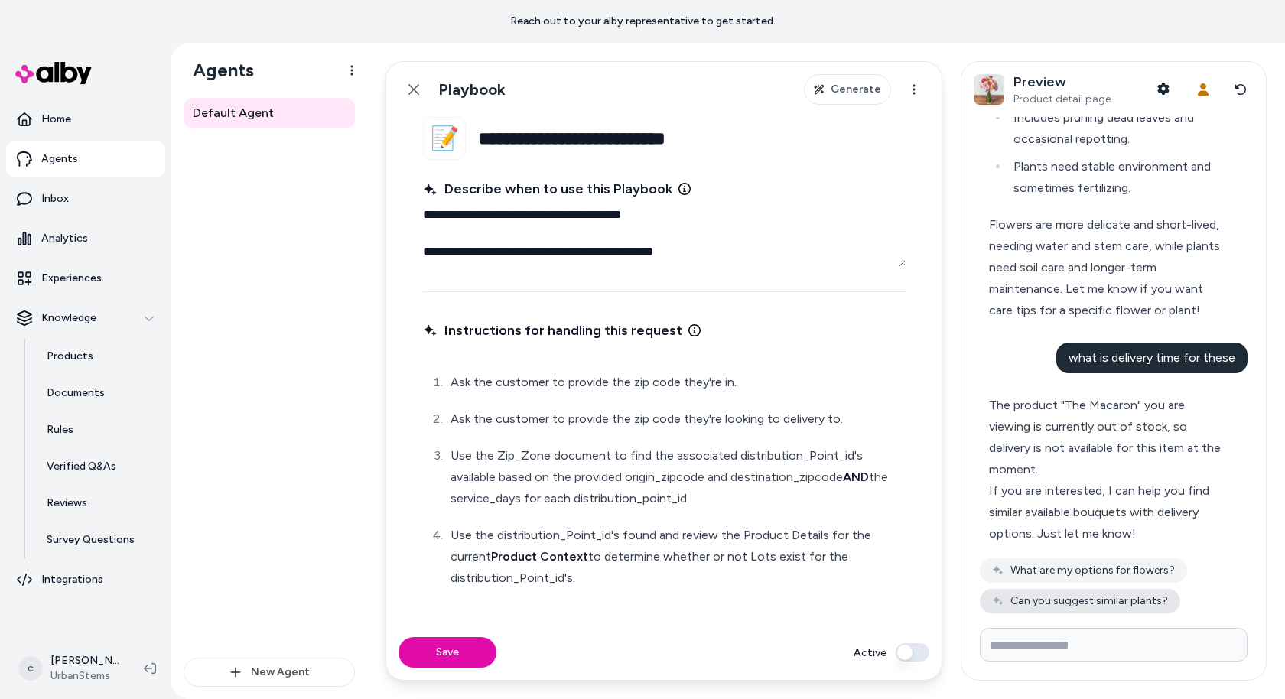
click at [1036, 602] on button "Can you suggest similar plants?" at bounding box center [1080, 601] width 200 height 24
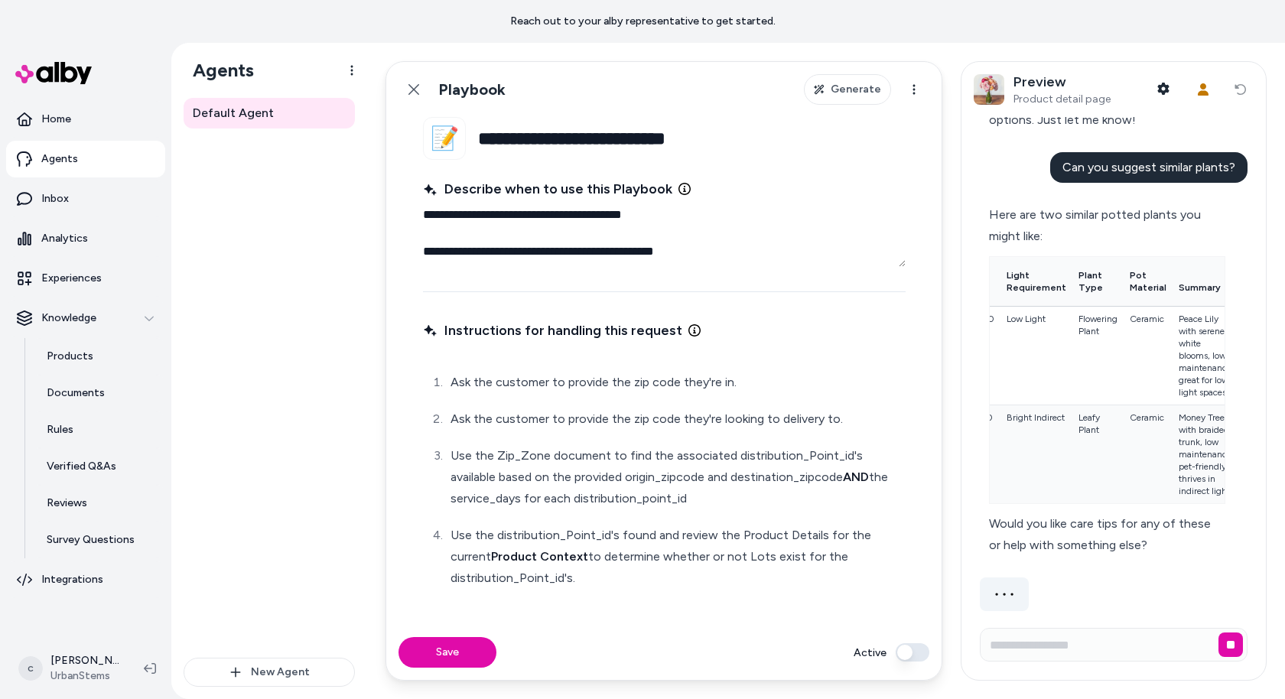
scroll to position [2537, 0]
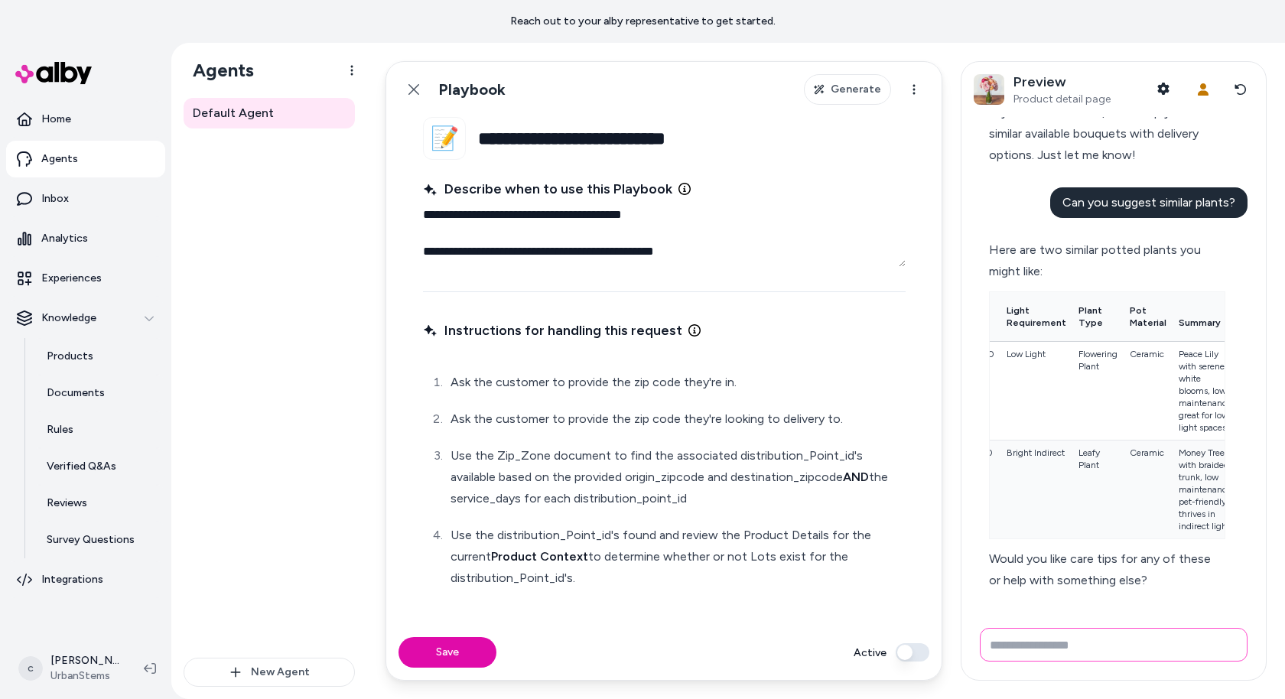
click at [1019, 653] on input "Write your prompt here" at bounding box center [1114, 645] width 268 height 34
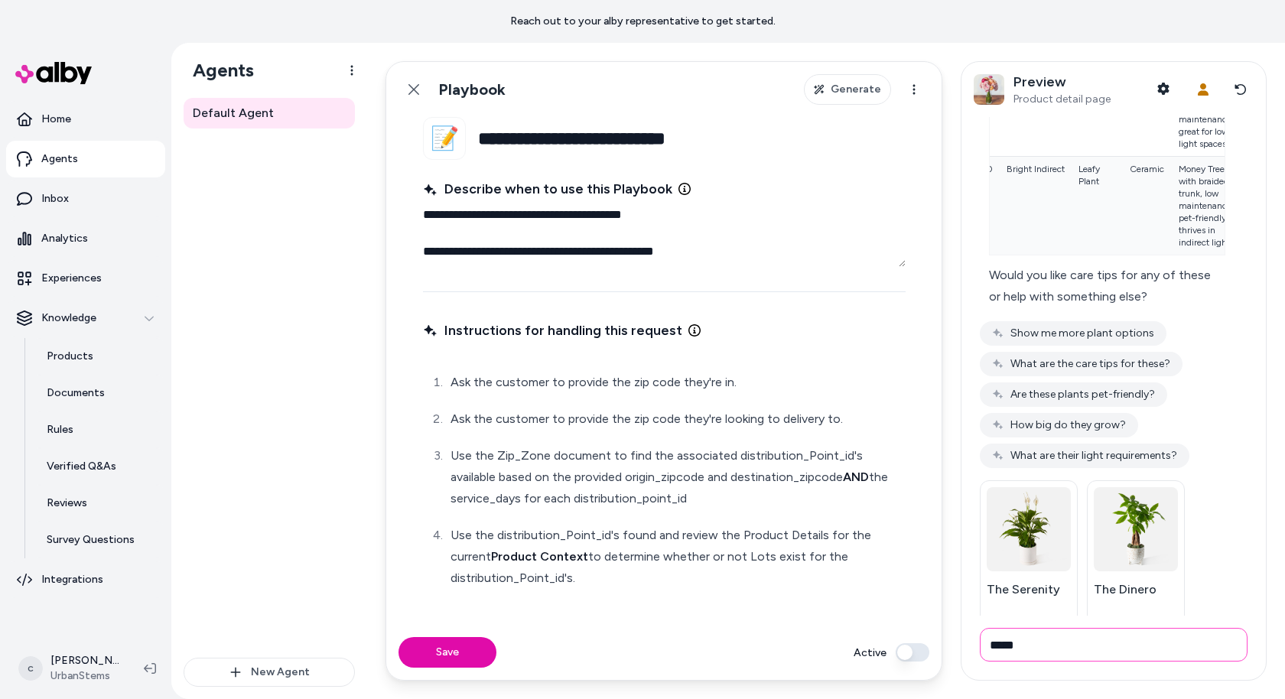
scroll to position [2857, 0]
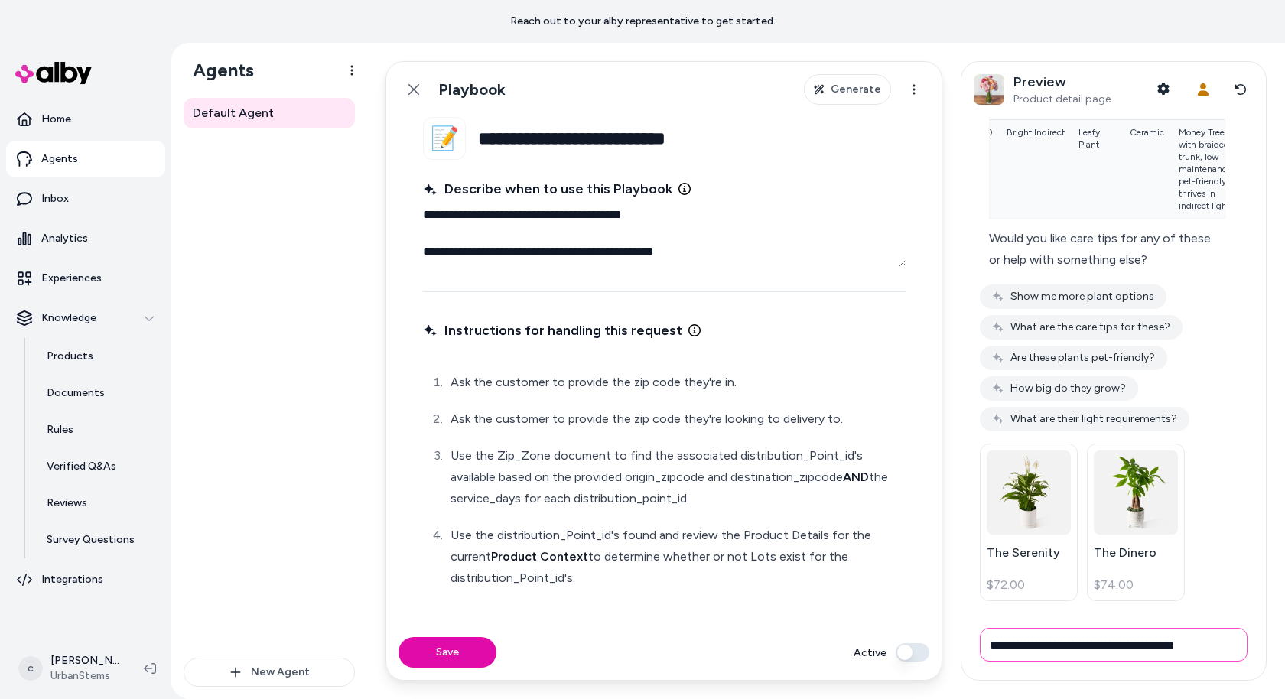
type input "**********"
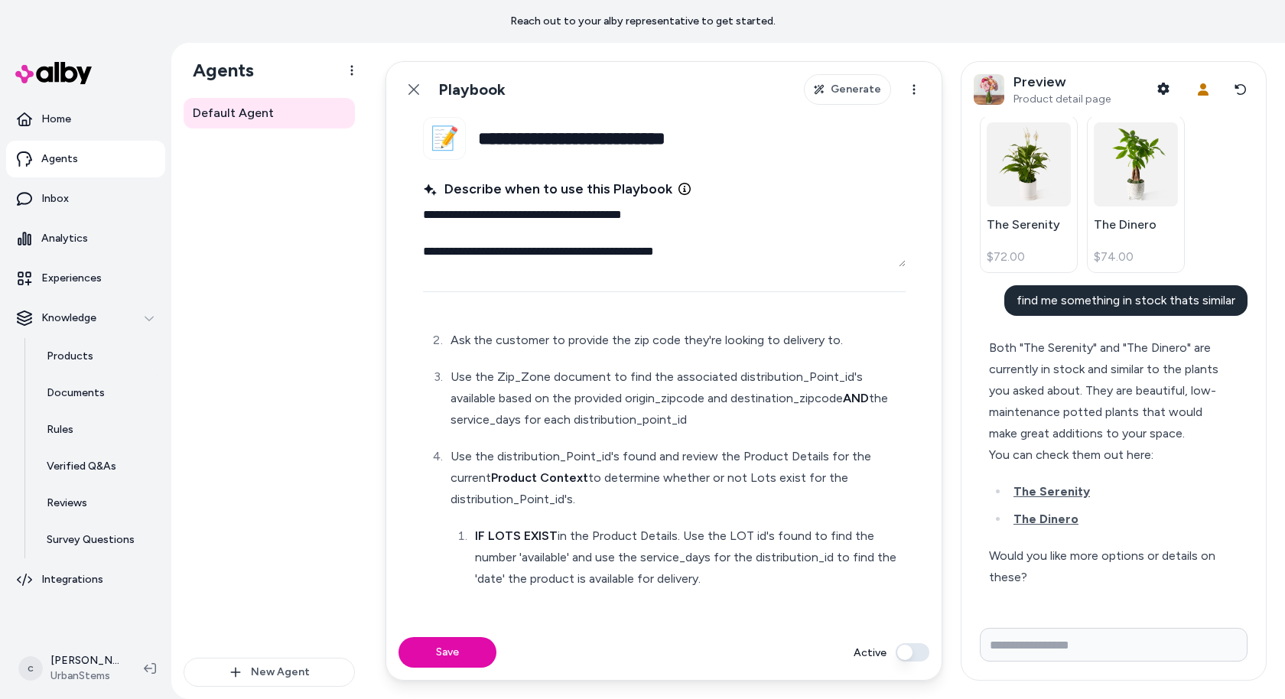
scroll to position [3031, 0]
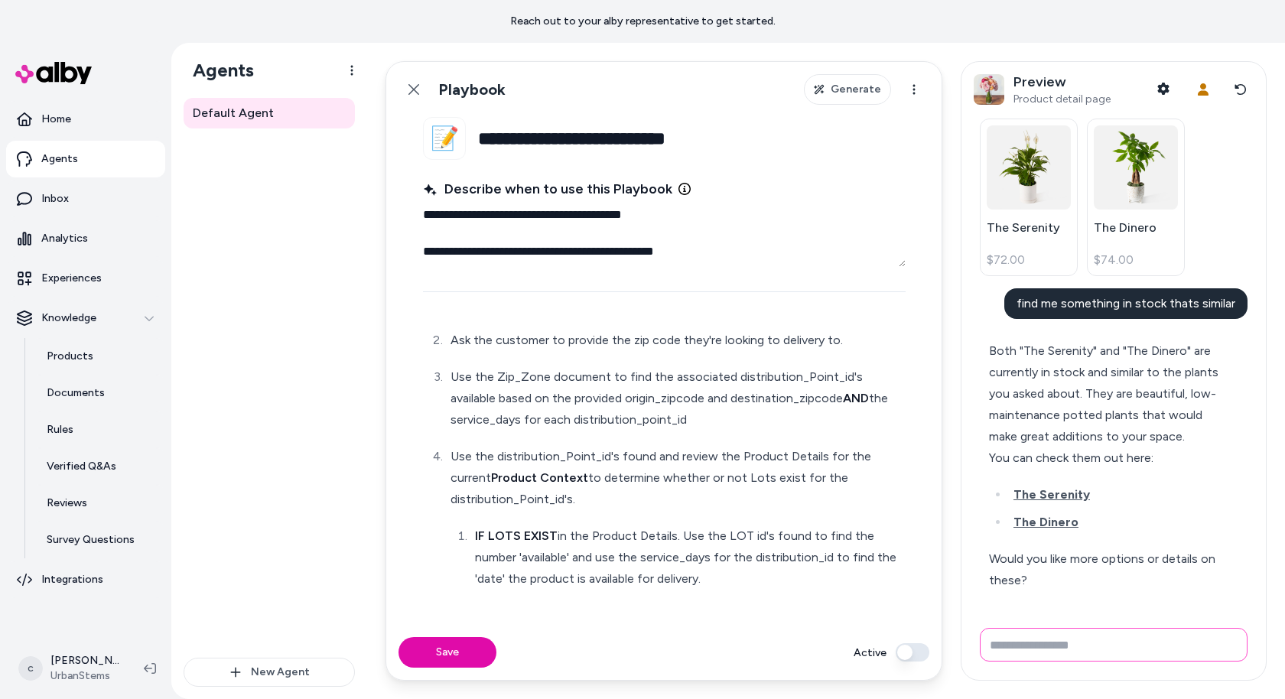
click at [1027, 638] on input "Write your prompt here" at bounding box center [1114, 645] width 268 height 34
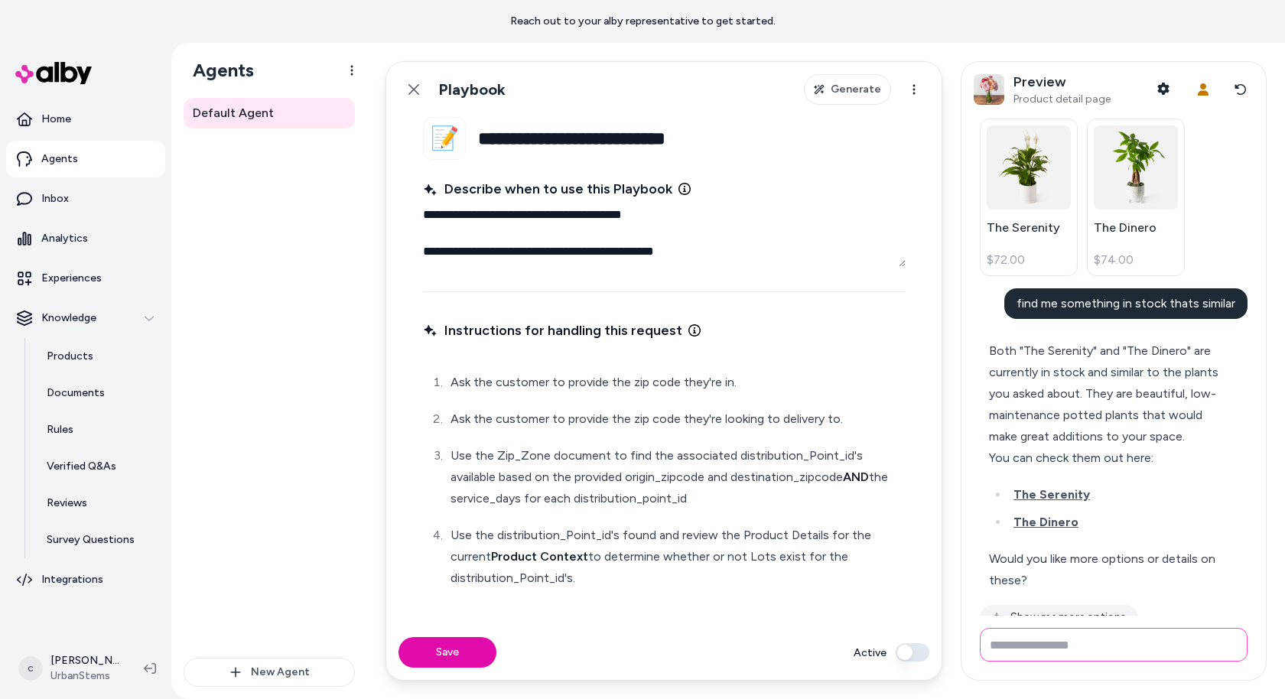
scroll to position [3110, 0]
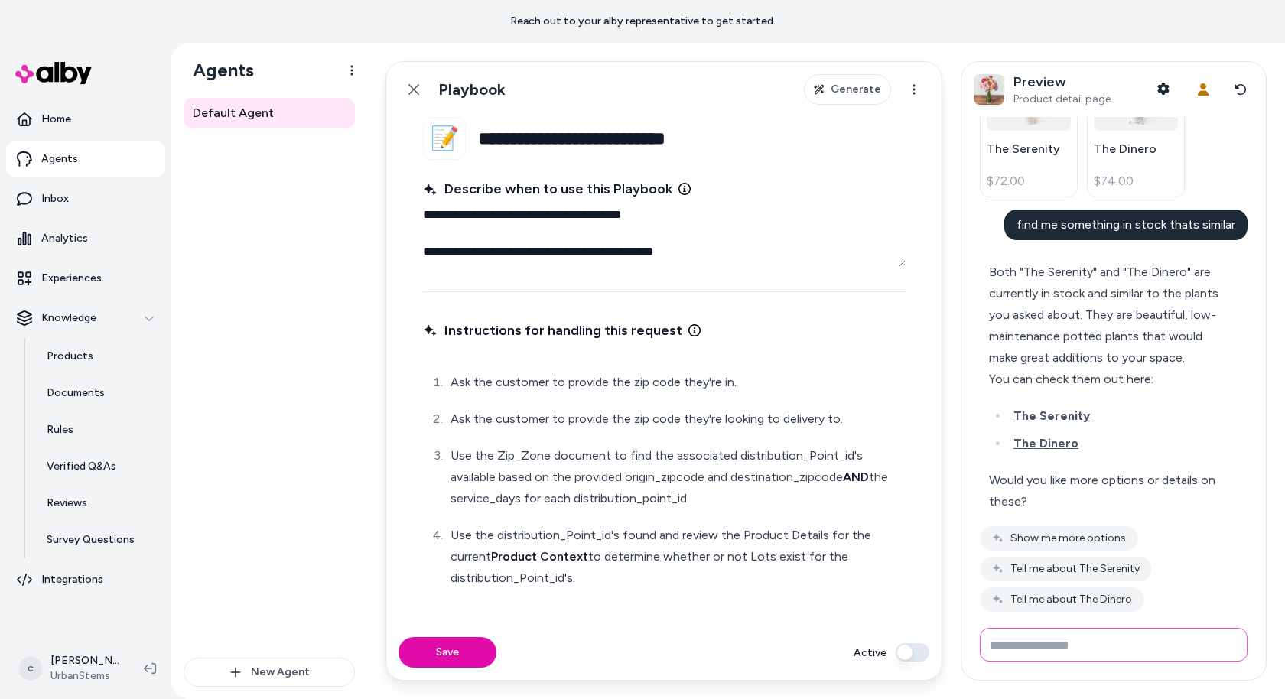
click at [1025, 650] on input "Write your prompt here" at bounding box center [1114, 645] width 268 height 34
type input "**********"
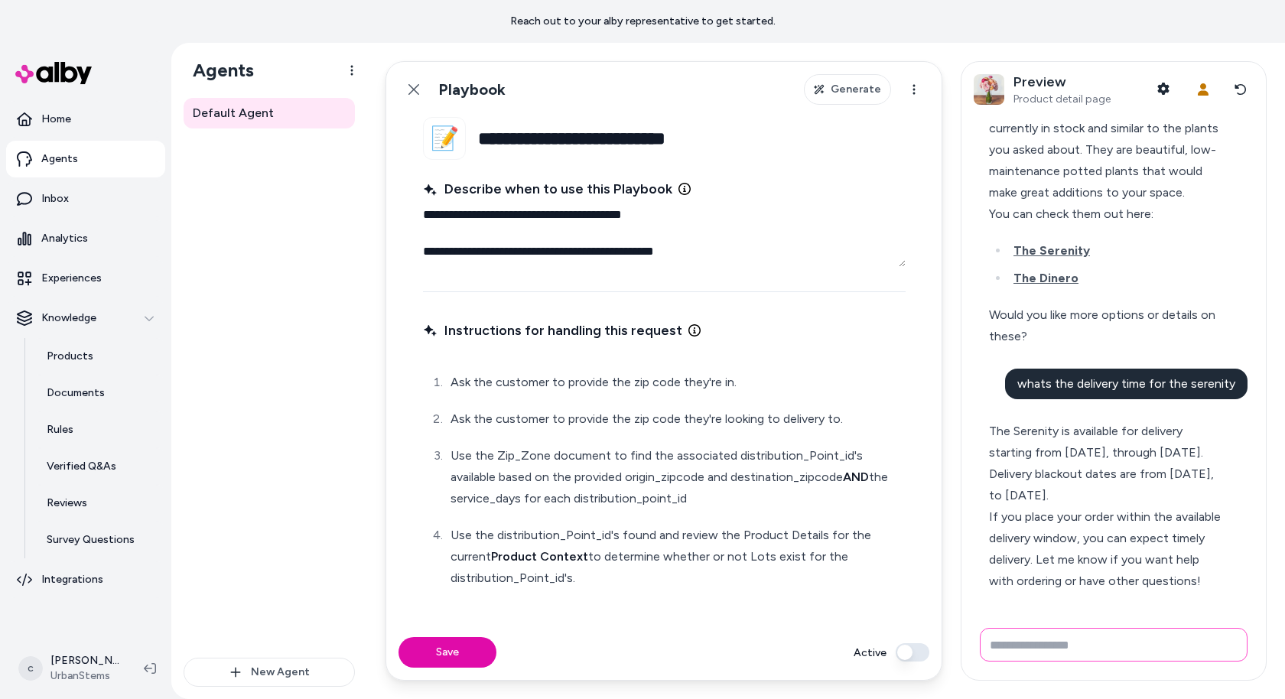
scroll to position [3321, 0]
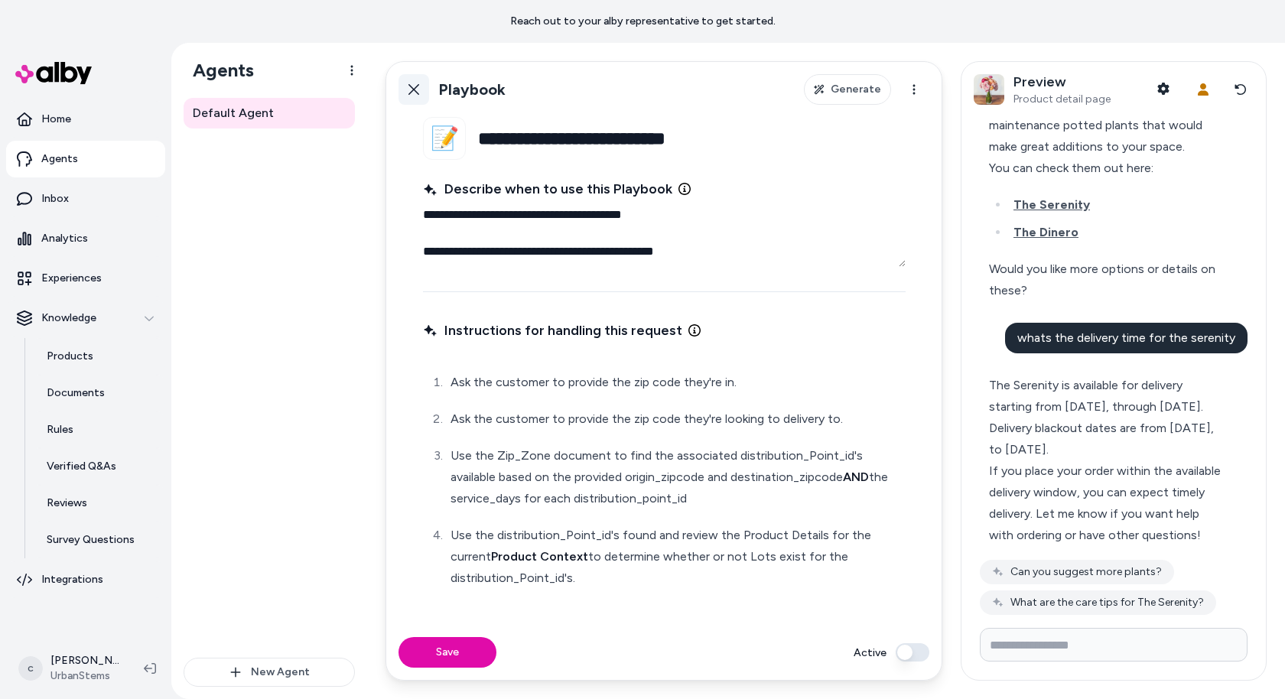
click at [412, 81] on link "Back" at bounding box center [414, 89] width 31 height 31
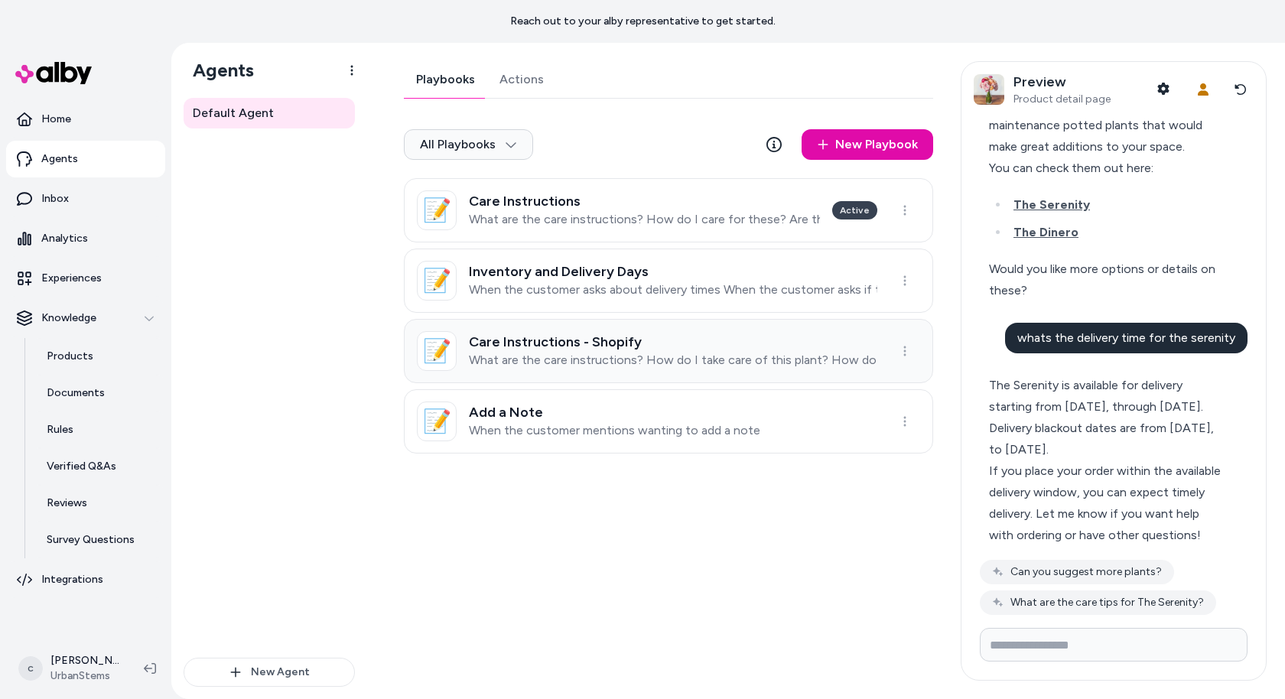
click at [642, 353] on p "What are the care instructions? How do I take care of this plant? How do I care…" at bounding box center [673, 360] width 409 height 15
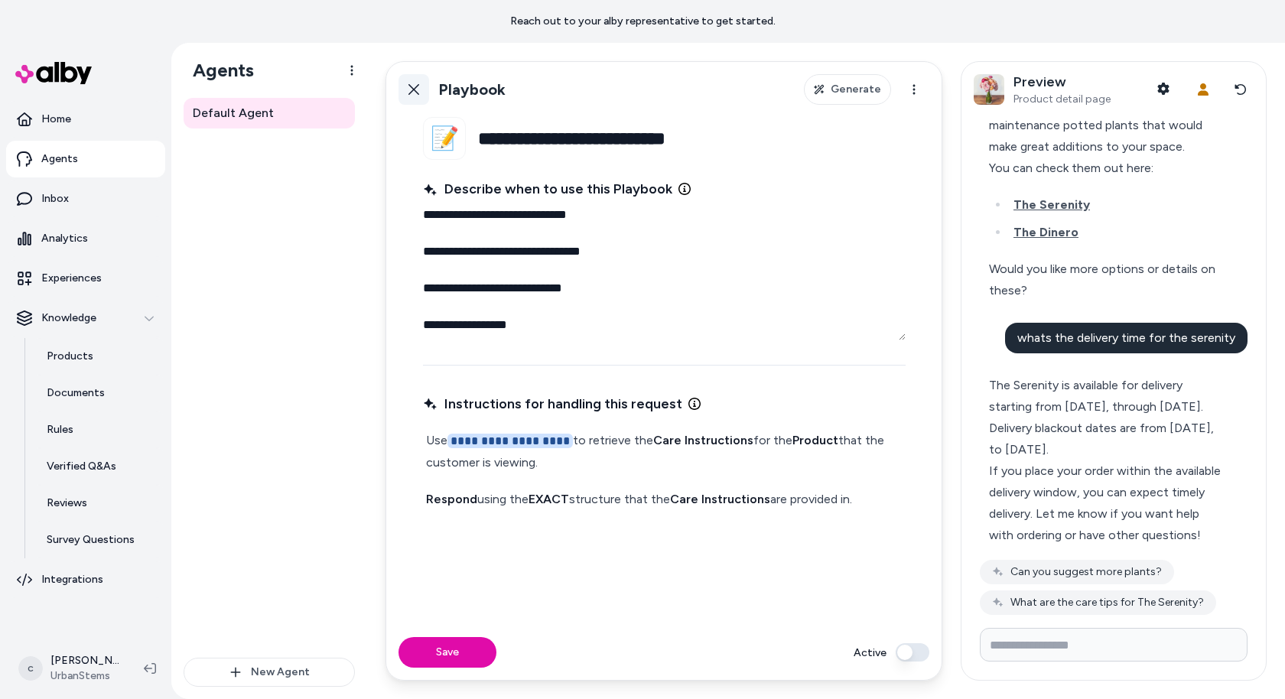
click at [412, 86] on icon at bounding box center [414, 89] width 12 height 12
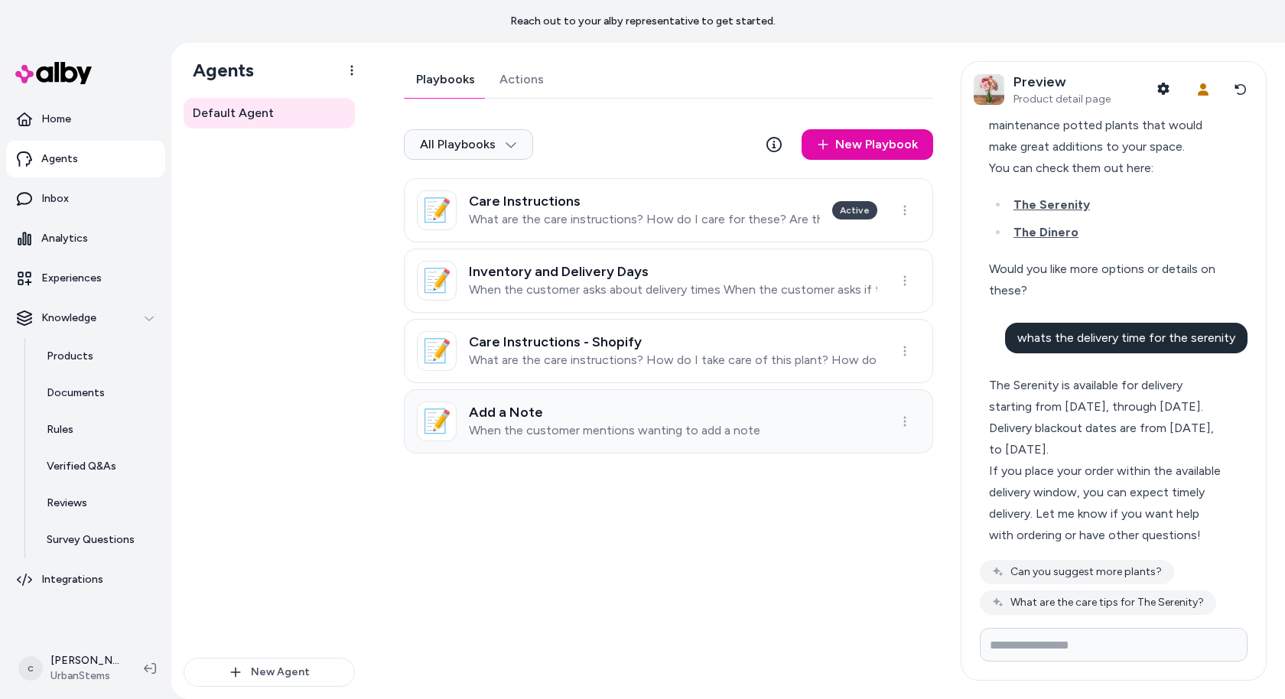
click at [586, 422] on div "Add a Note When the customer mentions wanting to add a note" at bounding box center [614, 422] width 291 height 34
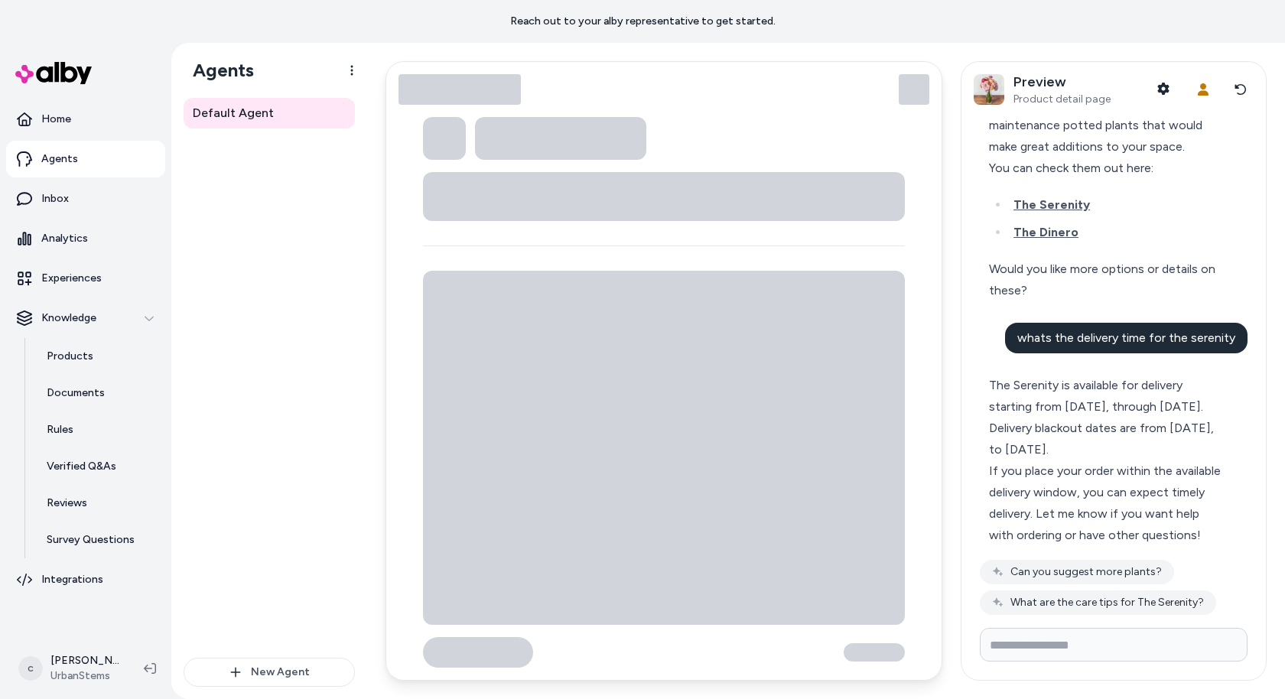
type textarea "*"
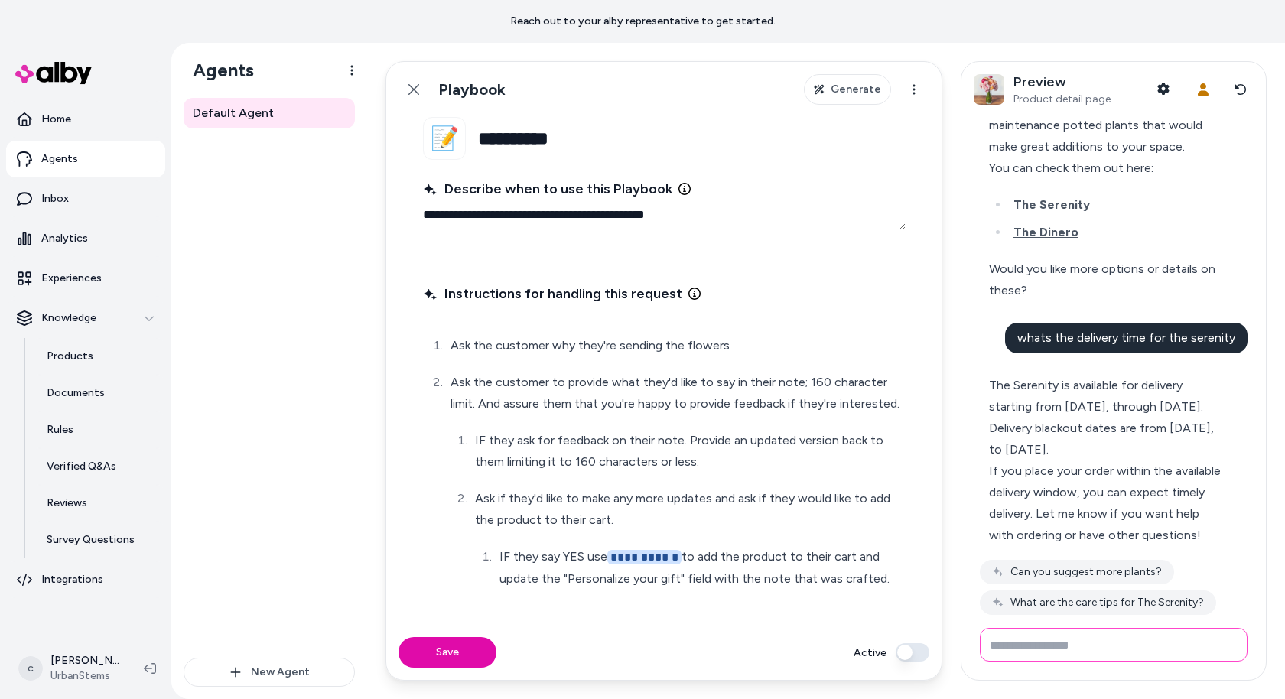
click at [1004, 641] on input "Write your prompt here" at bounding box center [1114, 645] width 268 height 34
type input "**********"
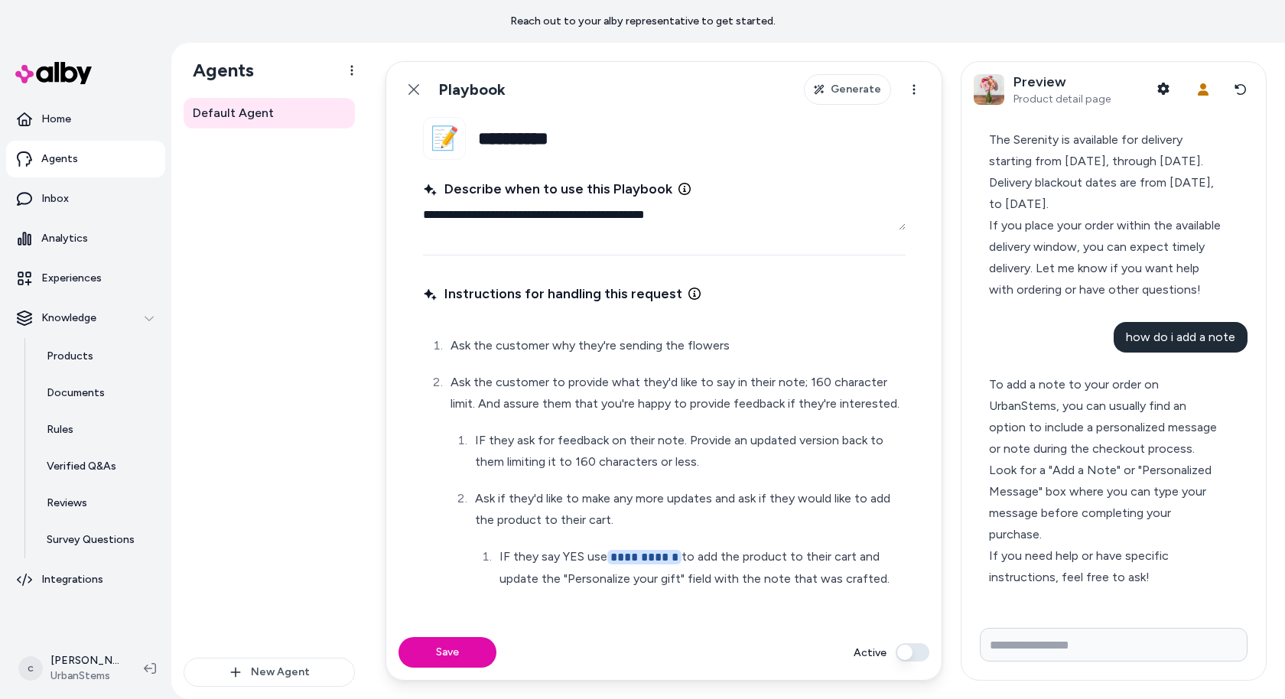
scroll to position [3542, 0]
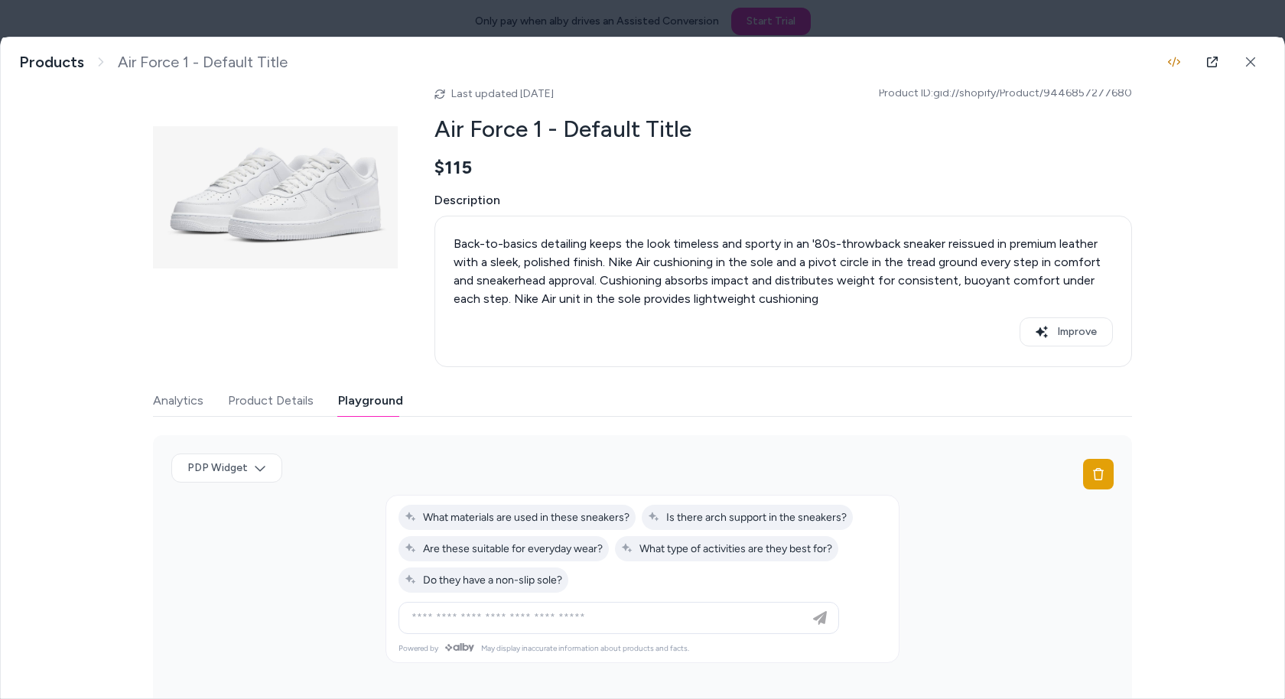
scroll to position [23, 0]
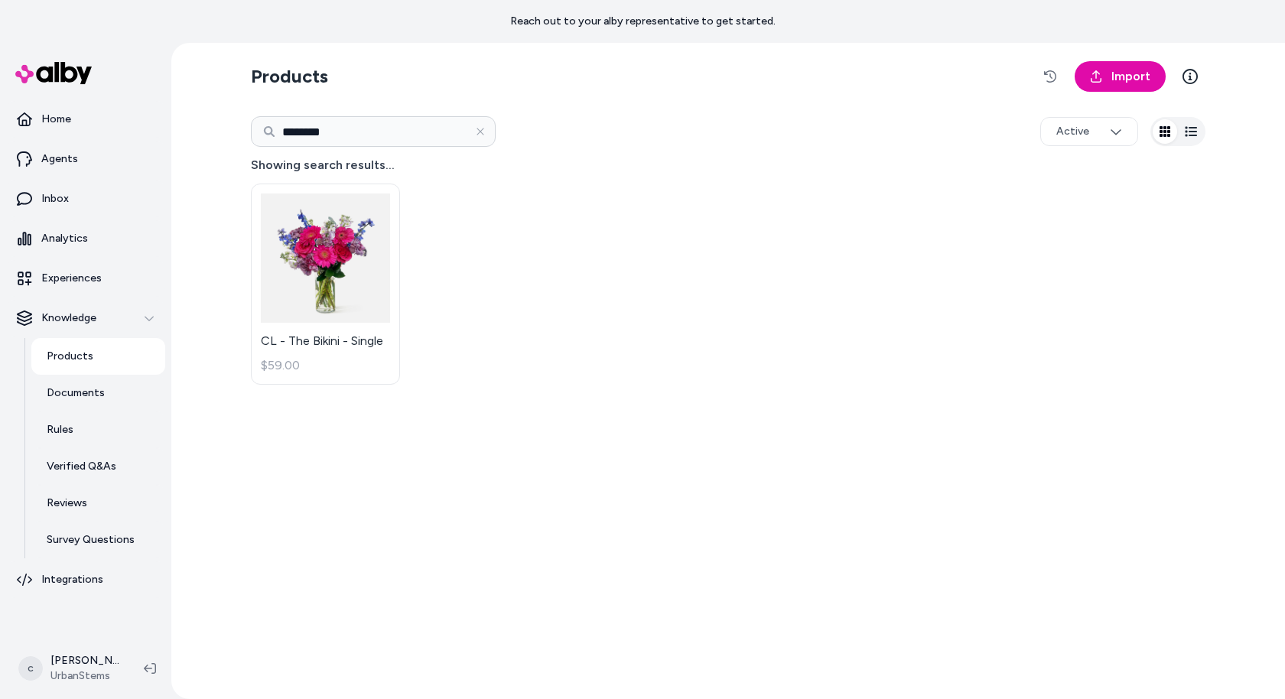
click at [89, 351] on p "Products" at bounding box center [70, 356] width 47 height 15
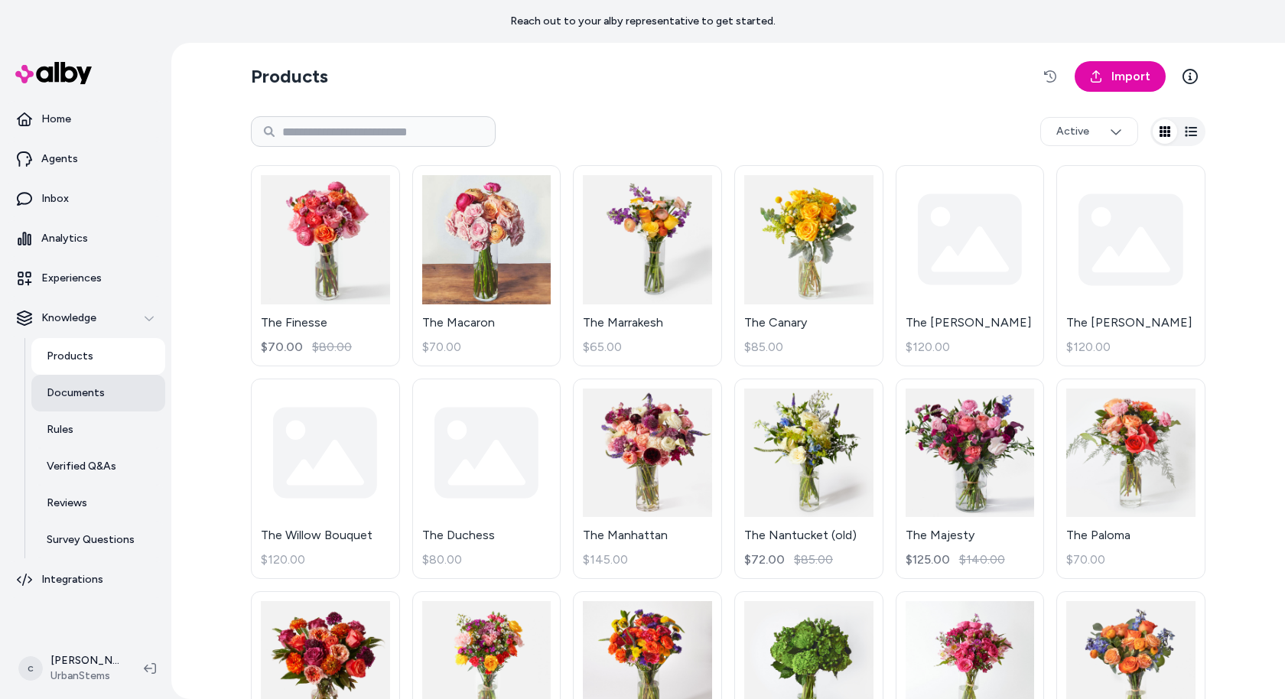
click at [122, 398] on link "Documents" at bounding box center [98, 393] width 134 height 37
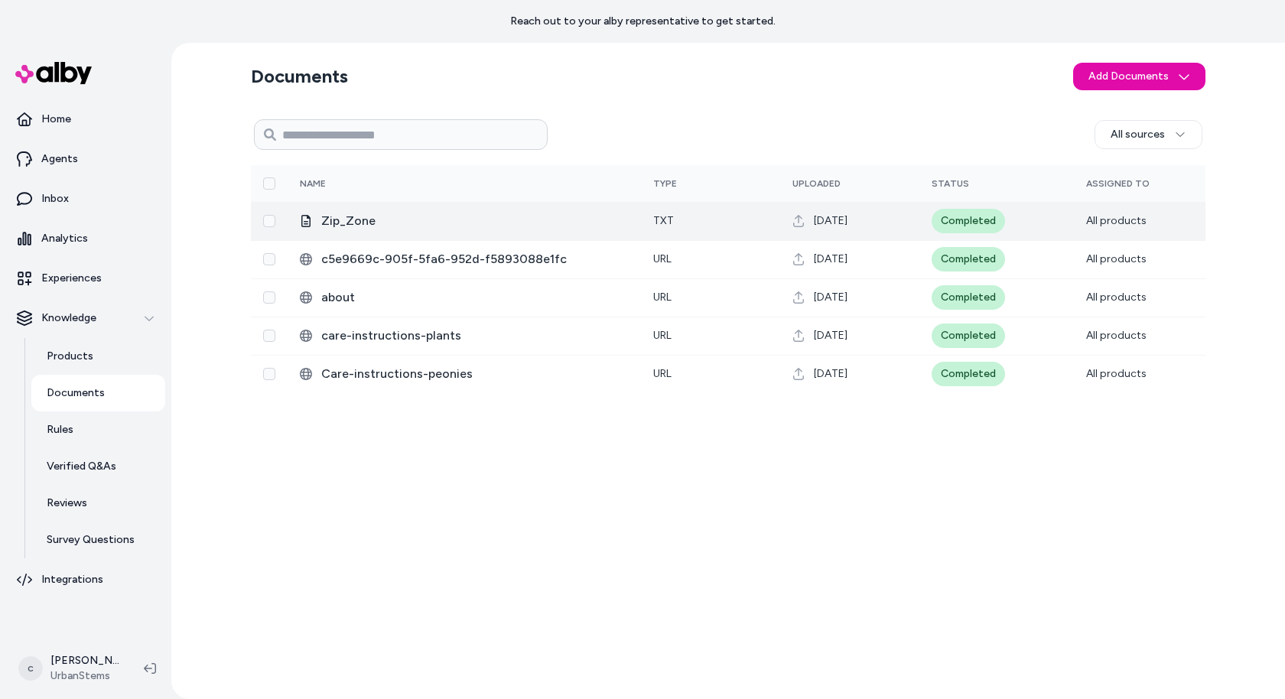
click at [389, 220] on span "Zip_Zone" at bounding box center [475, 221] width 308 height 18
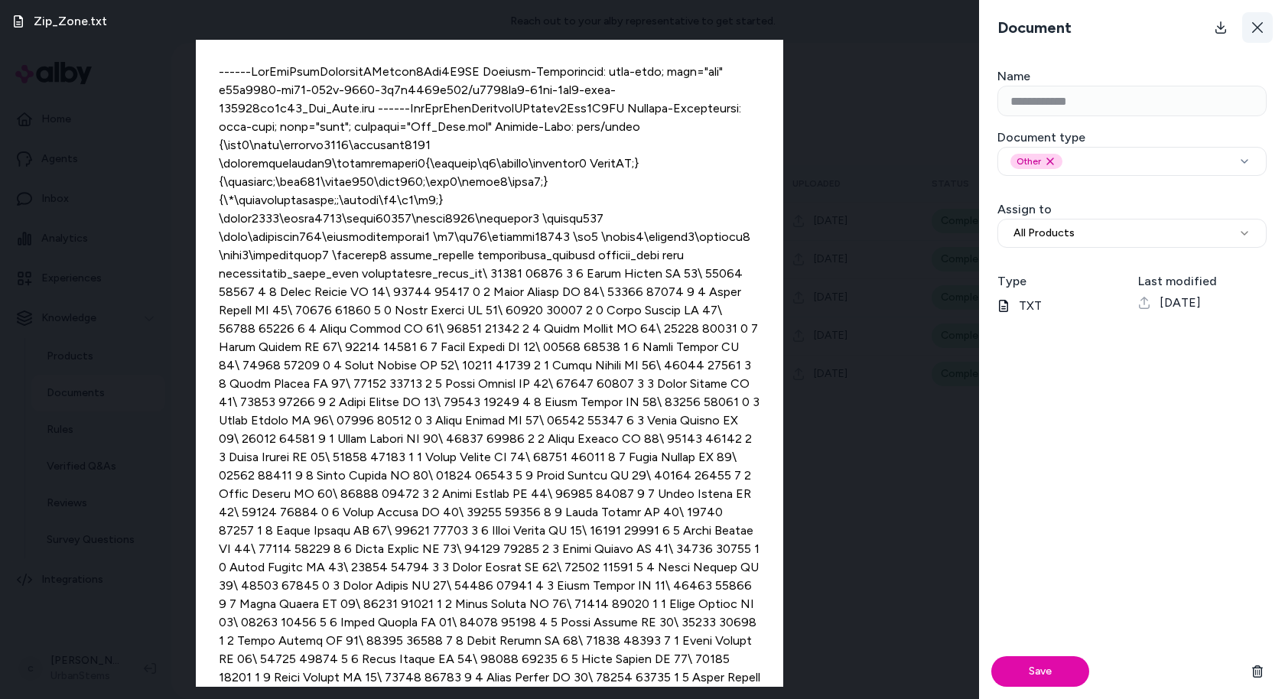
click at [1260, 24] on icon at bounding box center [1257, 27] width 11 height 11
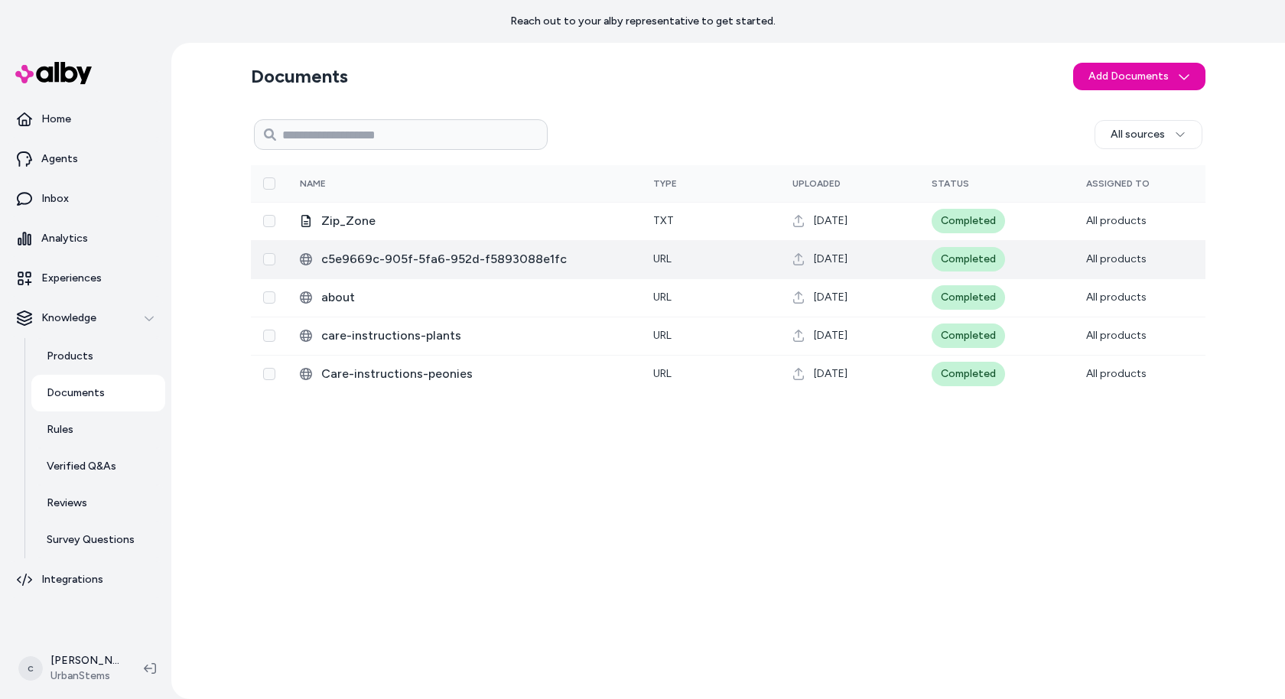
click at [378, 253] on span "c5e9669c-905f-5fa6-952d-f5893088e1fc" at bounding box center [475, 259] width 308 height 18
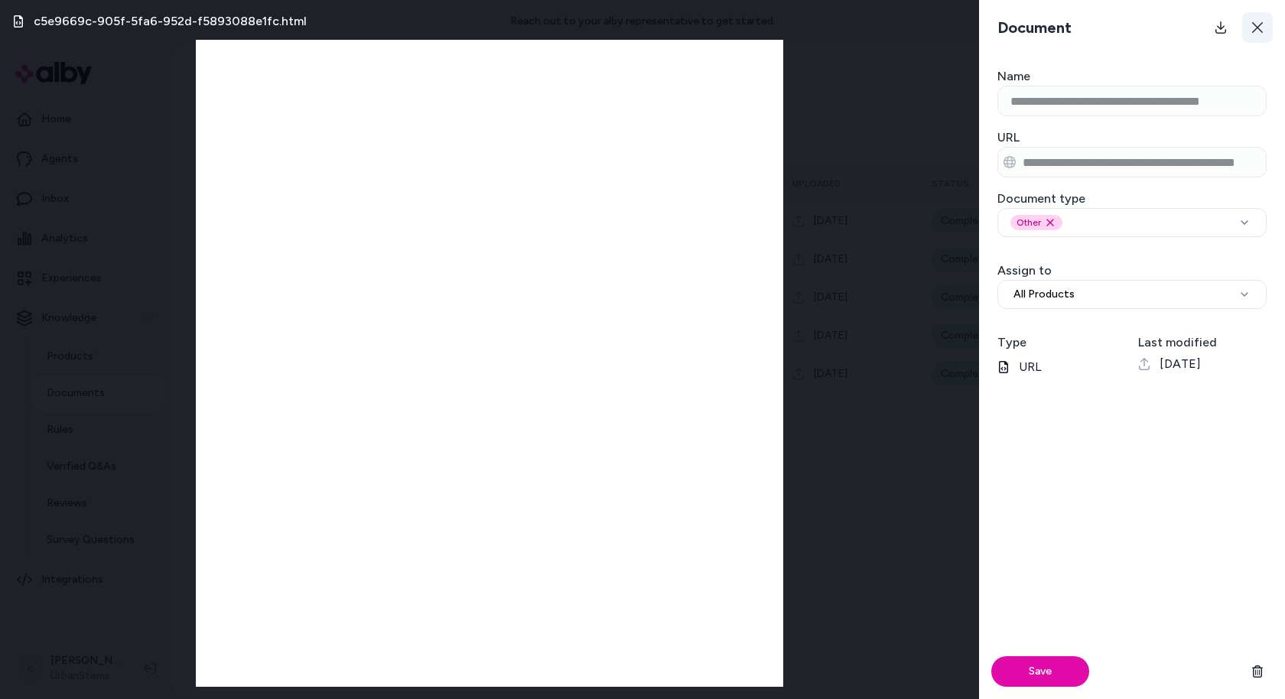
click at [1257, 21] on icon at bounding box center [1258, 27] width 12 height 12
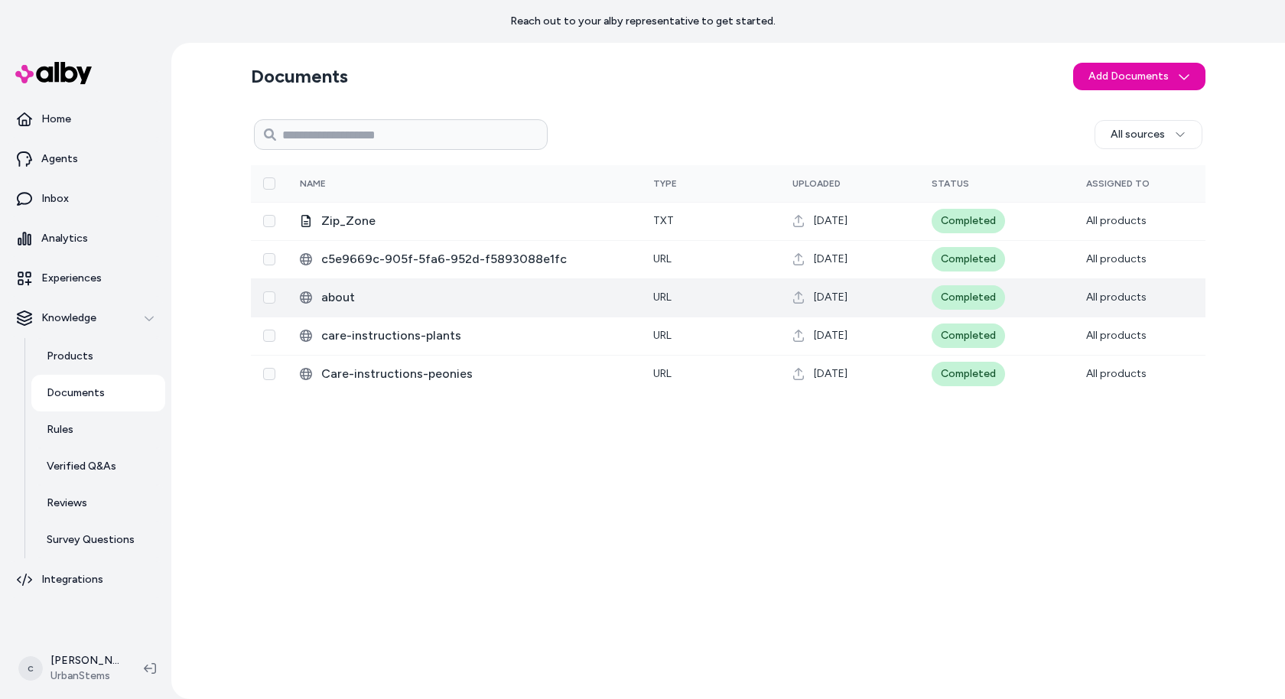
click at [413, 293] on span "about" at bounding box center [475, 297] width 308 height 18
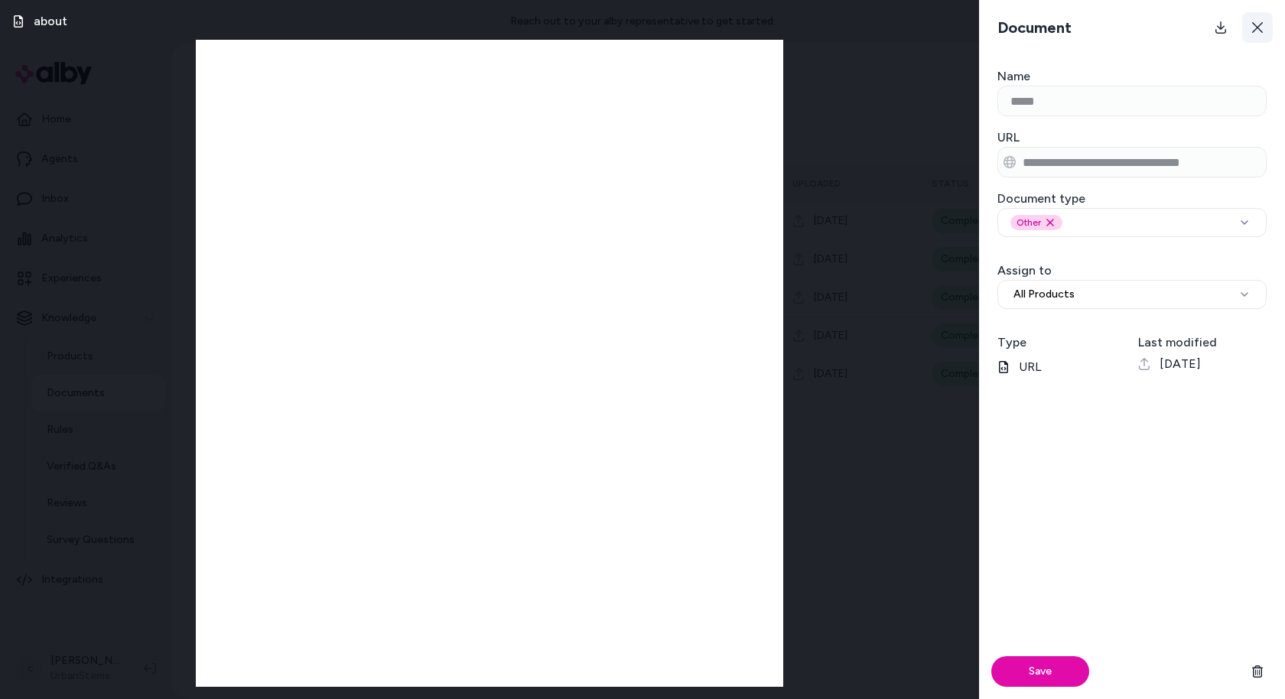
click at [1260, 31] on icon at bounding box center [1257, 27] width 11 height 11
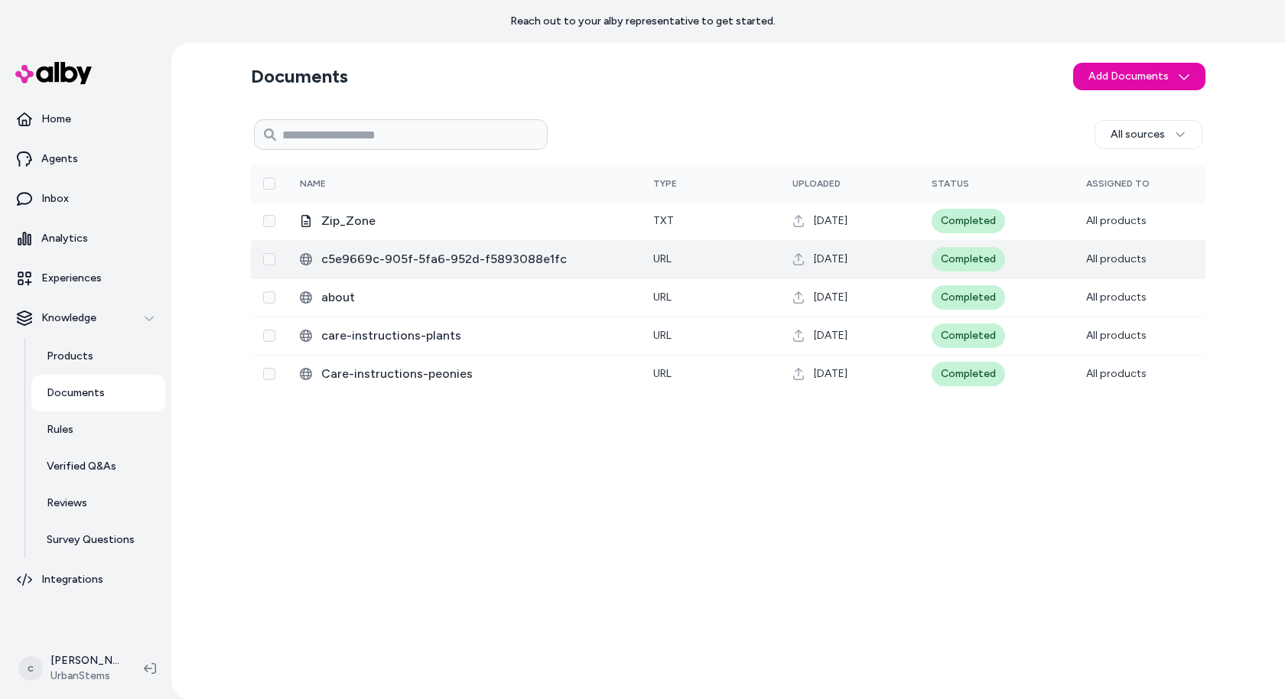
click at [388, 258] on span "c5e9669c-905f-5fa6-952d-f5893088e1fc" at bounding box center [475, 259] width 308 height 18
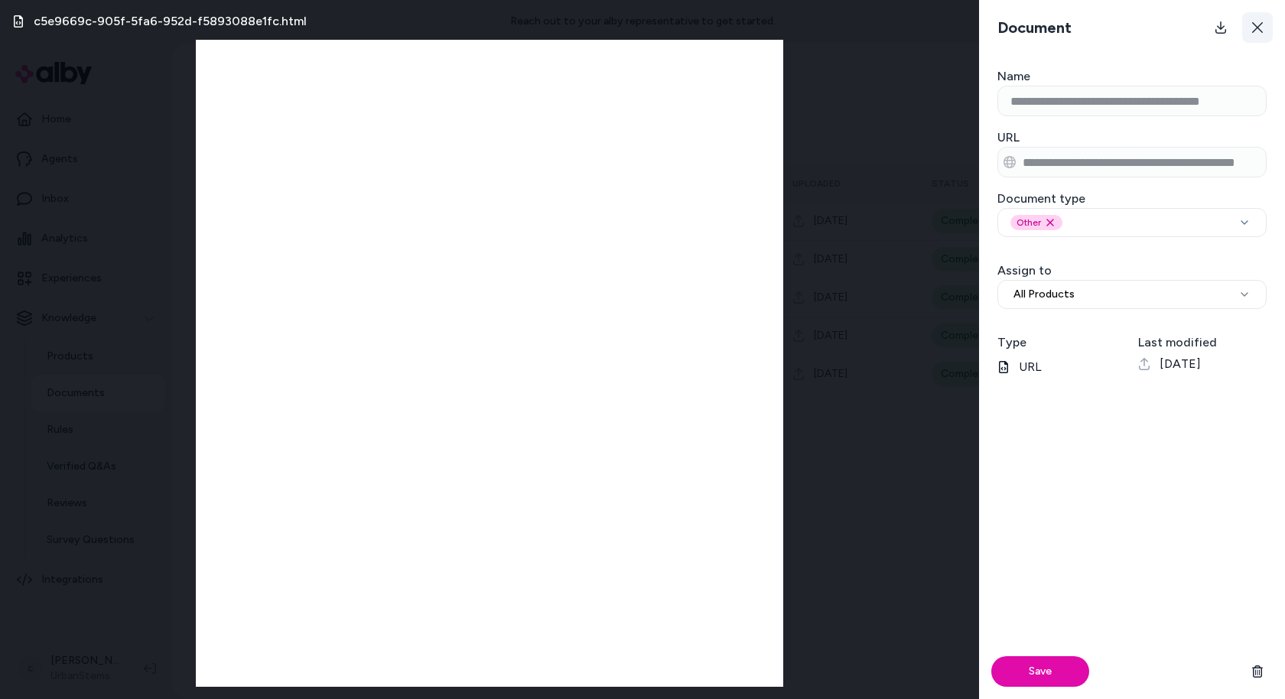
click at [1258, 26] on icon at bounding box center [1257, 27] width 11 height 11
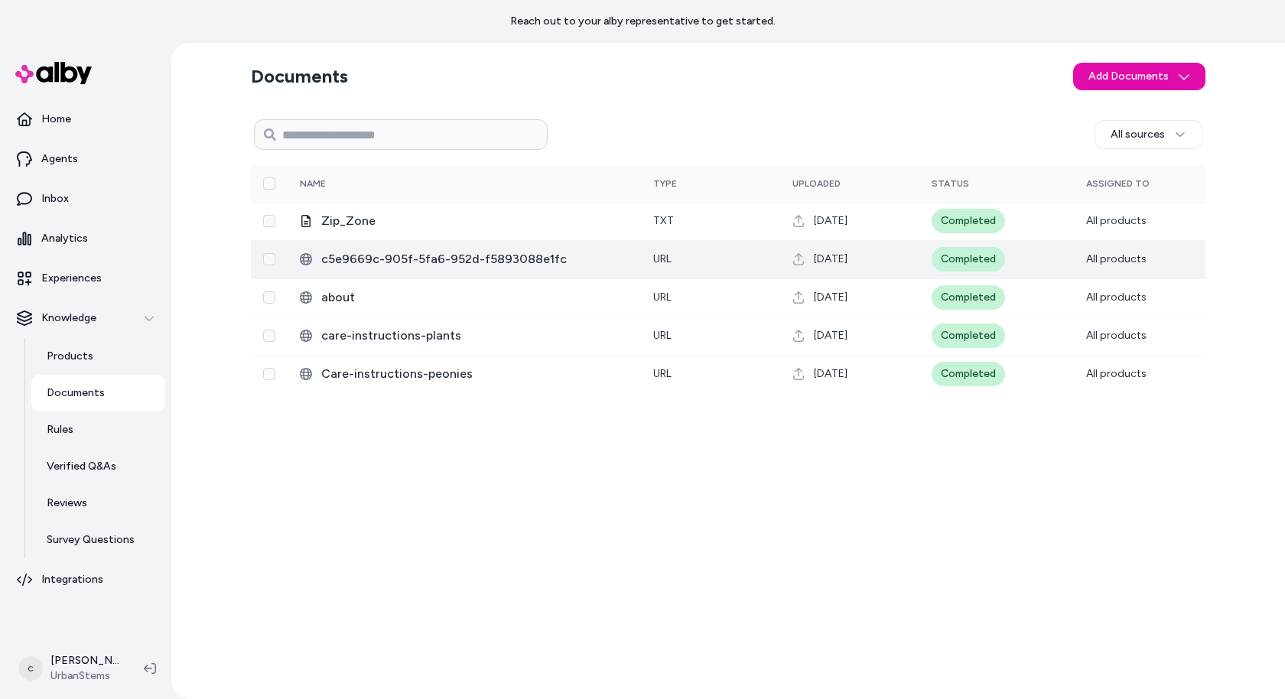
click at [426, 259] on span "c5e9669c-905f-5fa6-952d-f5893088e1fc" at bounding box center [475, 259] width 308 height 18
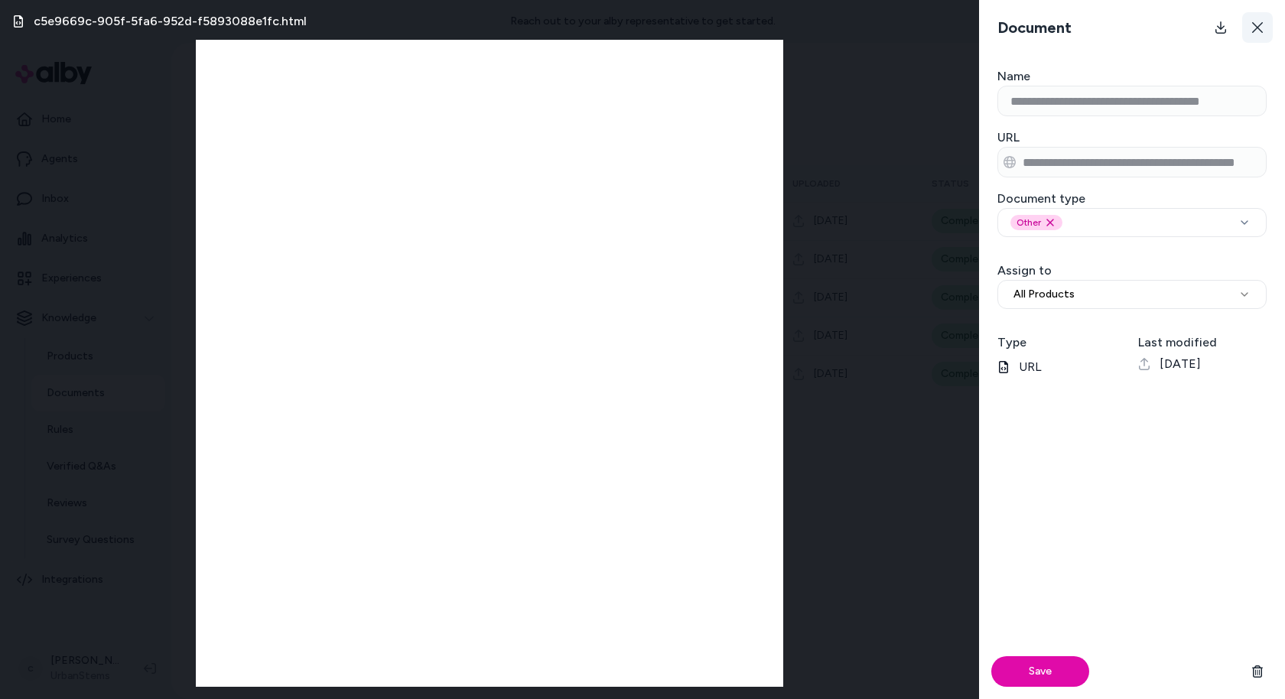
click at [1258, 24] on icon at bounding box center [1258, 27] width 12 height 12
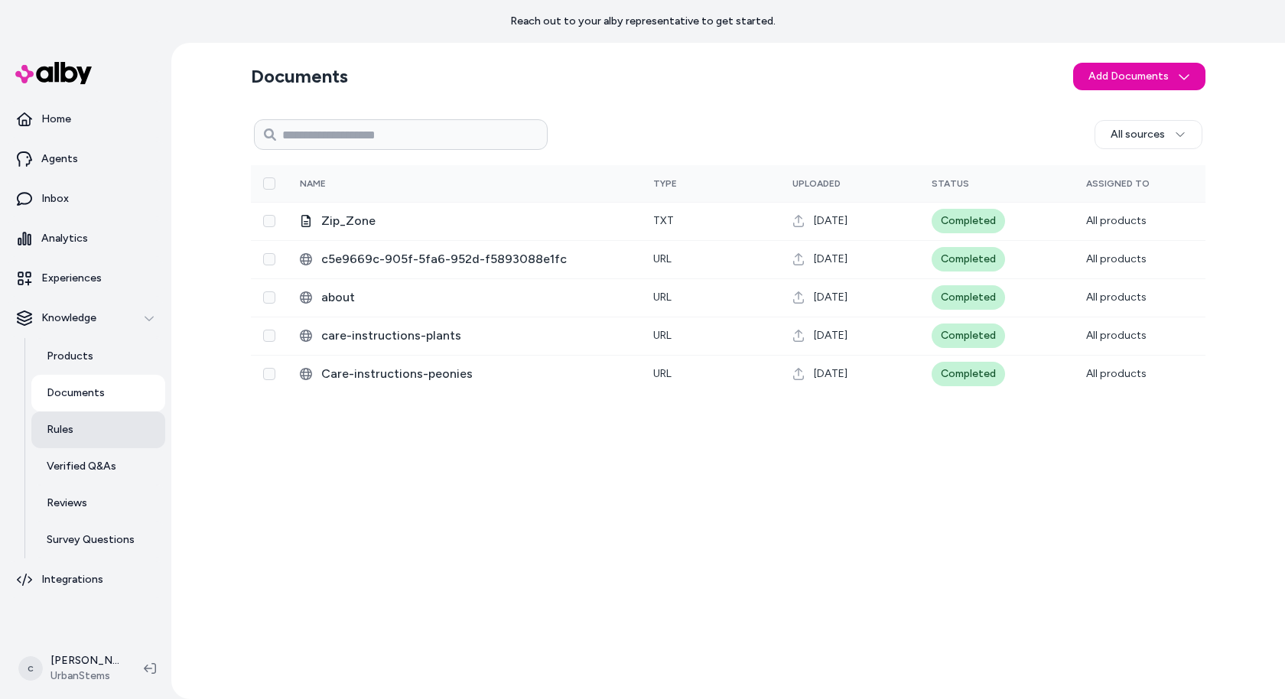
click at [78, 428] on link "Rules" at bounding box center [98, 430] width 134 height 37
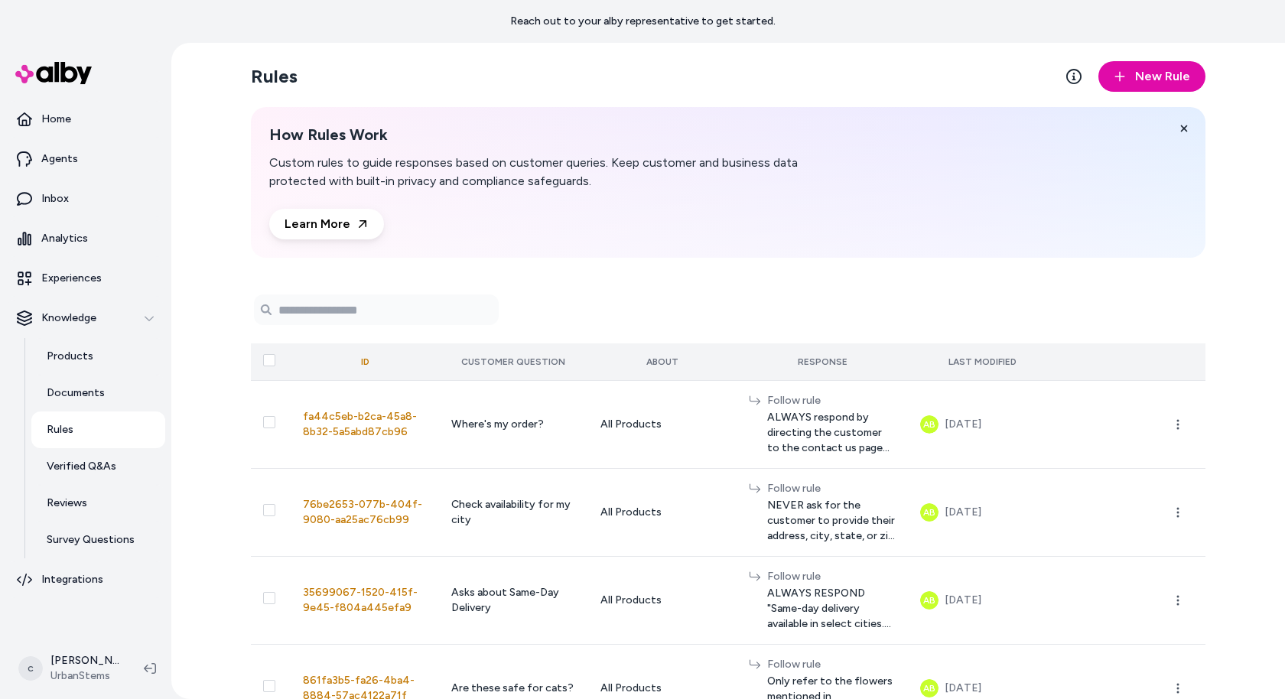
scroll to position [28, 0]
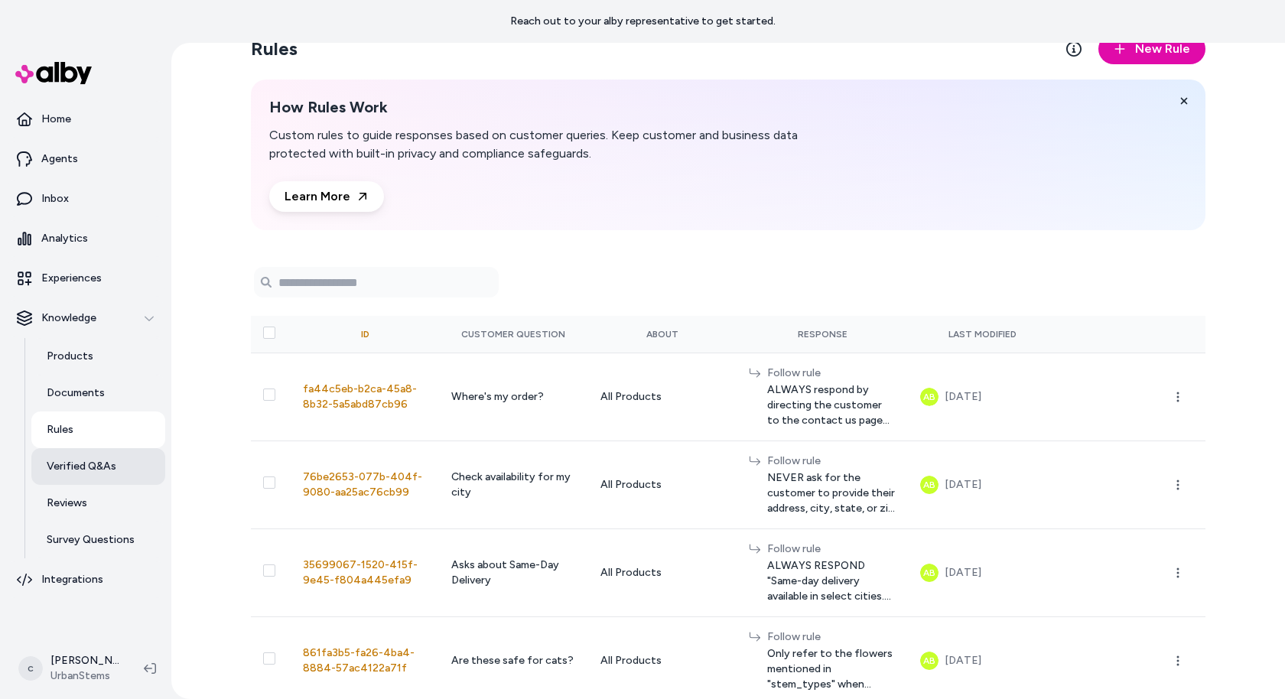
click at [63, 464] on p "Verified Q&As" at bounding box center [82, 466] width 70 height 15
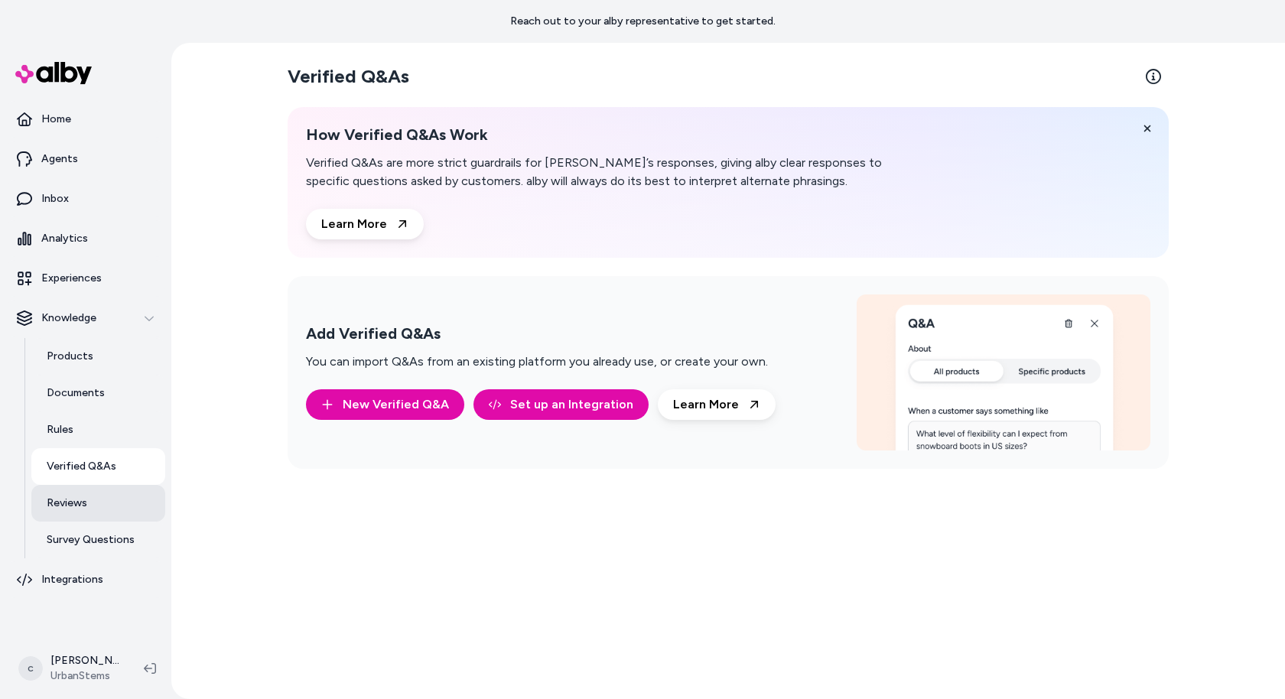
click at [96, 502] on link "Reviews" at bounding box center [98, 503] width 134 height 37
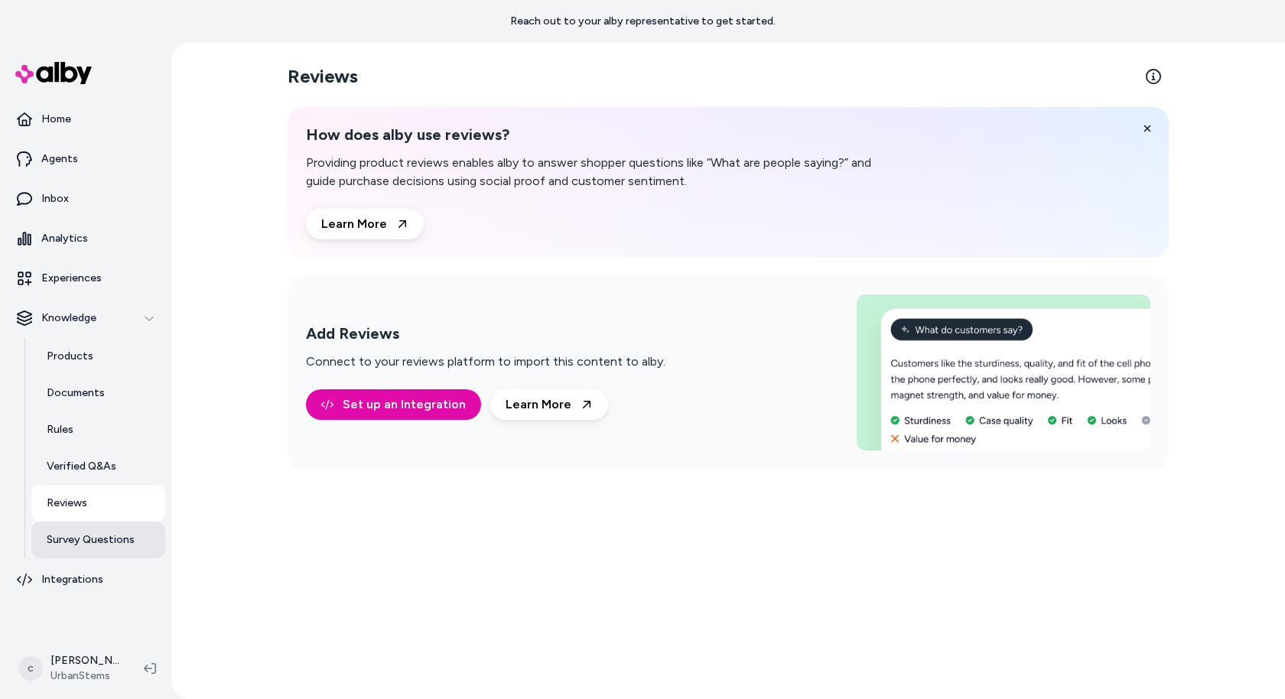
click at [95, 533] on p "Survey Questions" at bounding box center [91, 539] width 88 height 15
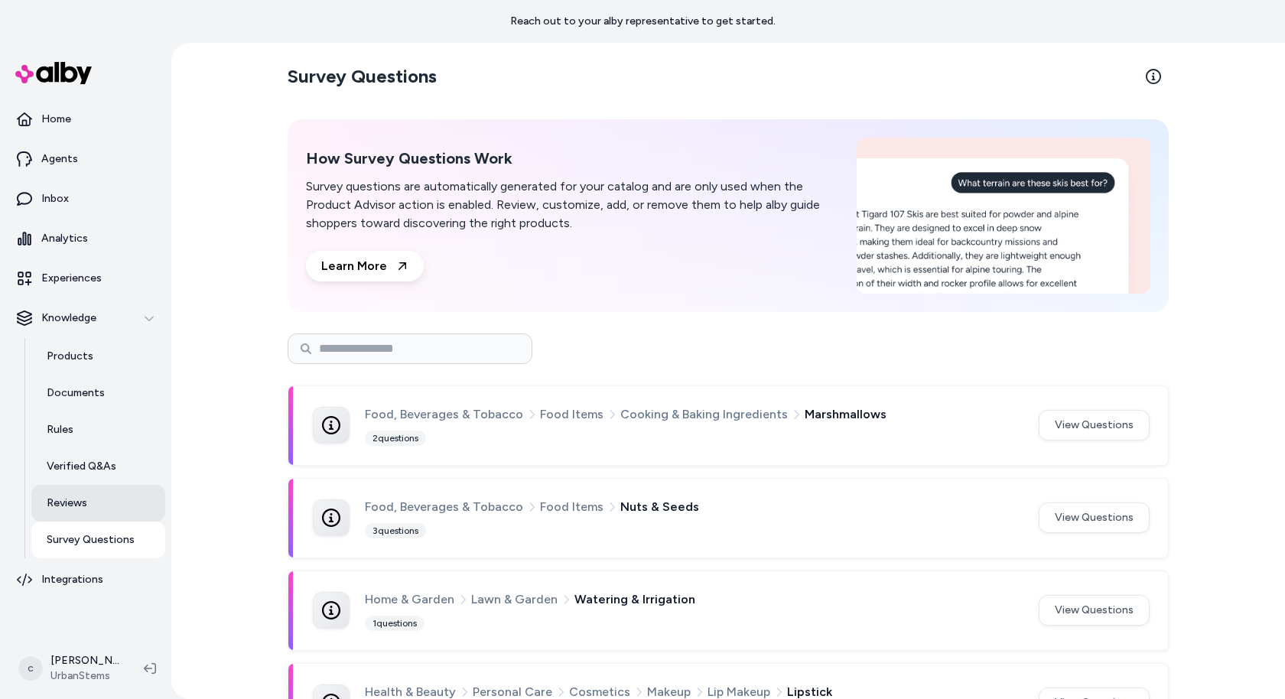
click at [97, 497] on link "Reviews" at bounding box center [98, 503] width 134 height 37
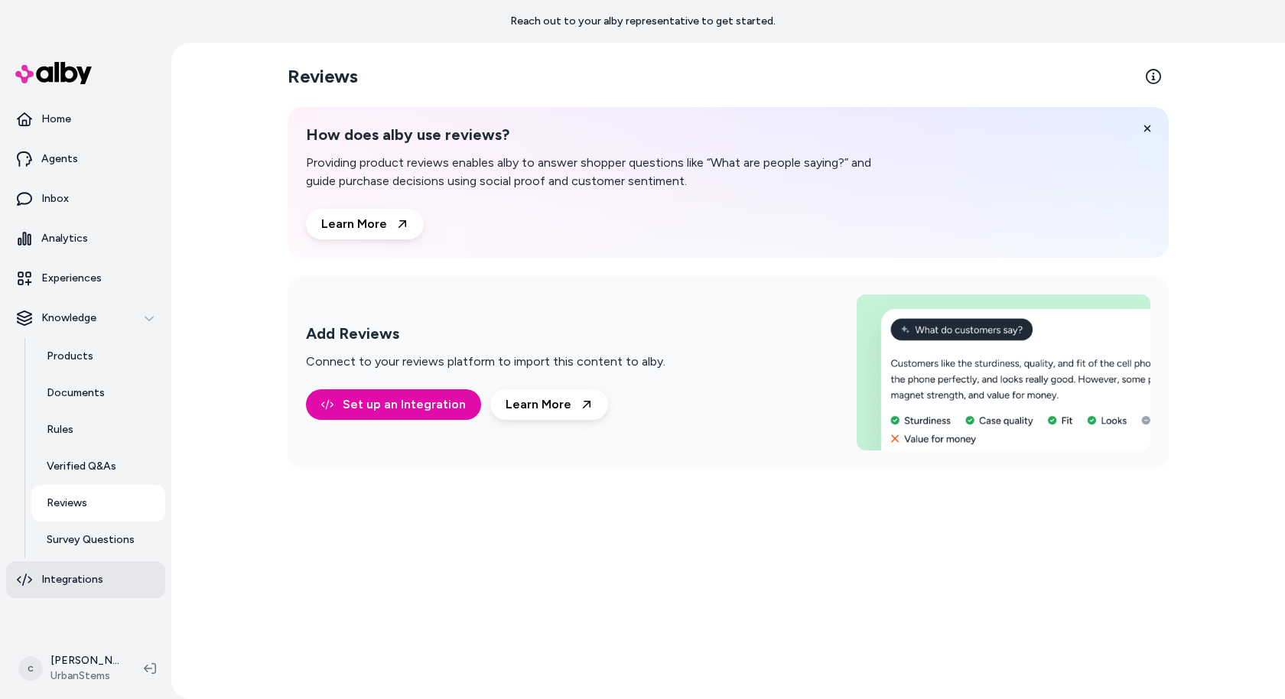
click at [77, 579] on p "Integrations" at bounding box center [72, 579] width 62 height 15
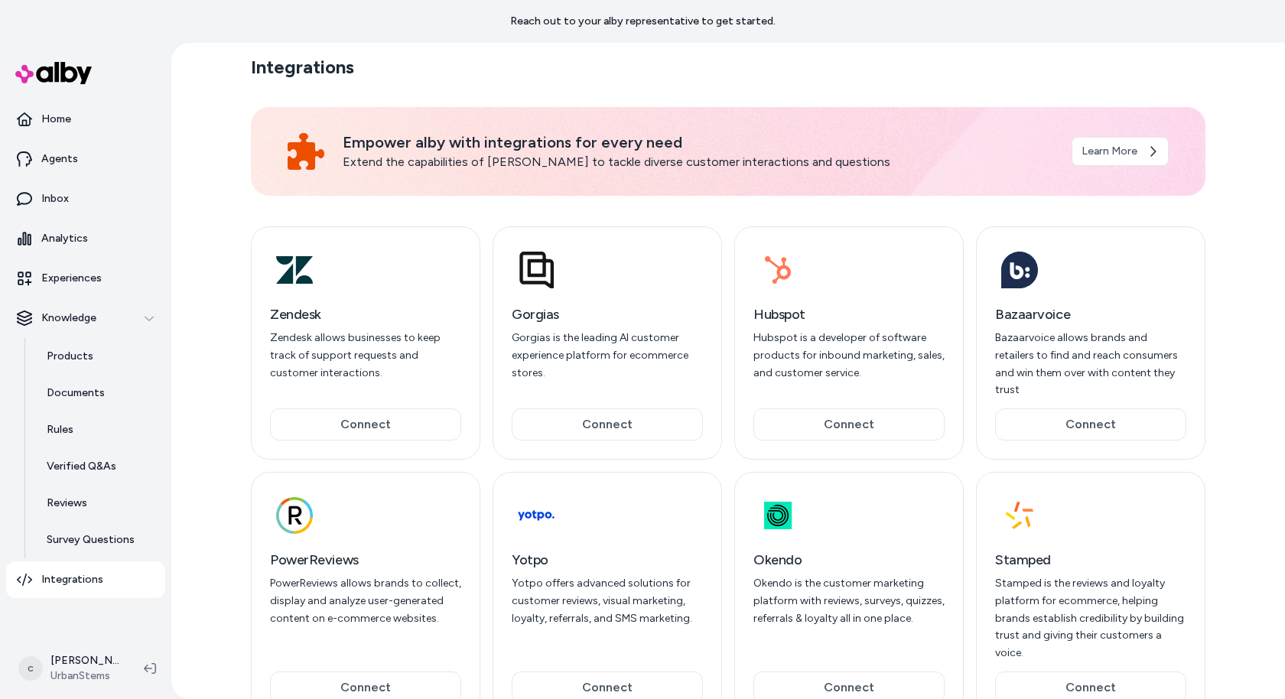
scroll to position [21, 0]
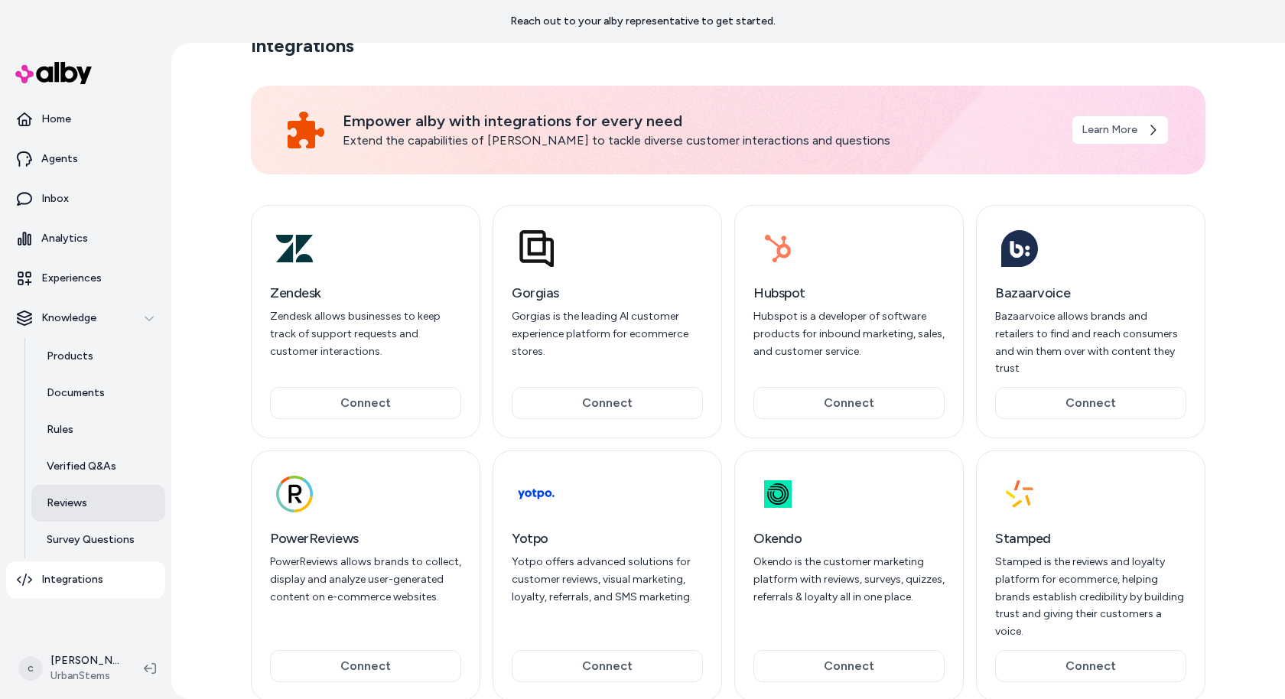
click at [66, 515] on link "Reviews" at bounding box center [98, 503] width 134 height 37
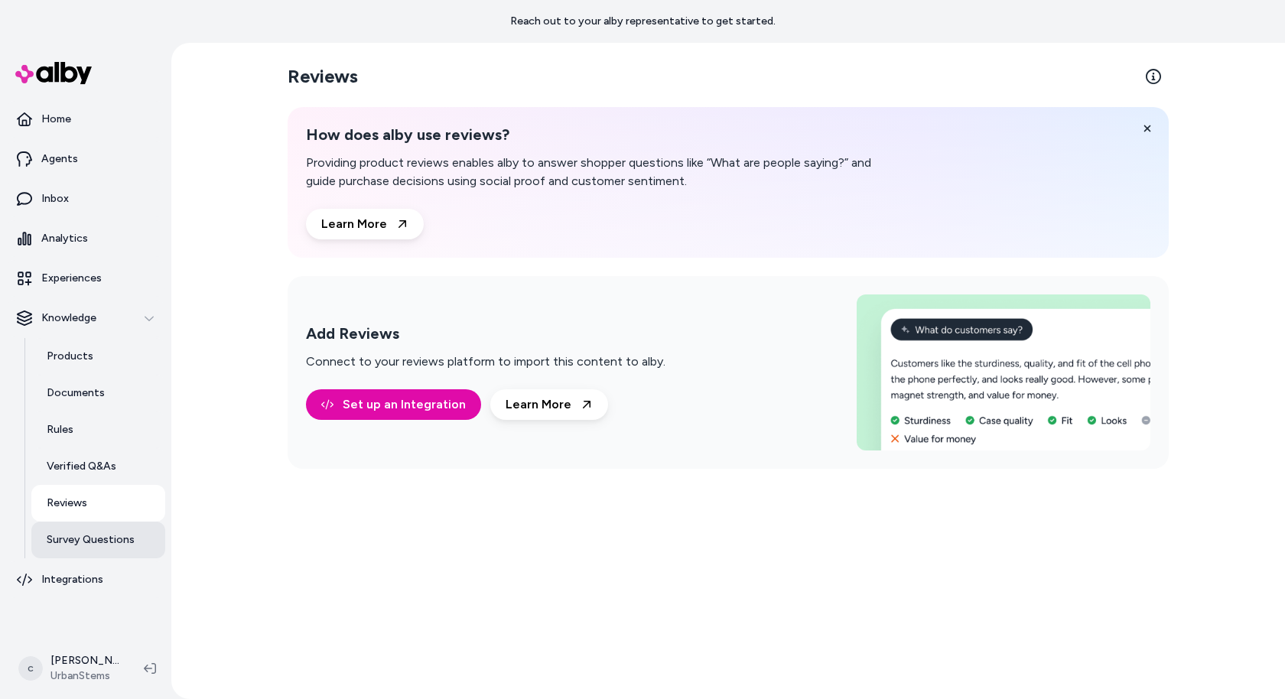
click at [101, 543] on p "Survey Questions" at bounding box center [91, 539] width 88 height 15
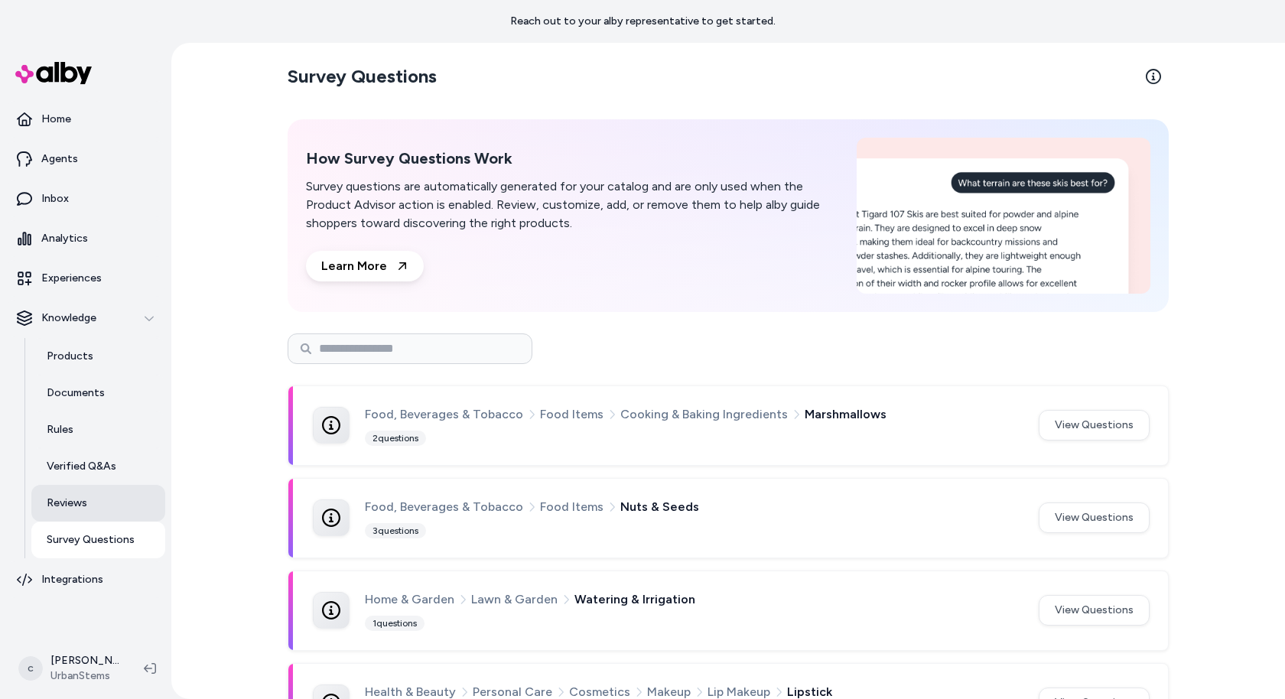
click at [102, 513] on link "Reviews" at bounding box center [98, 503] width 134 height 37
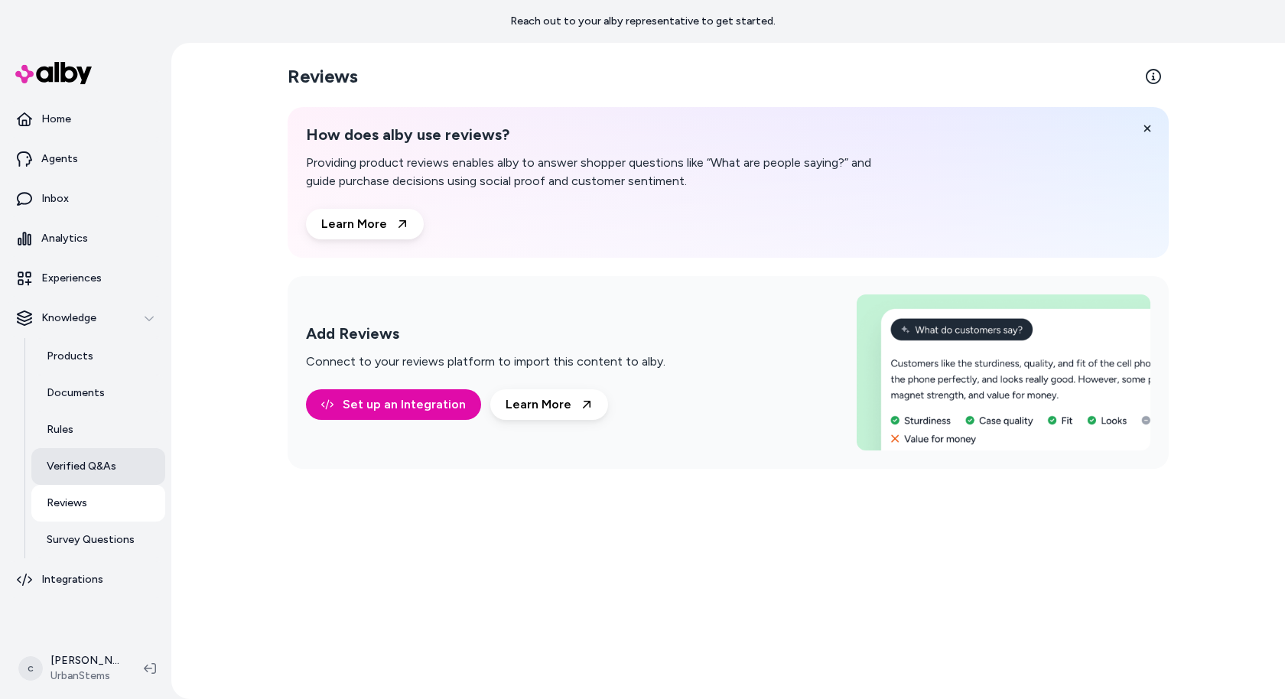
click at [65, 457] on link "Verified Q&As" at bounding box center [98, 466] width 134 height 37
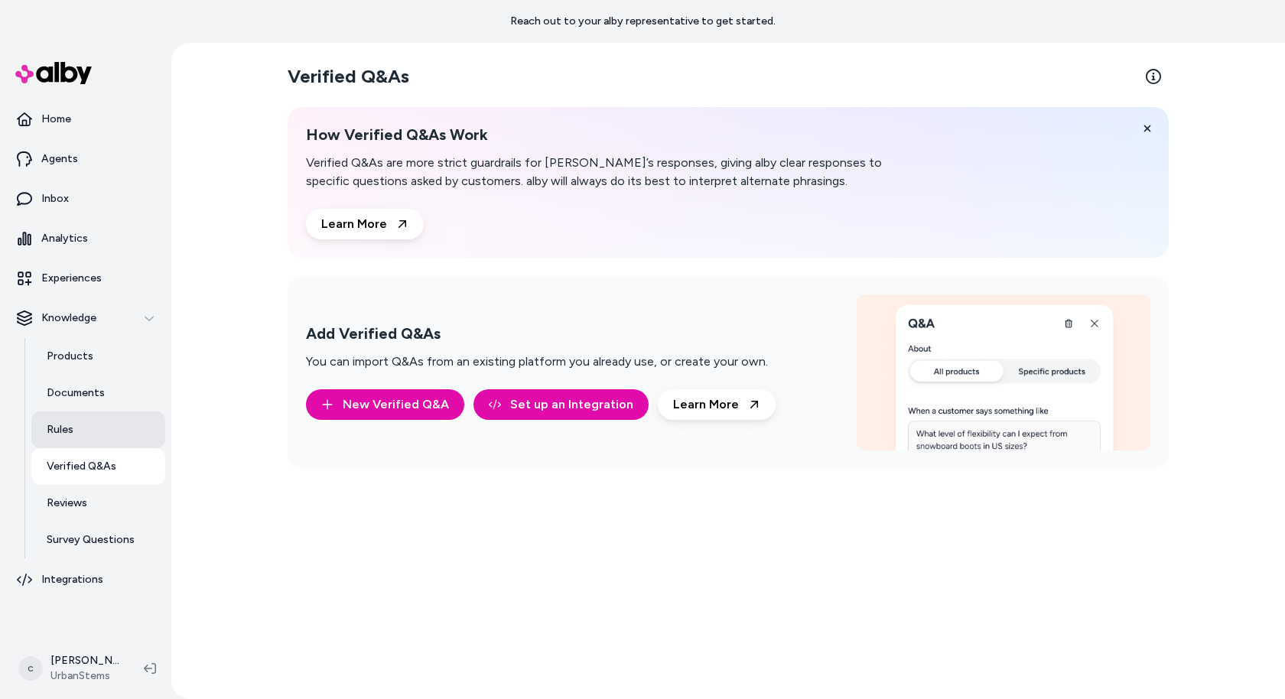
click at [80, 415] on link "Rules" at bounding box center [98, 430] width 134 height 37
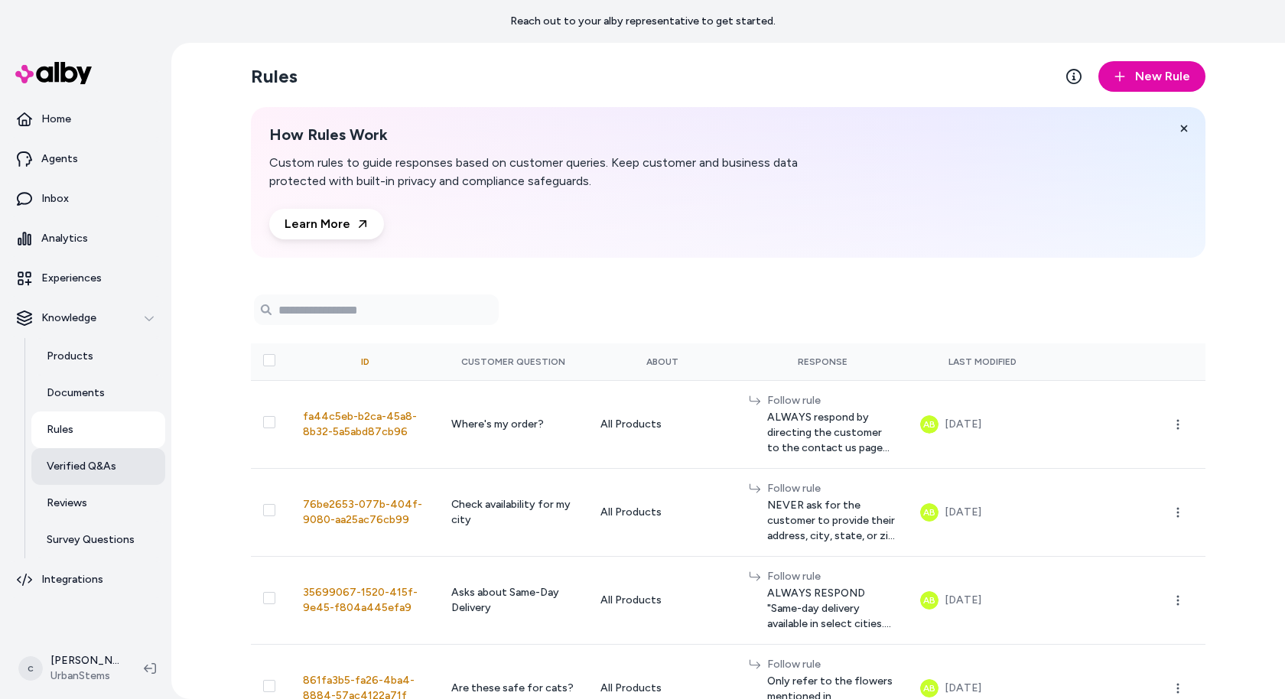
click at [109, 449] on link "Verified Q&As" at bounding box center [98, 466] width 134 height 37
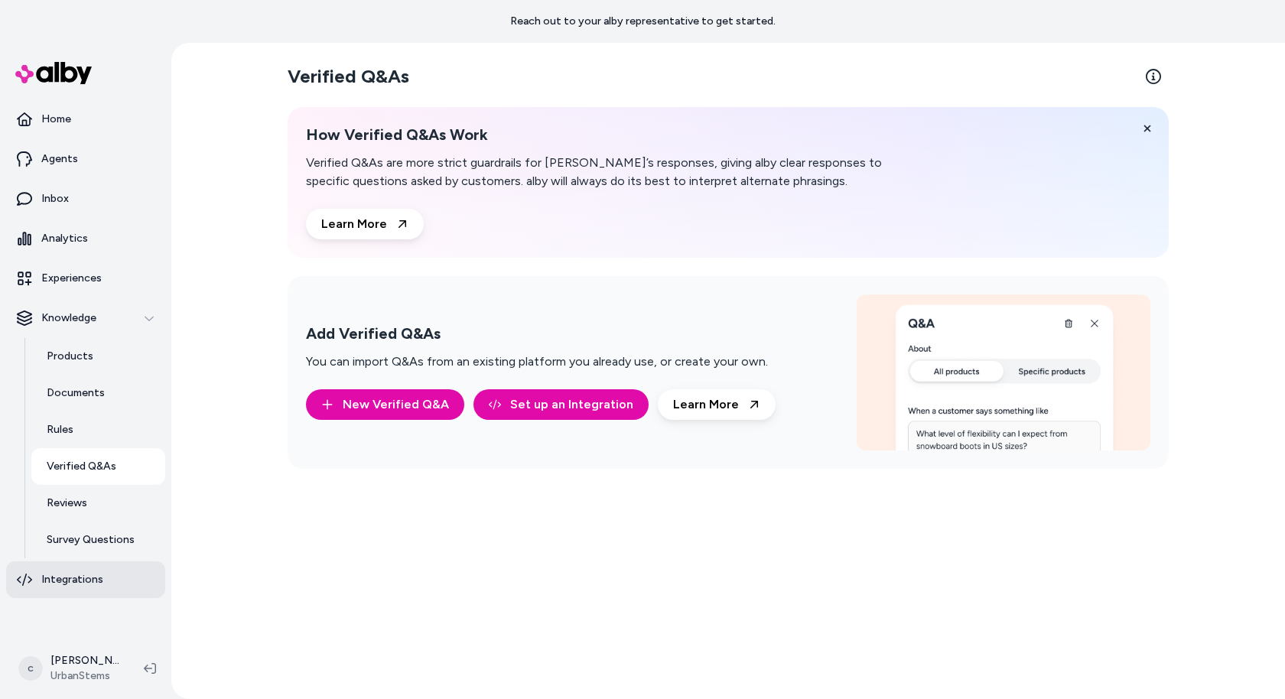
click at [99, 585] on p "Integrations" at bounding box center [72, 579] width 62 height 15
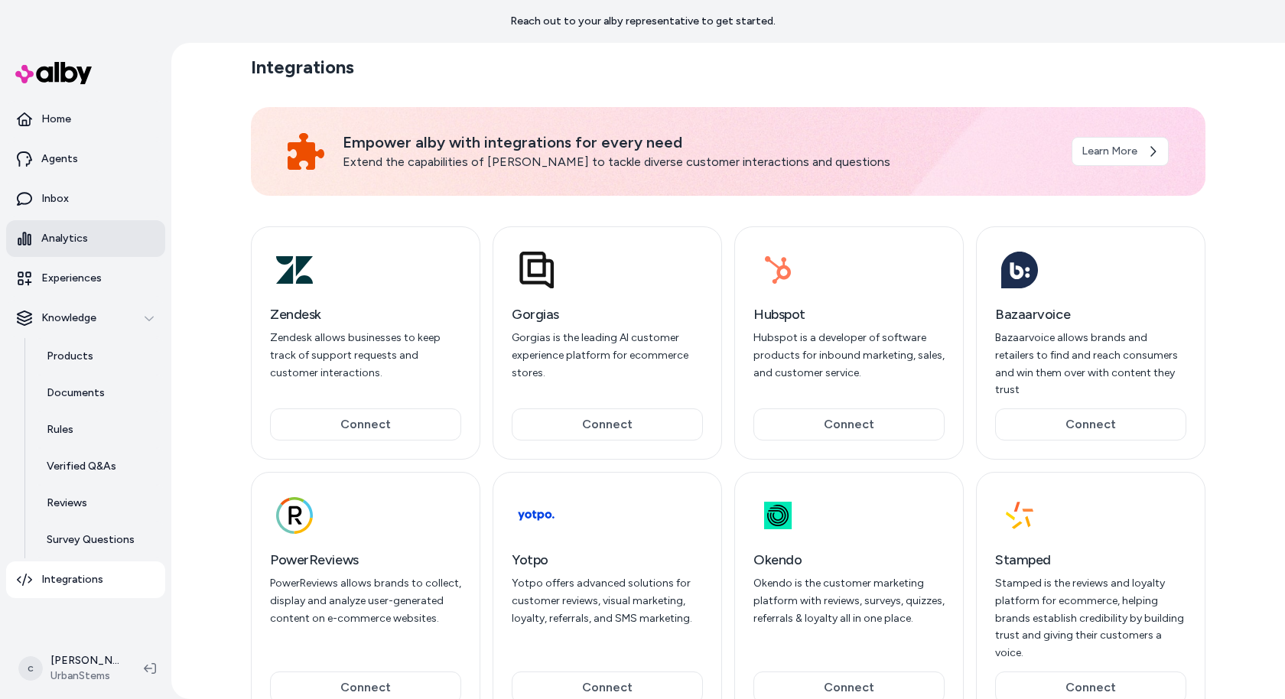
click at [103, 249] on link "Analytics" at bounding box center [85, 238] width 159 height 37
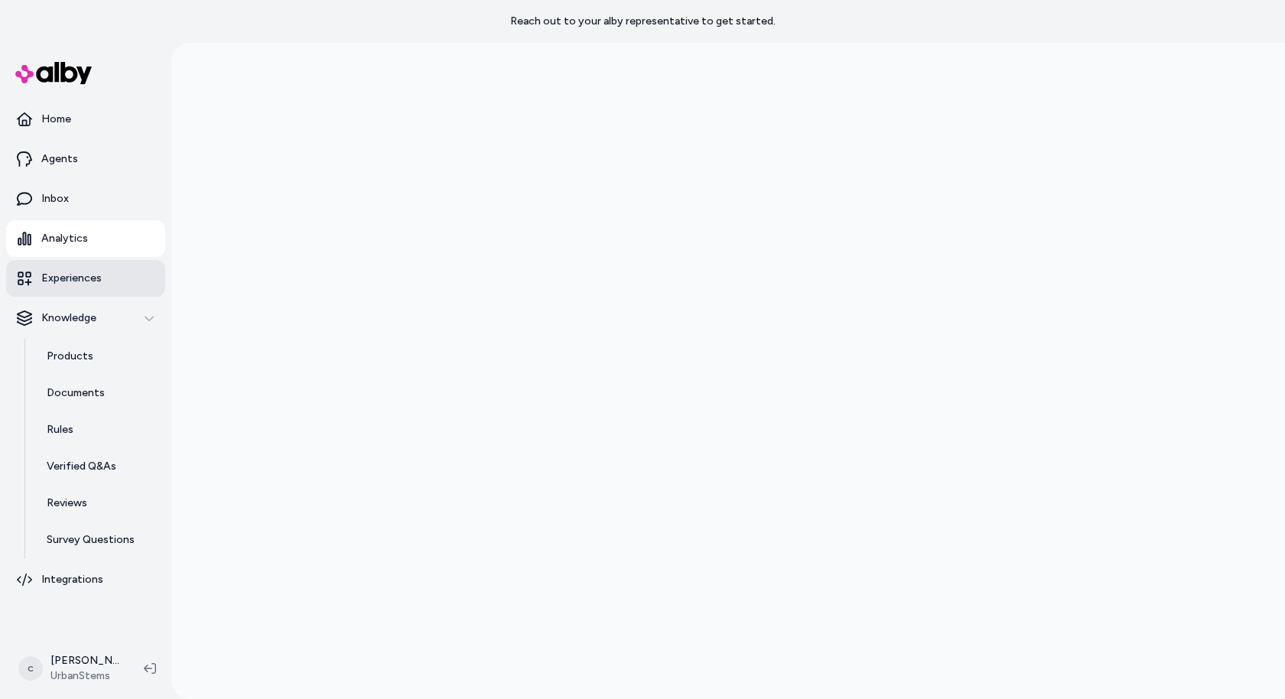
click at [103, 284] on link "Experiences" at bounding box center [85, 278] width 159 height 37
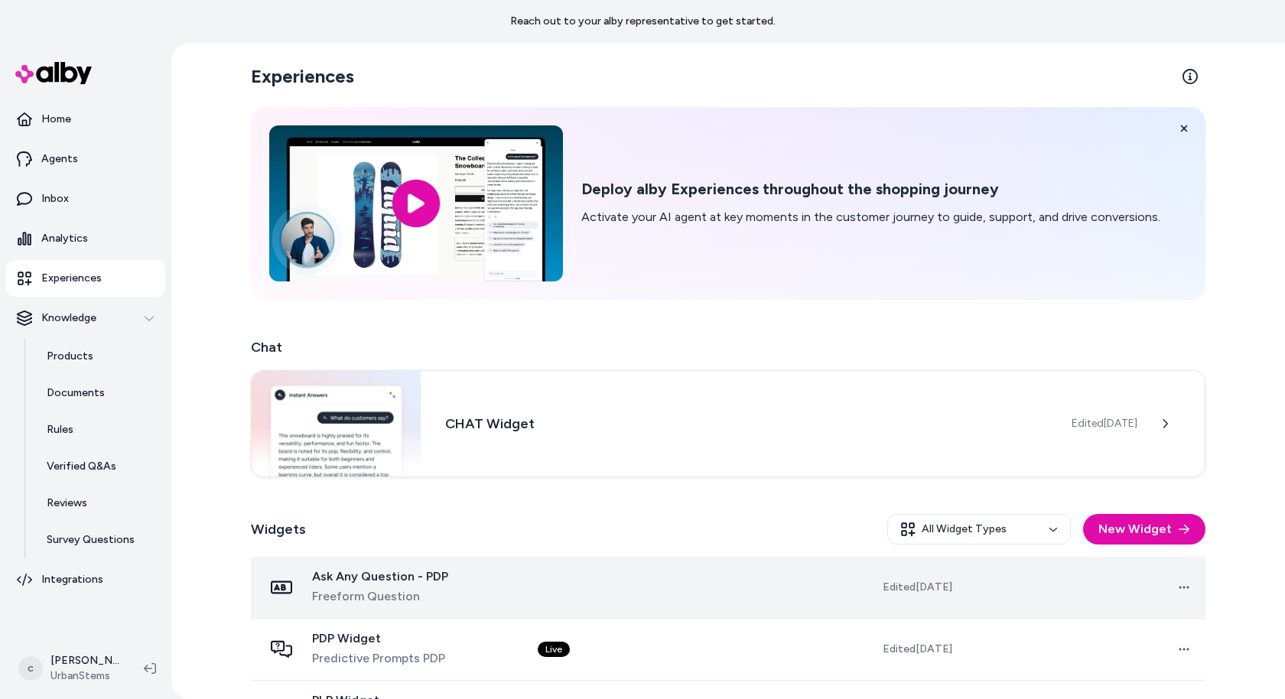
scroll to position [116, 0]
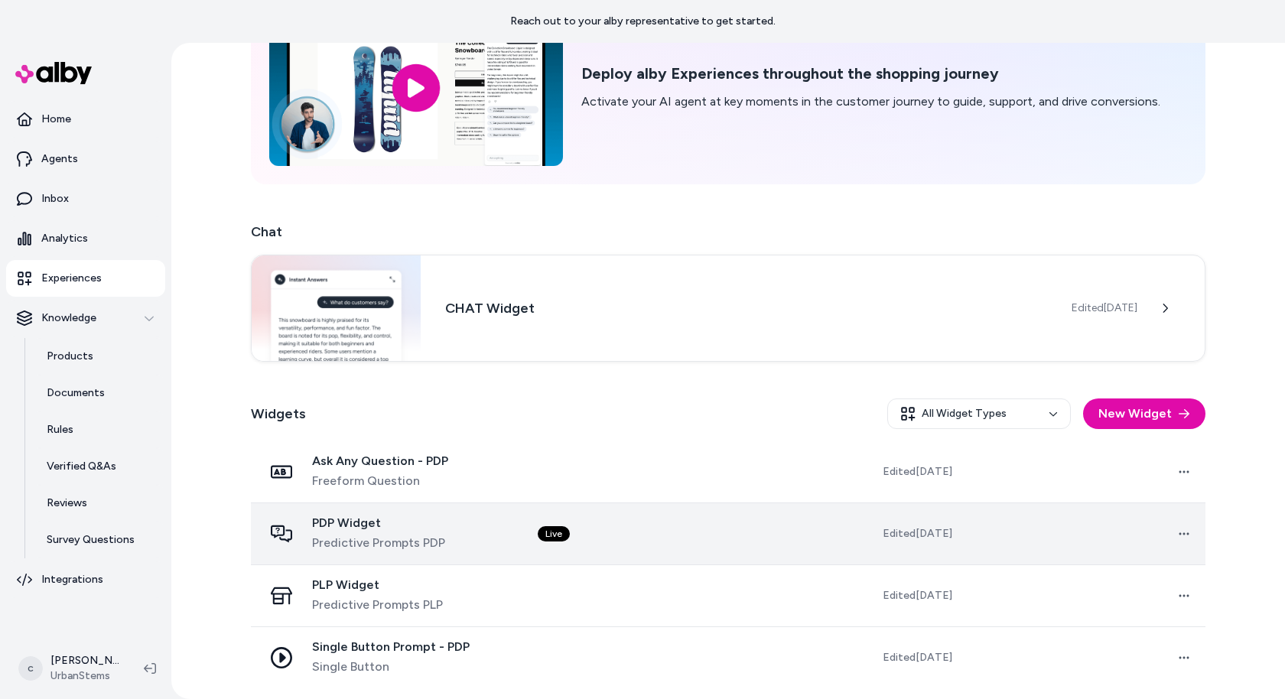
click at [385, 527] on span "PDP Widget" at bounding box center [378, 523] width 133 height 15
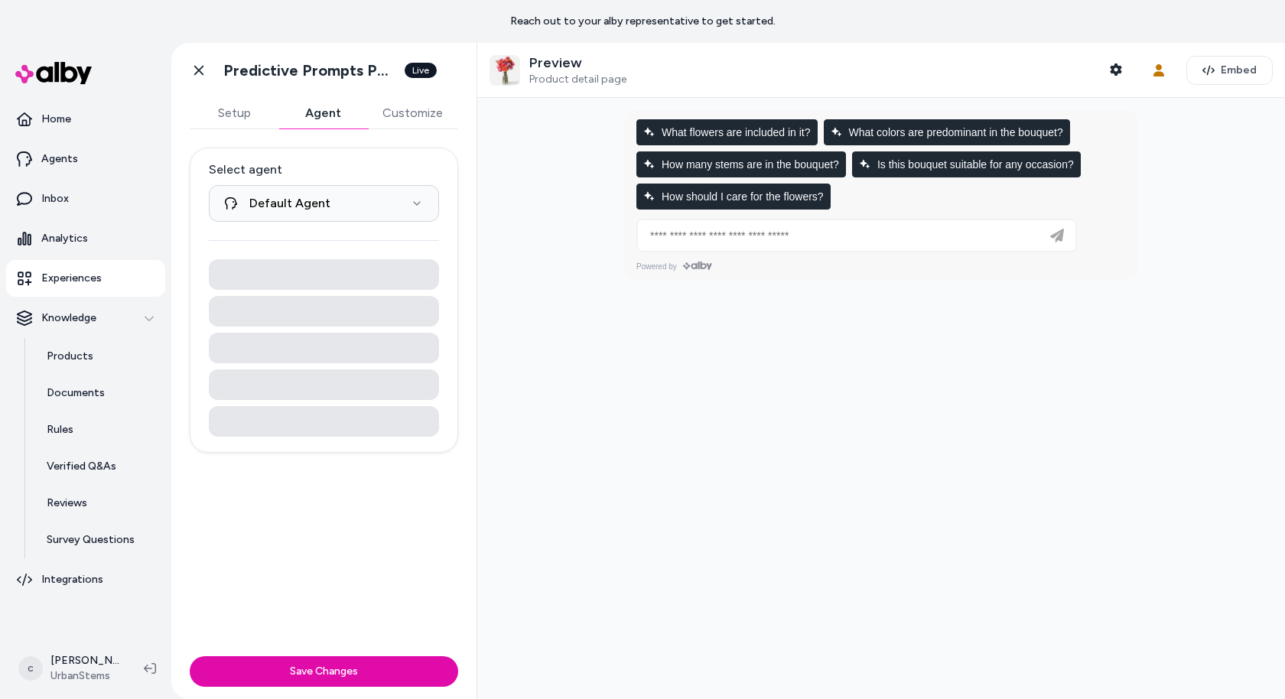
click at [305, 116] on button "Agent" at bounding box center [322, 113] width 89 height 31
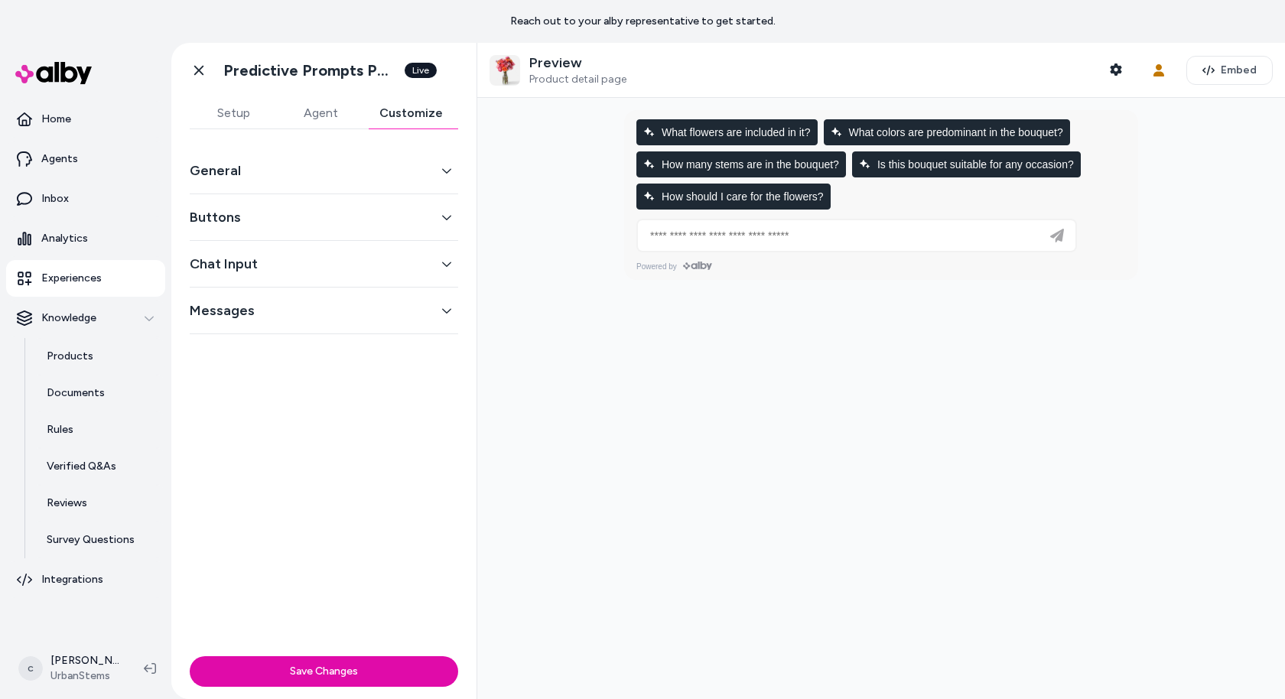
click at [398, 111] on button "Customize" at bounding box center [411, 113] width 94 height 31
click at [434, 174] on button "General" at bounding box center [324, 170] width 269 height 21
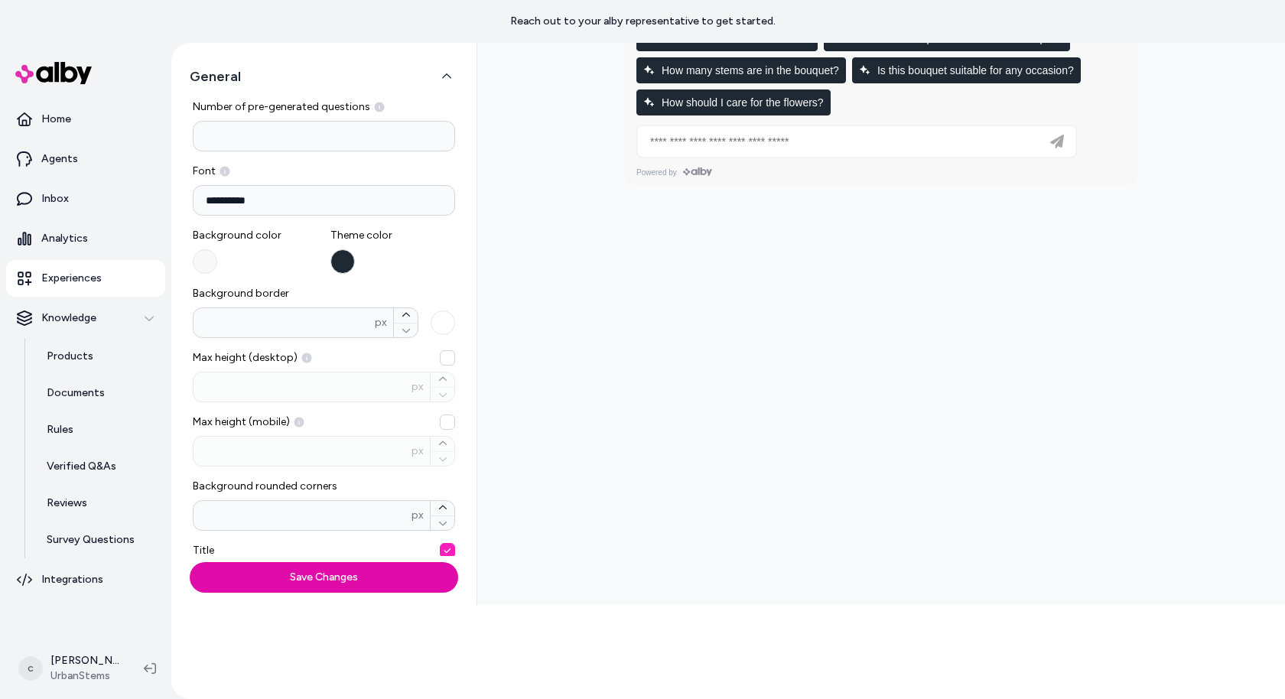
click at [439, 73] on button "General" at bounding box center [324, 76] width 269 height 21
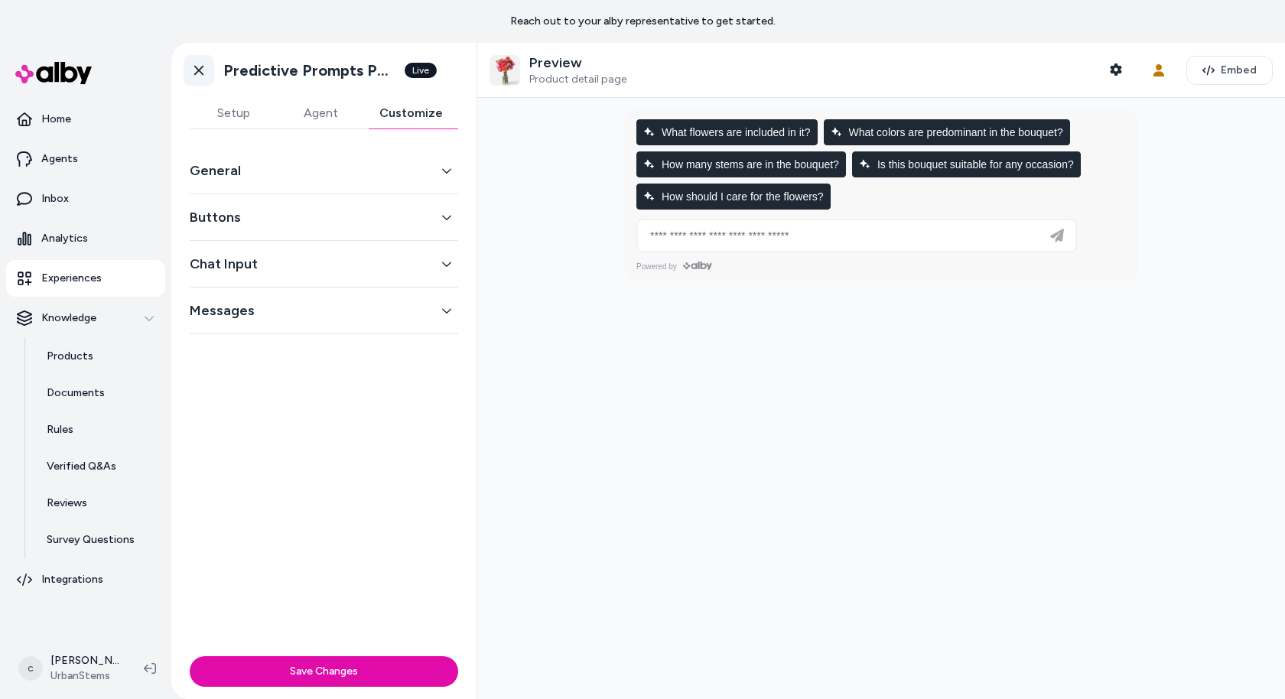
click at [192, 76] on icon at bounding box center [198, 70] width 15 height 15
